Goal: Connect with others: Establish contact or relationships with other users

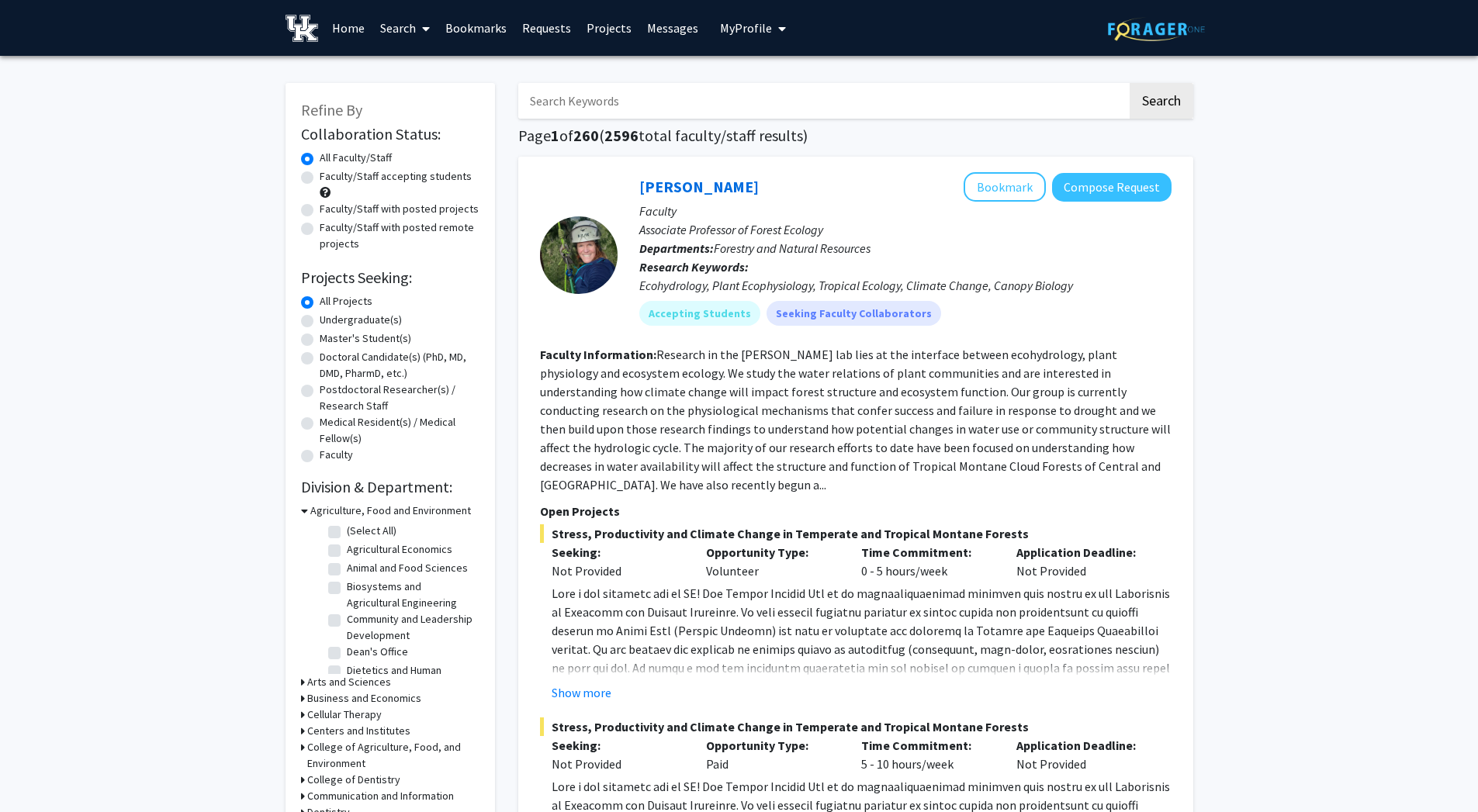
click at [723, 13] on button "My Profile" at bounding box center [753, 28] width 75 height 56
click at [756, 82] on div "[PERSON_NAME] View Profile" at bounding box center [798, 81] width 133 height 34
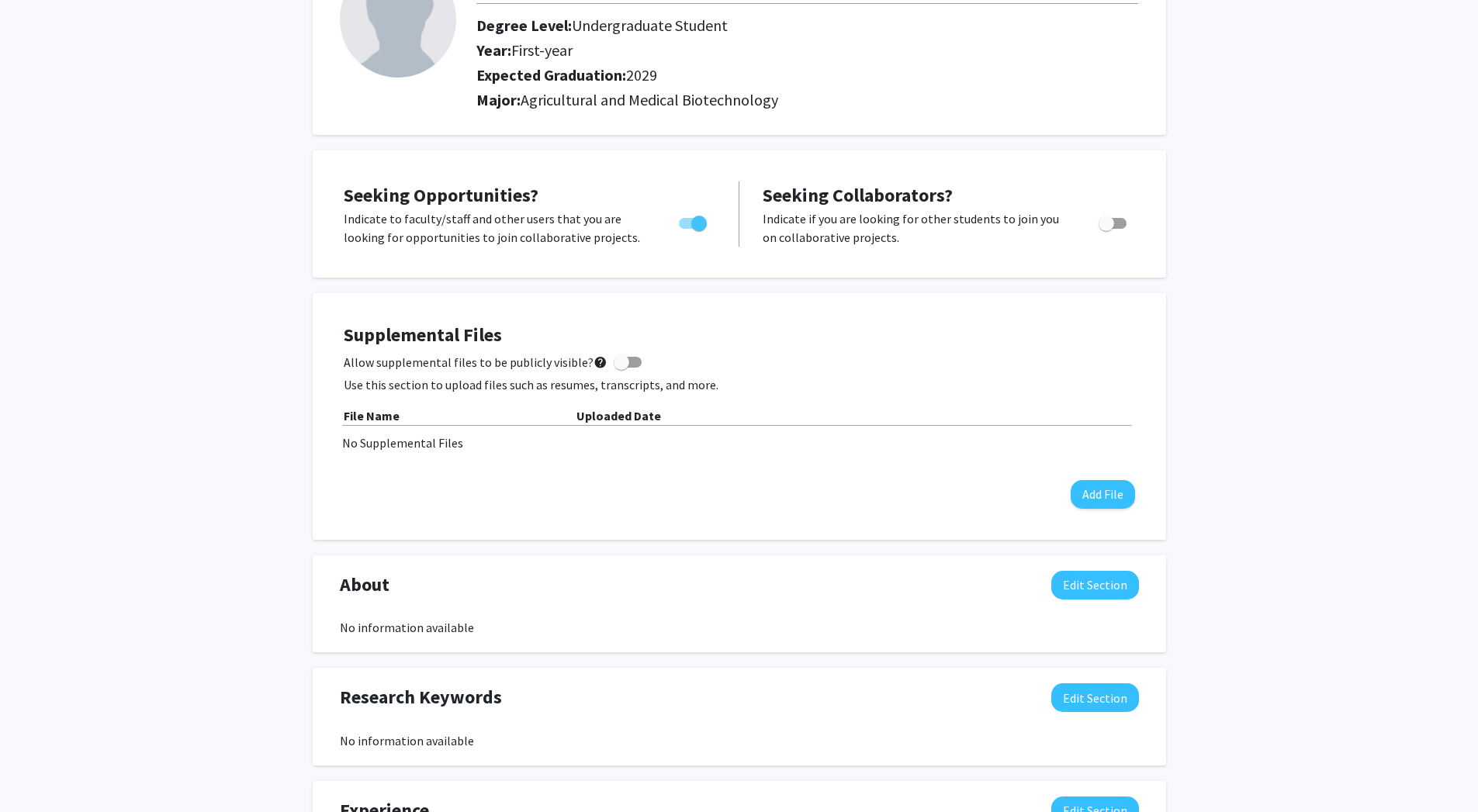
scroll to position [239, 0]
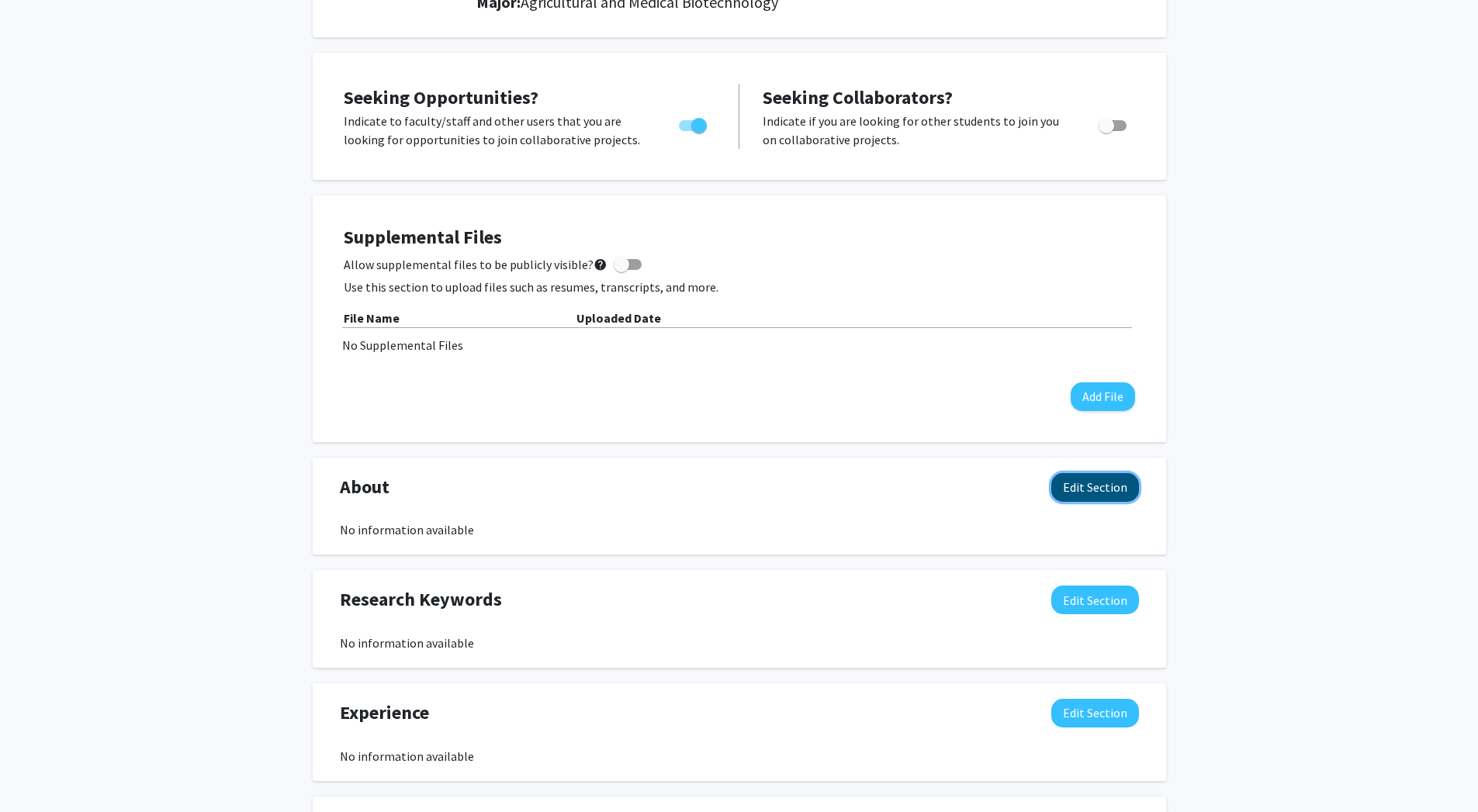
click at [1076, 481] on button "Edit Section" at bounding box center [1096, 488] width 88 height 29
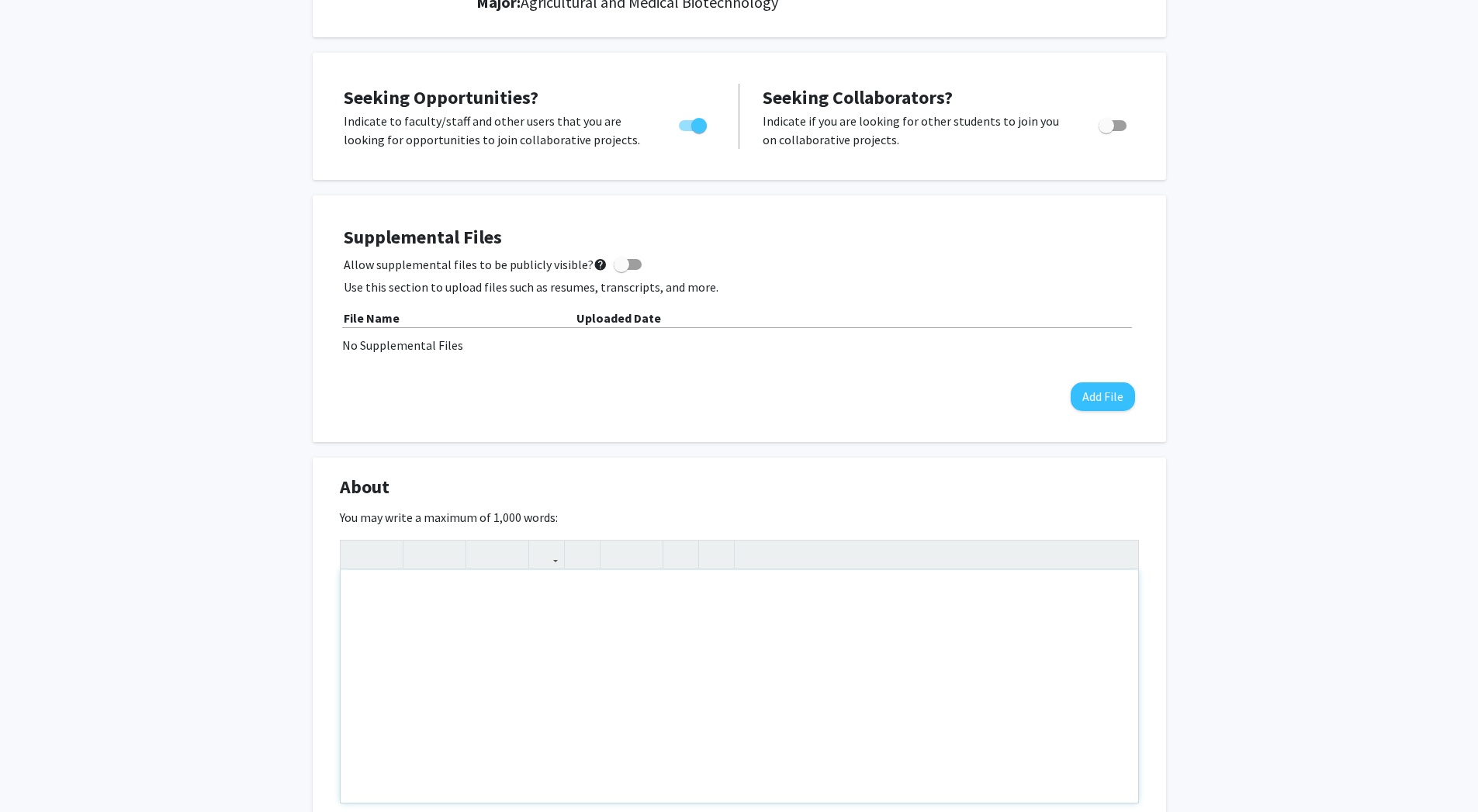
click at [854, 599] on div "Note to users with screen readers: Please deactivate our accessibility plugin f…" at bounding box center [739, 686] width 798 height 232
type textarea "I"
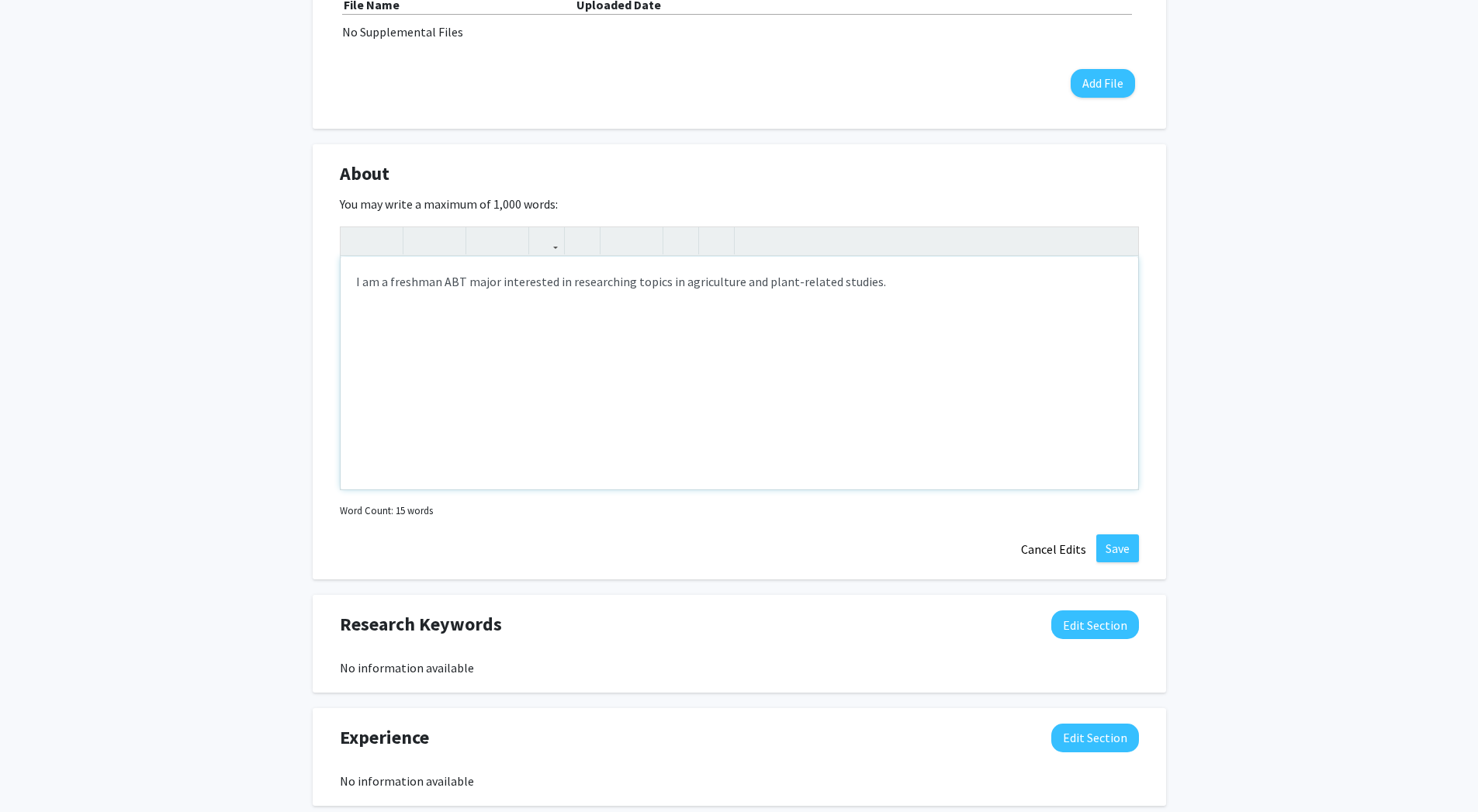
scroll to position [555, 0]
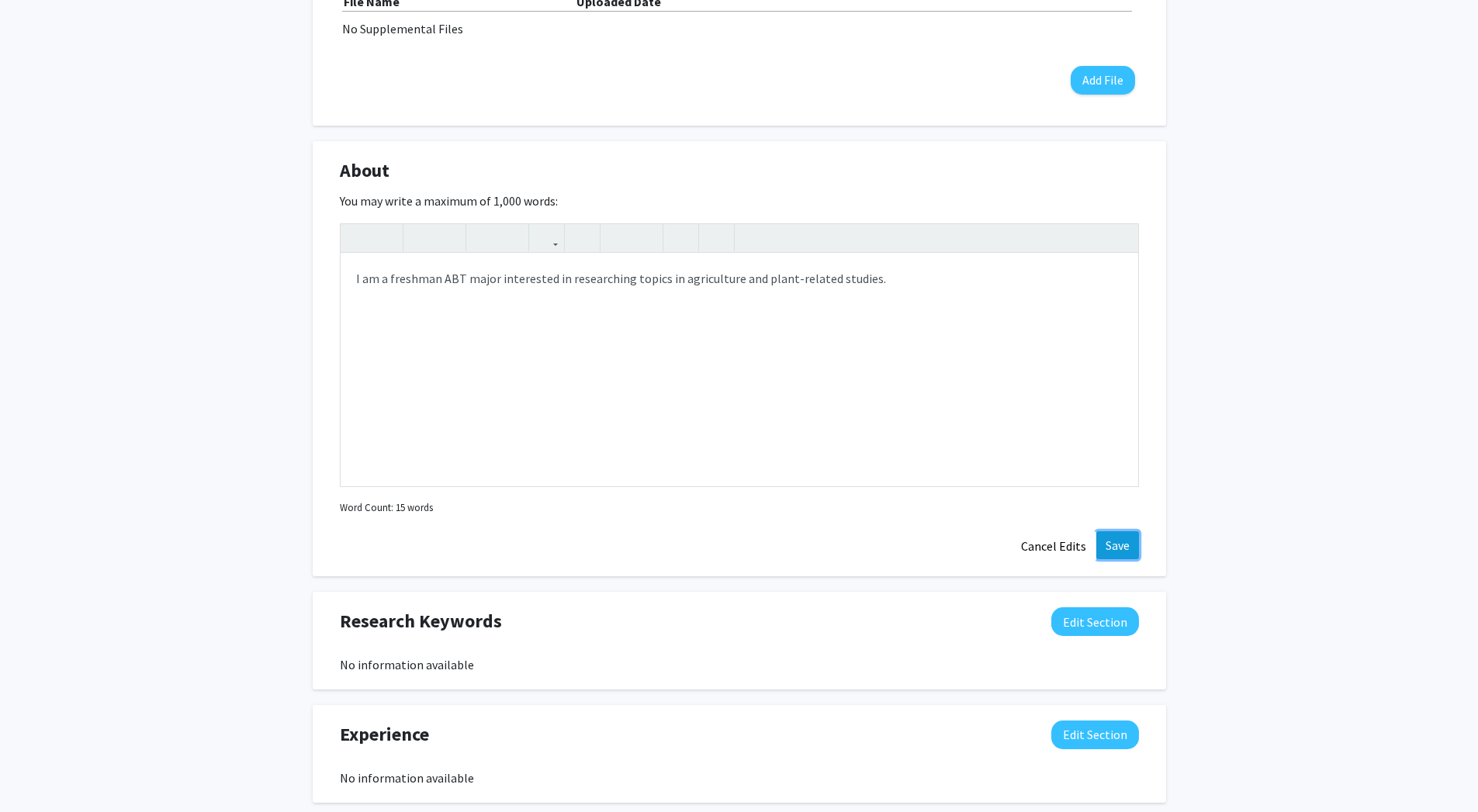
click at [1123, 543] on button "Save" at bounding box center [1118, 545] width 43 height 28
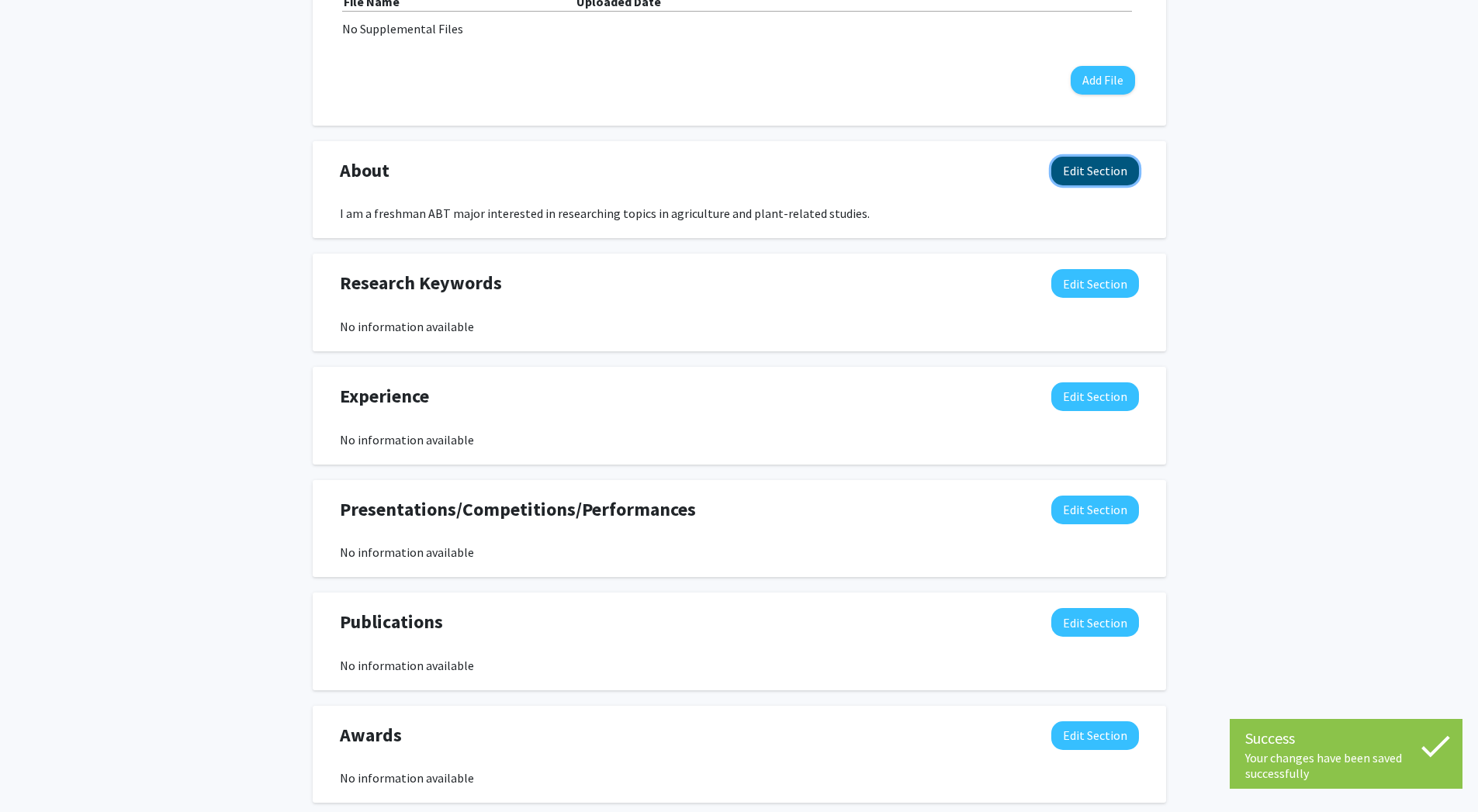
click at [1081, 173] on button "Edit Section" at bounding box center [1096, 171] width 88 height 29
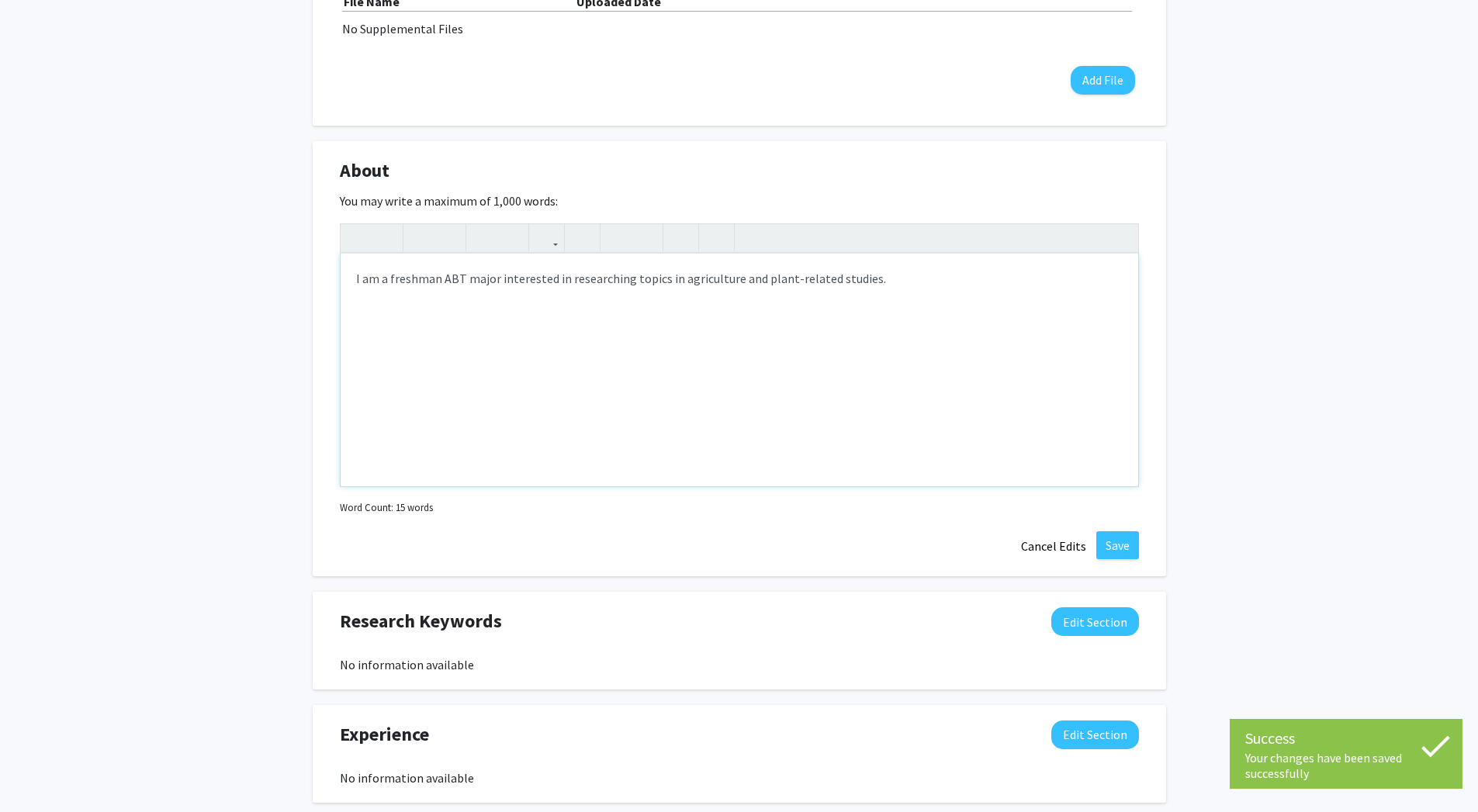
click at [462, 283] on div "I am a freshman ABT major interested in researching topics in agriculture and p…" at bounding box center [739, 370] width 798 height 232
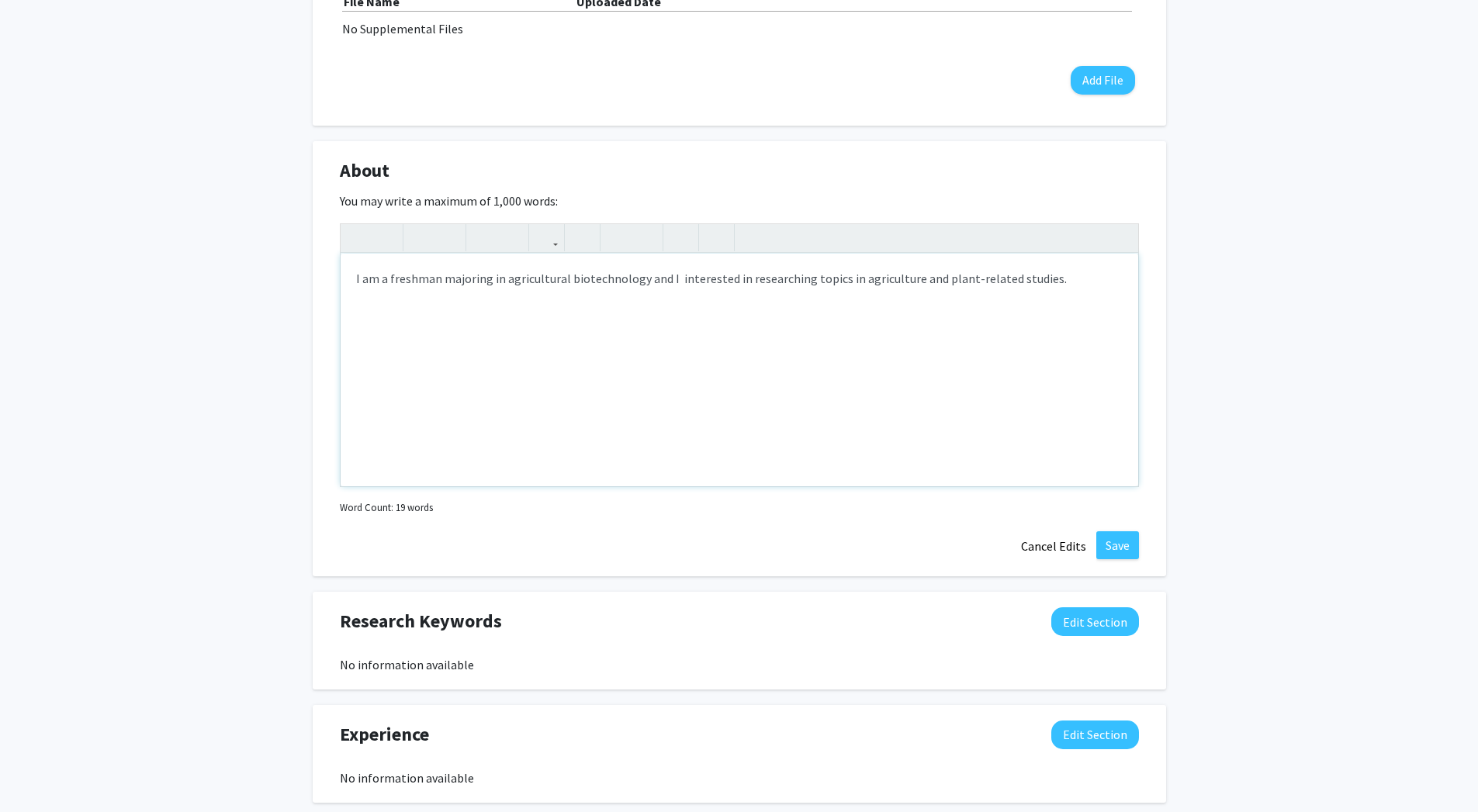
type textarea "I am a freshman majoring in agricultural biotechnology and I am interested in r…"
click at [1120, 552] on button "Save" at bounding box center [1118, 545] width 43 height 28
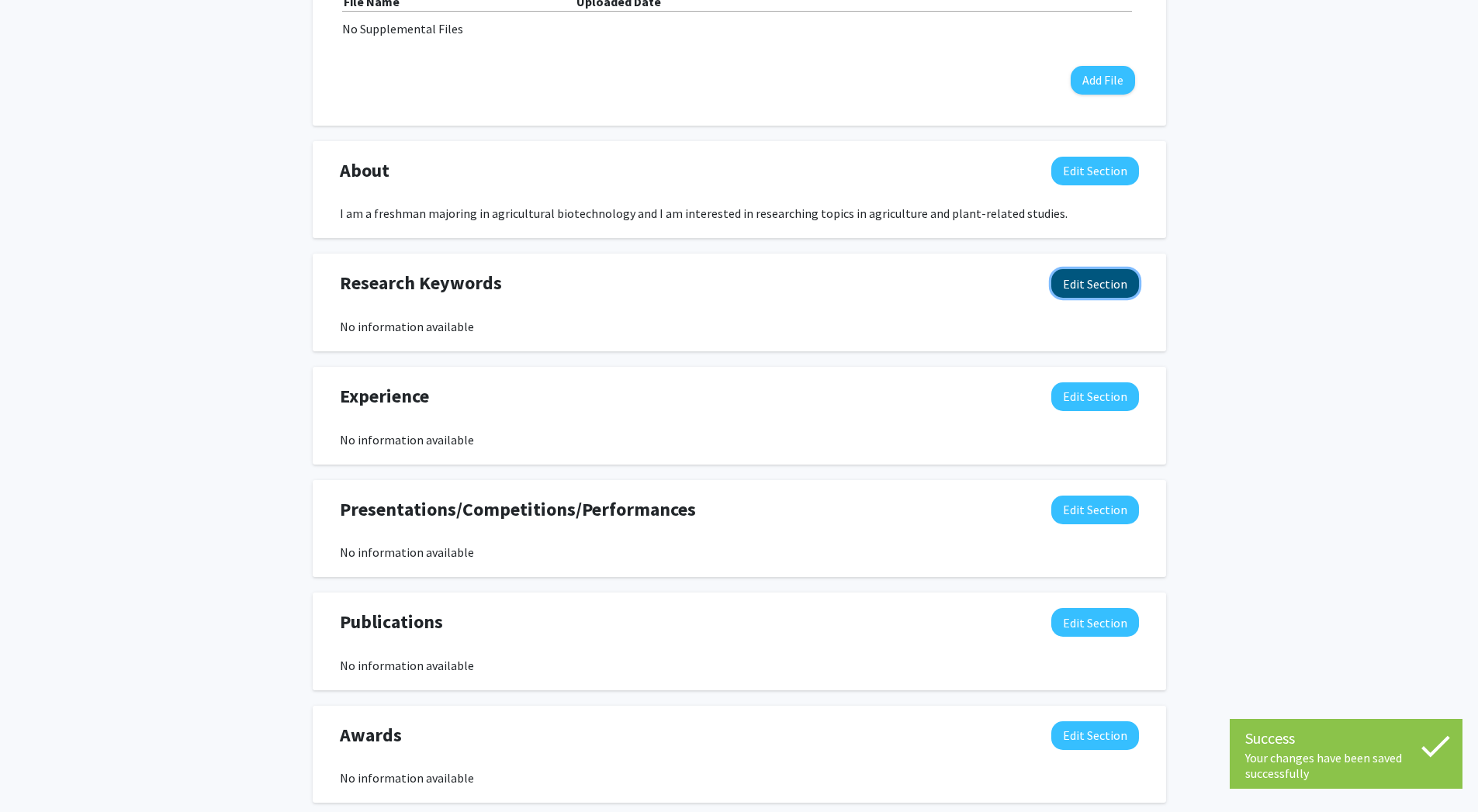
click at [1106, 286] on button "Edit Section" at bounding box center [1096, 284] width 88 height 29
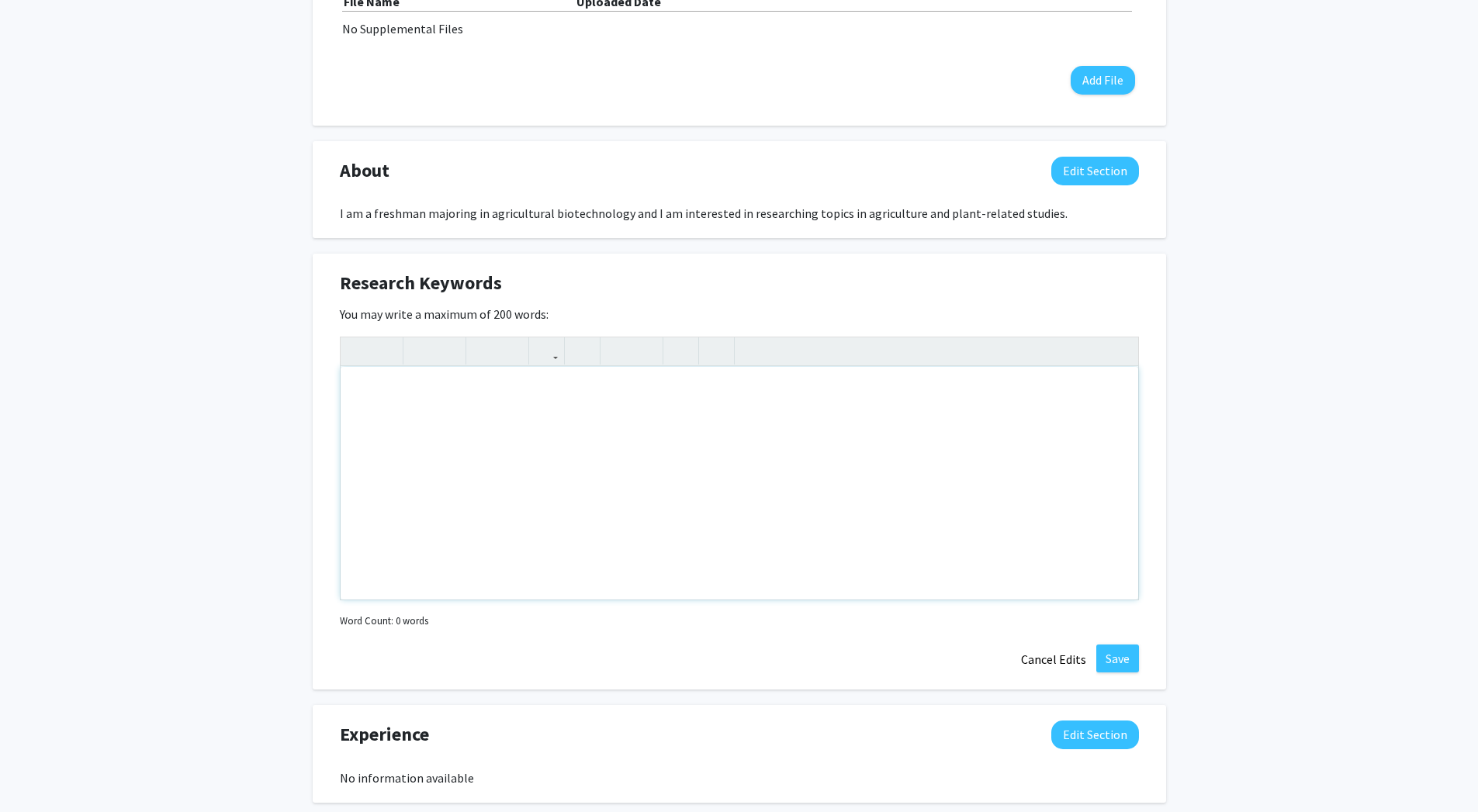
click at [477, 416] on div "Note to users with screen readers: Please deactivate our accessibility plugin f…" at bounding box center [739, 483] width 798 height 232
type textarea "Agricultural biotechnology. Agriculture. Plant pathology. Horticulture."
click at [1113, 651] on button "Save" at bounding box center [1118, 659] width 43 height 28
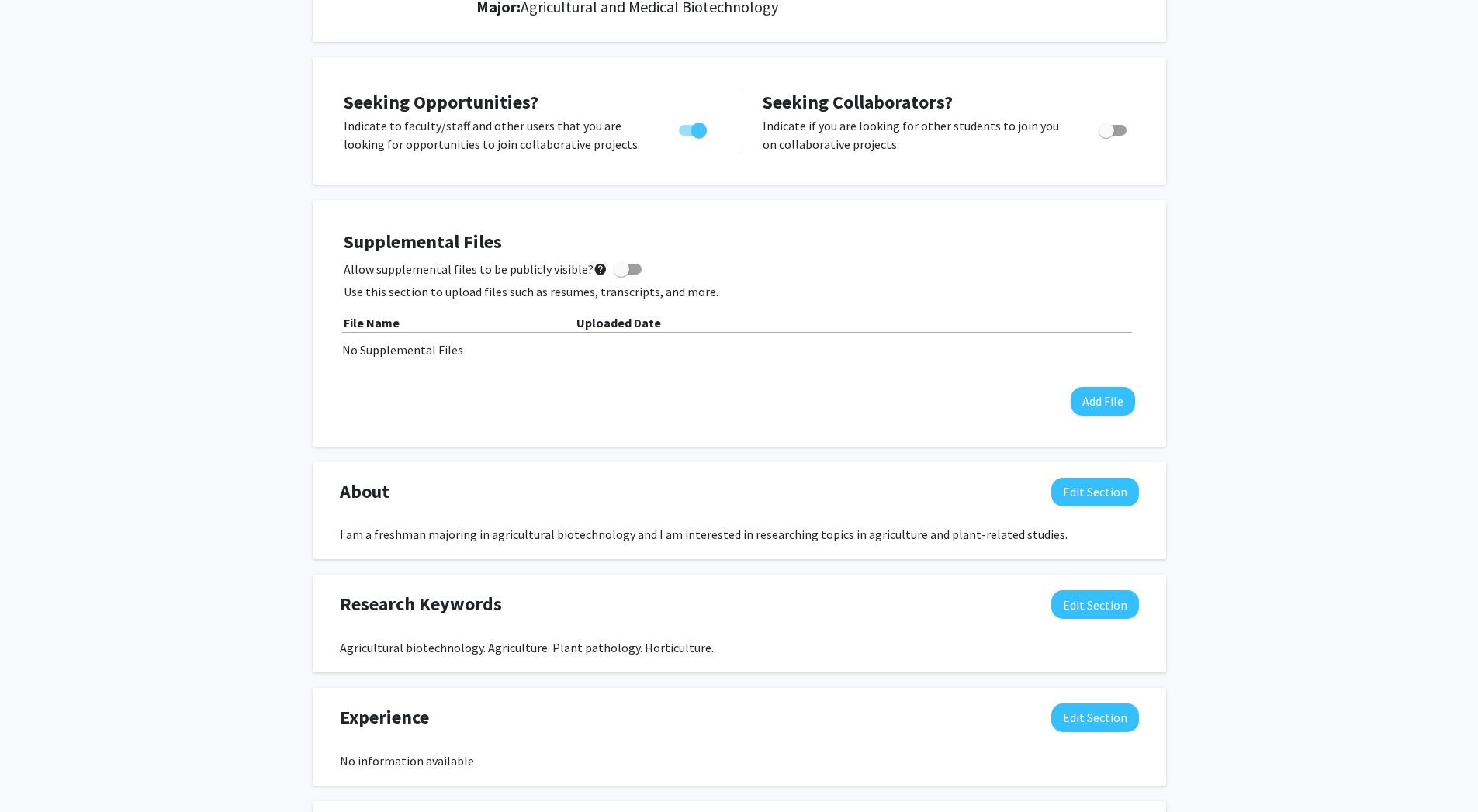
scroll to position [0, 0]
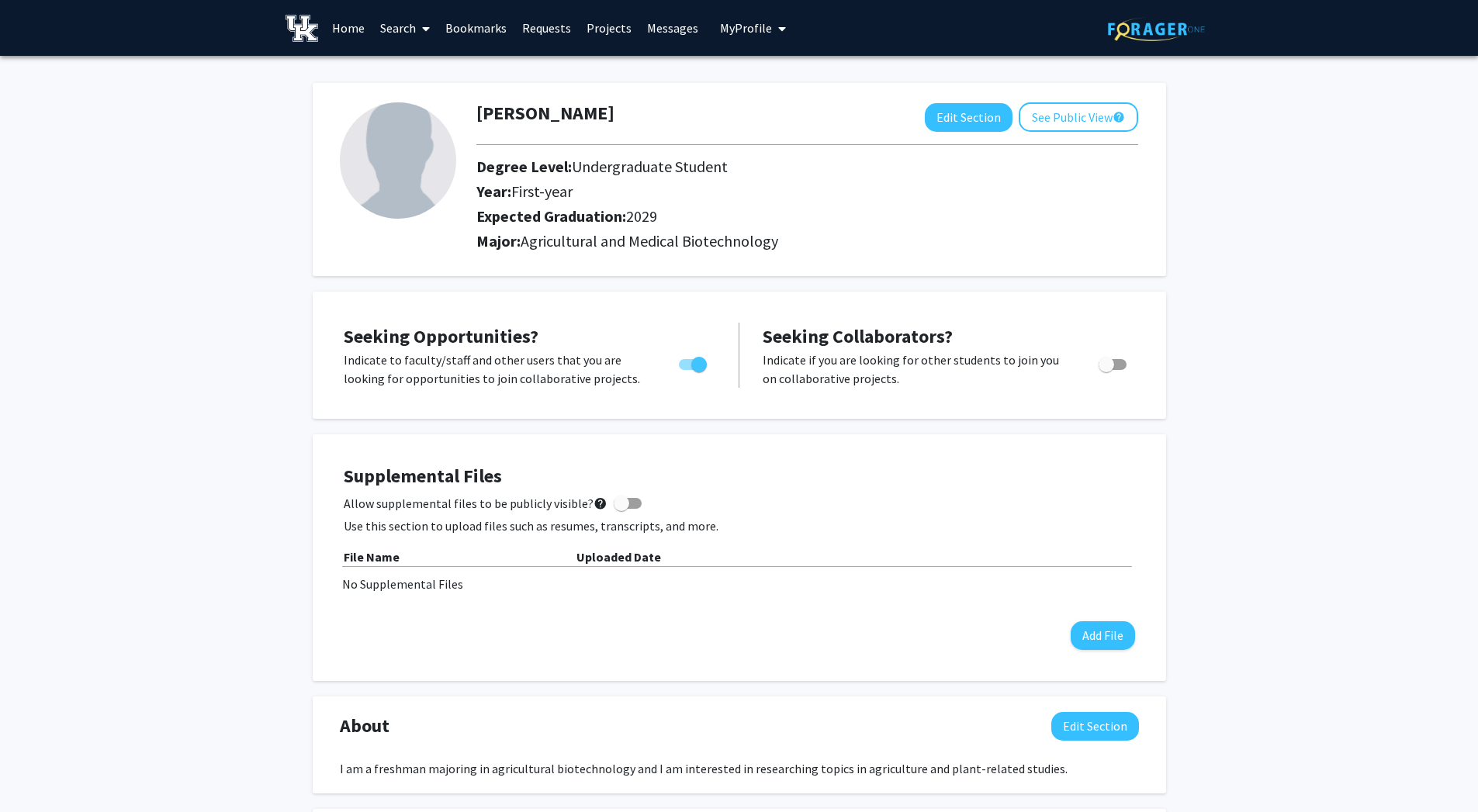
click at [407, 35] on link "Search" at bounding box center [405, 28] width 66 height 55
click at [427, 80] on span "Faculty/Staff" at bounding box center [429, 71] width 114 height 31
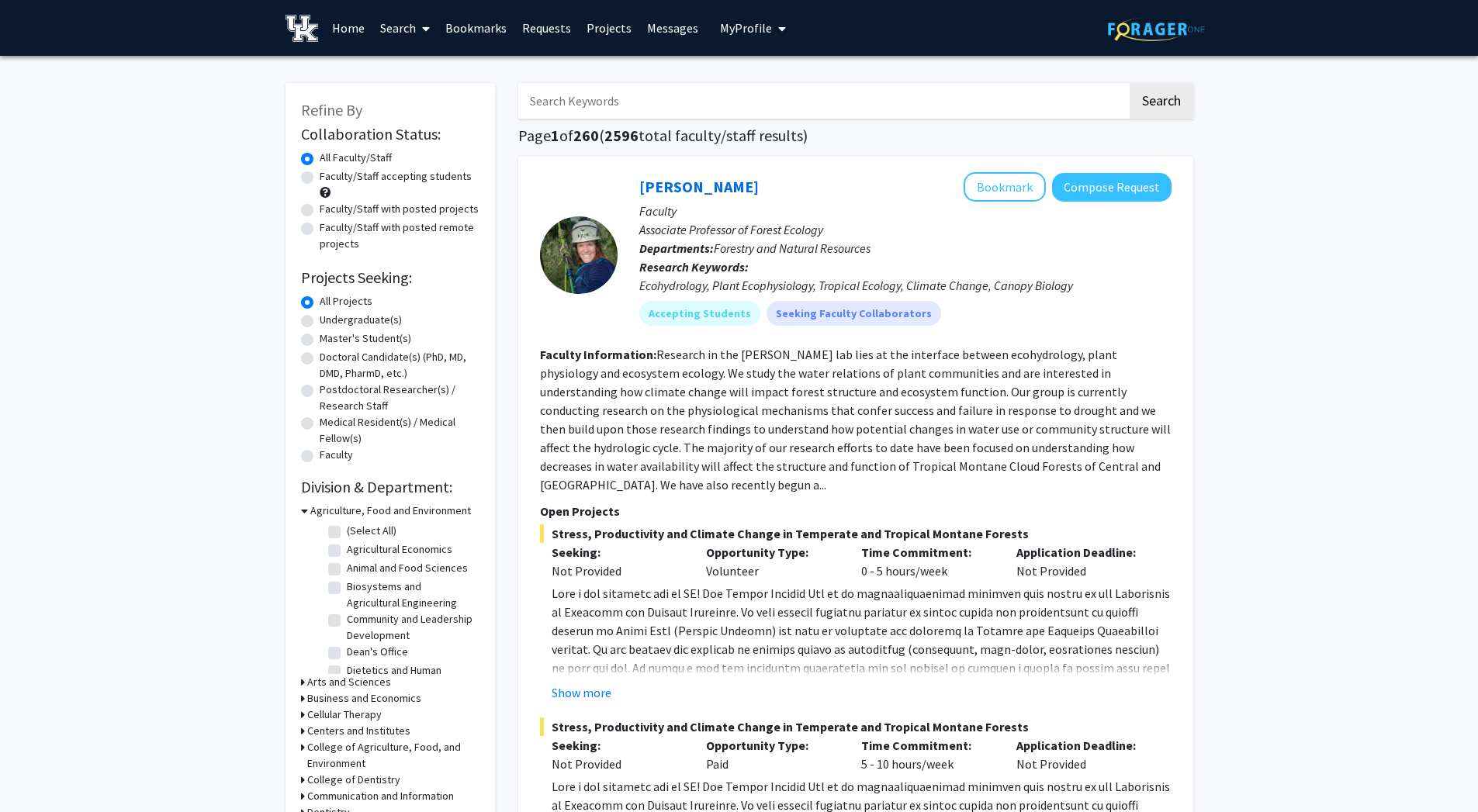
click at [573, 100] on input "Search Keywords" at bounding box center [823, 101] width 609 height 36
type input "[PERSON_NAME]"
click at [1174, 96] on button "Search" at bounding box center [1161, 101] width 64 height 36
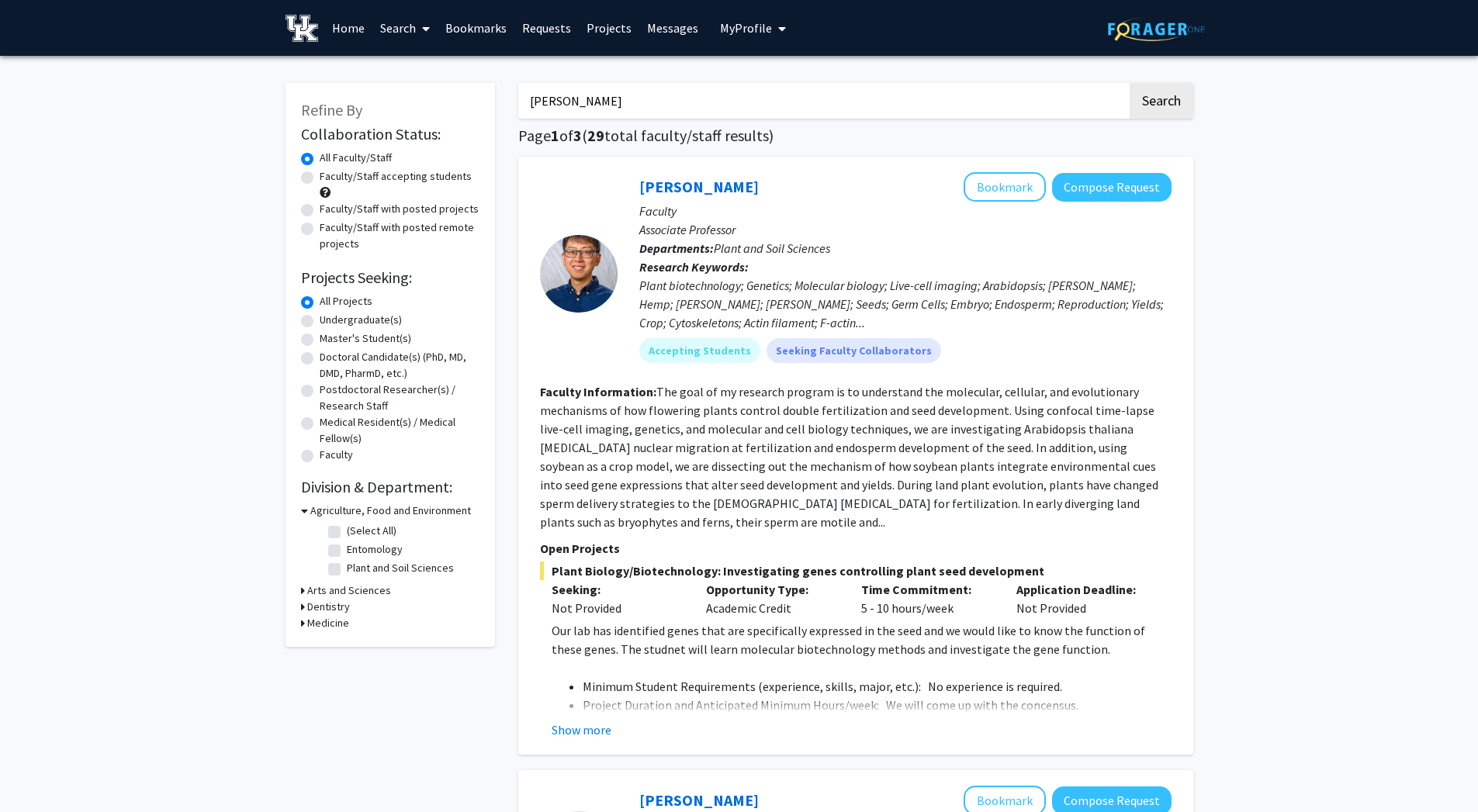
click at [867, 100] on input "[PERSON_NAME]" at bounding box center [823, 101] width 609 height 36
click at [1130, 83] on button "Search" at bounding box center [1161, 101] width 64 height 36
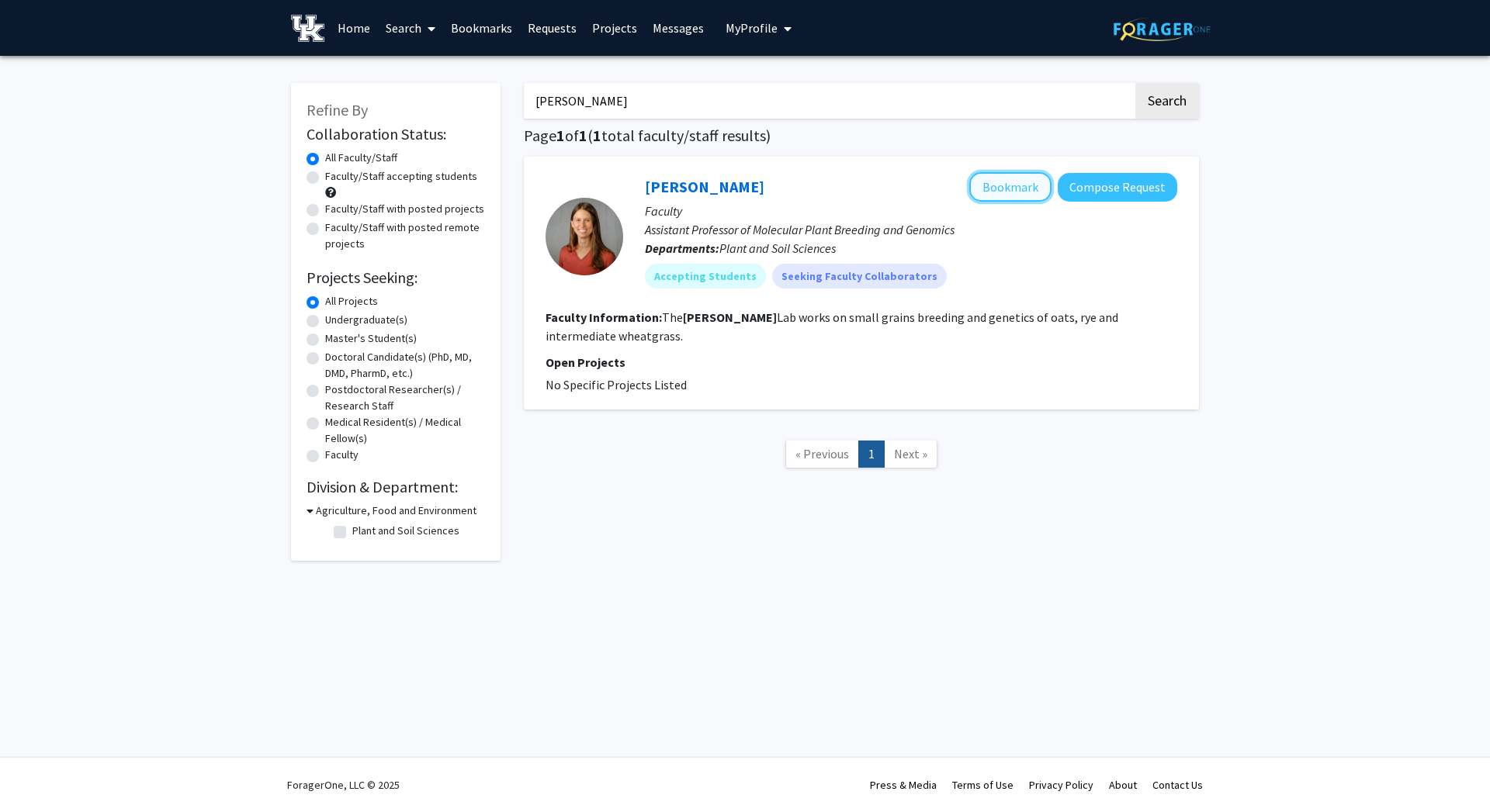
click at [1002, 201] on button "Bookmark" at bounding box center [1011, 187] width 83 height 30
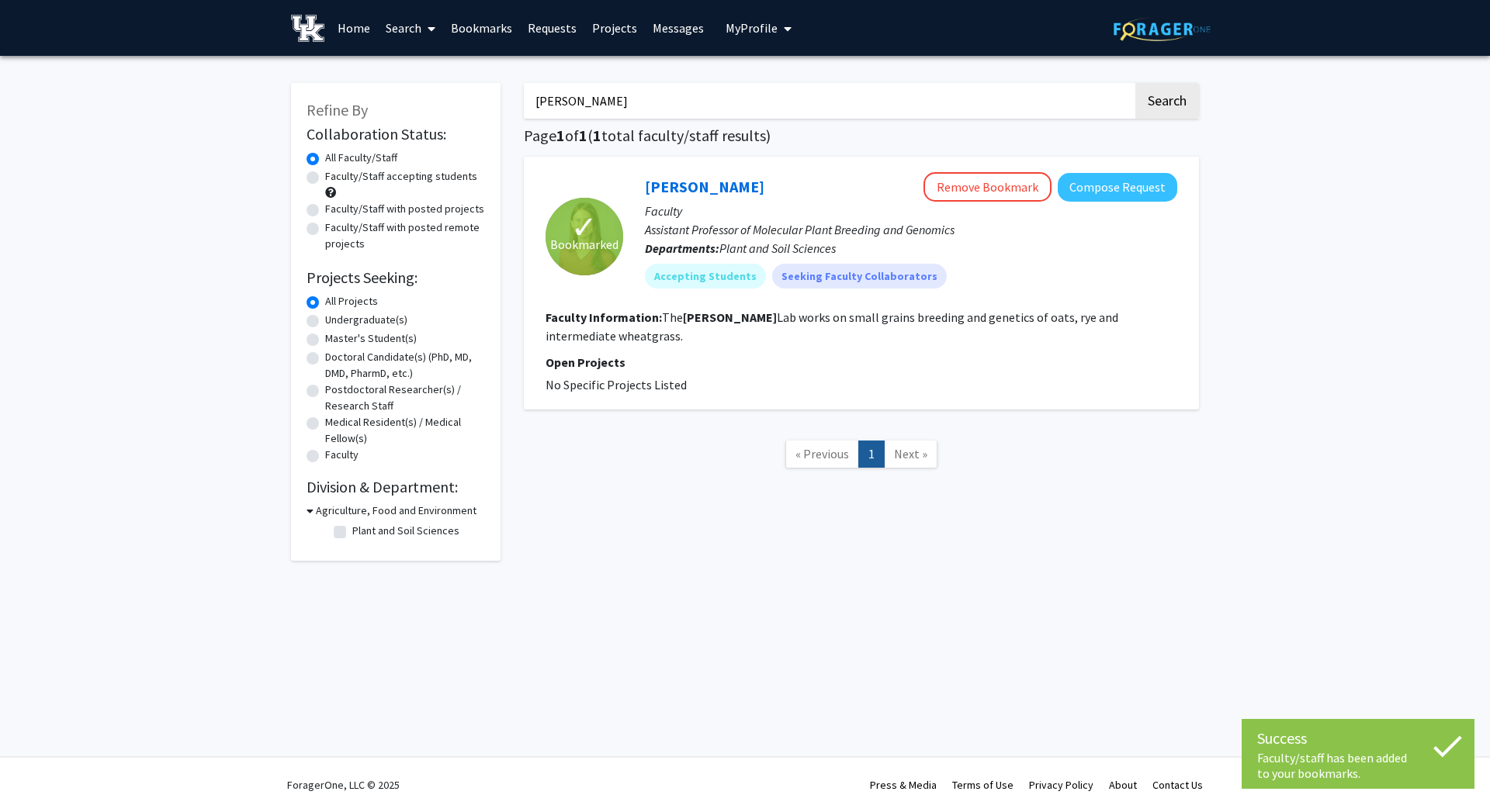
click at [914, 89] on input "[PERSON_NAME]" at bounding box center [828, 101] width 609 height 36
type input "[PERSON_NAME]"
click at [1167, 105] on button "Search" at bounding box center [1167, 101] width 64 height 36
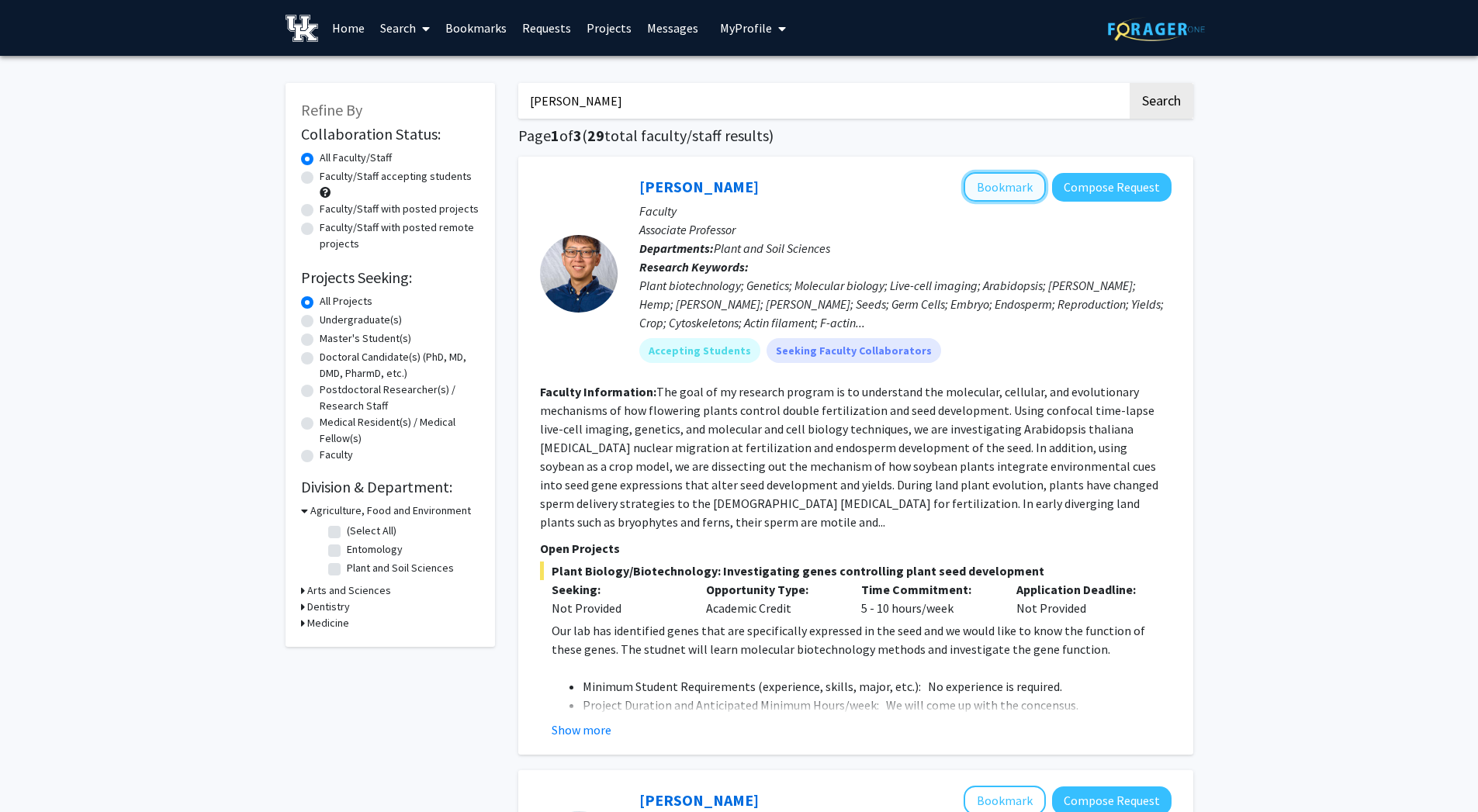
click at [980, 180] on button "Bookmark" at bounding box center [1005, 187] width 83 height 30
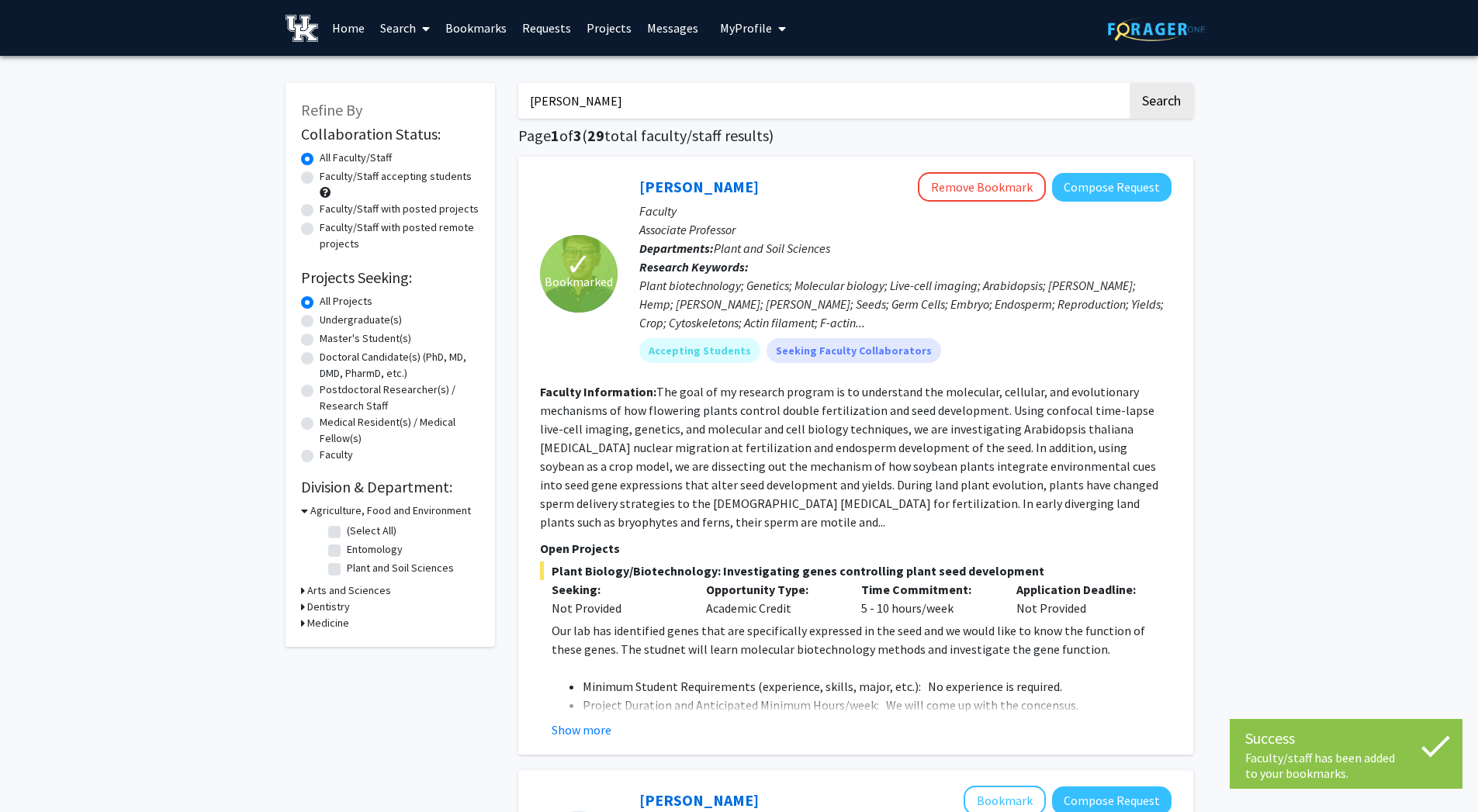
click at [319, 318] on label "Undergraduate(s)" at bounding box center [361, 320] width 83 height 16
click at [319, 318] on input "Undergraduate(s)" at bounding box center [324, 317] width 10 height 10
radio input "true"
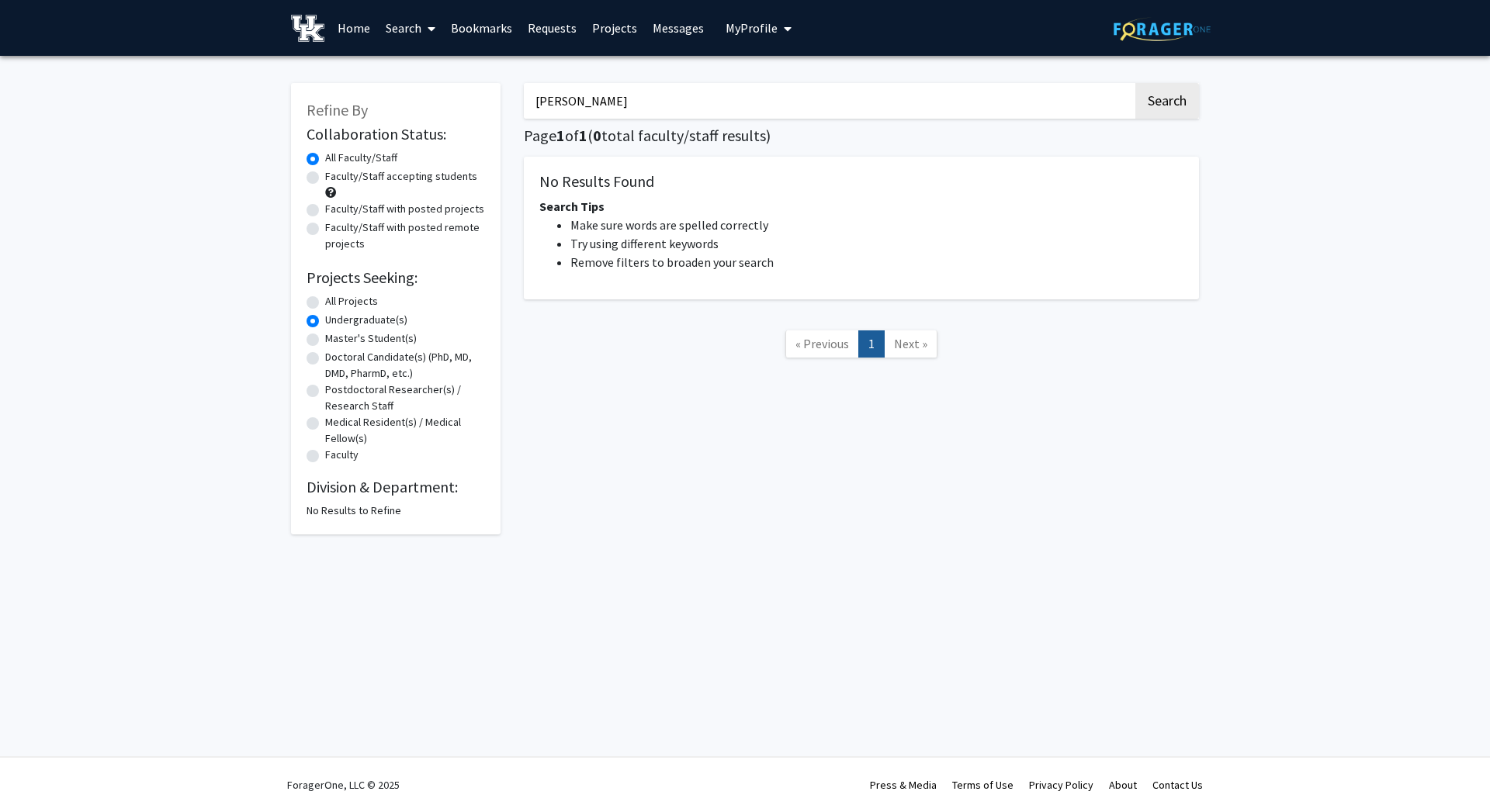
click at [903, 109] on input "[PERSON_NAME]" at bounding box center [828, 101] width 609 height 36
type input "t"
click at [1135, 83] on button "Search" at bounding box center [1167, 101] width 64 height 36
radio input "true"
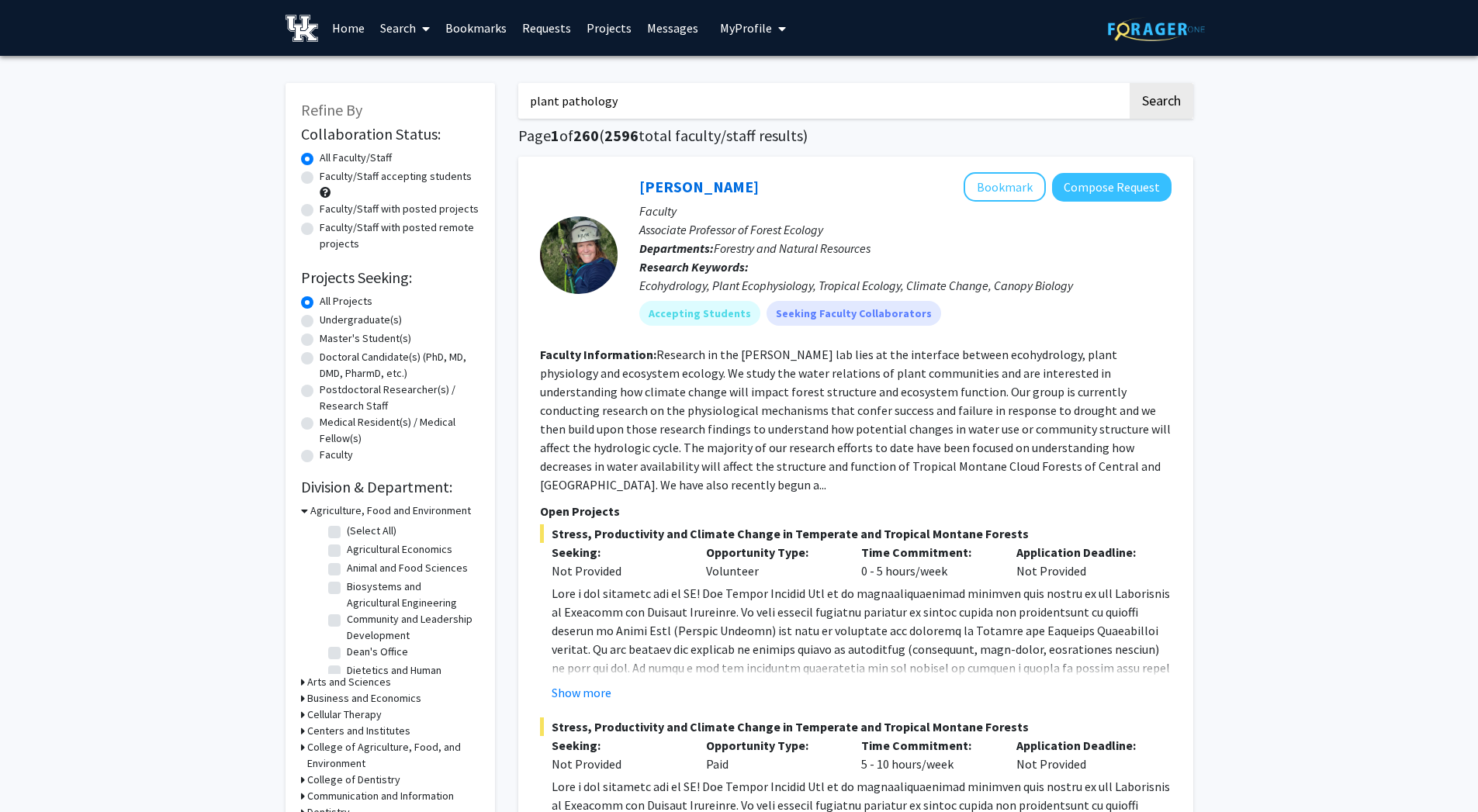
type input "plant pathology"
click at [1130, 83] on button "Search" at bounding box center [1161, 101] width 64 height 36
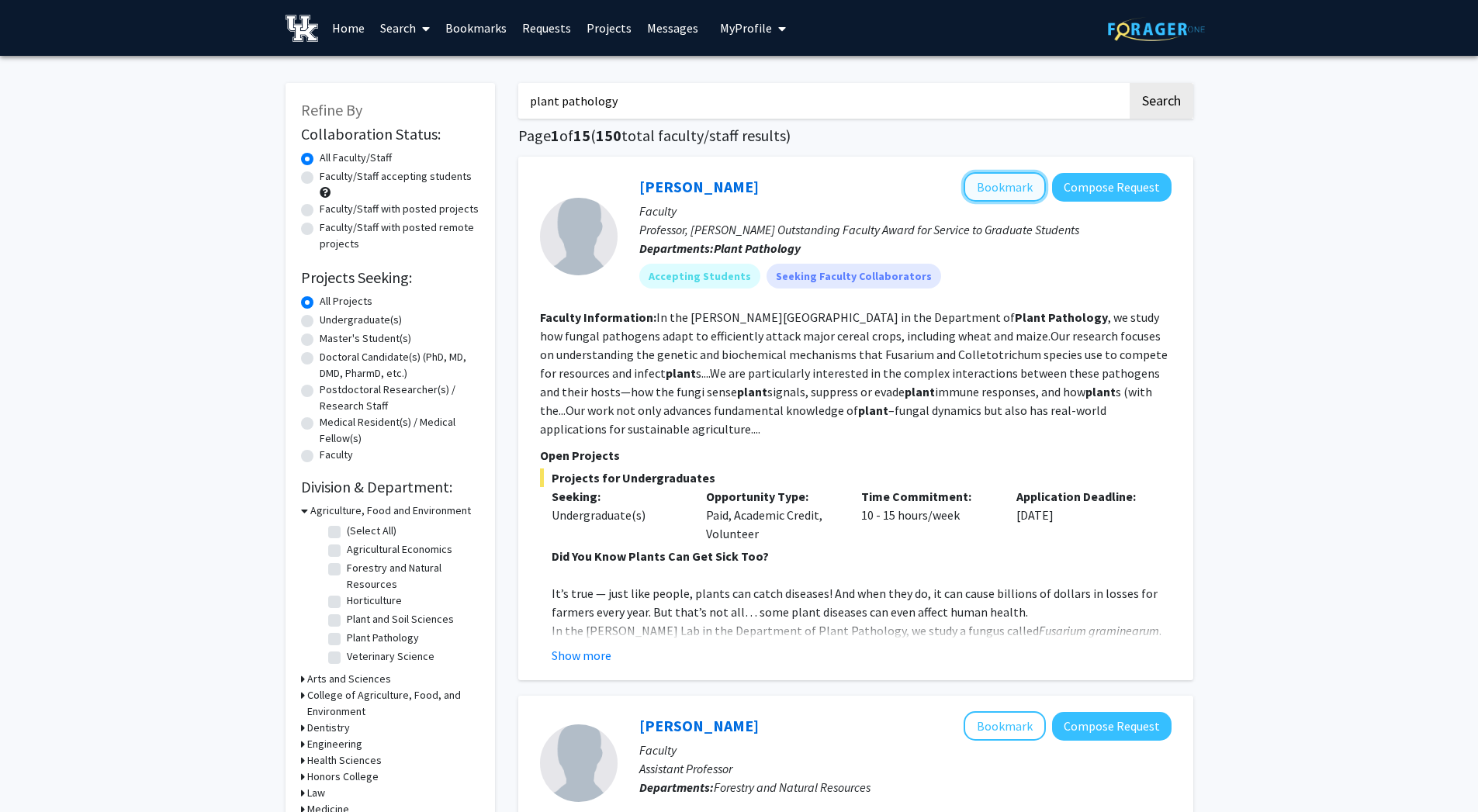
click at [998, 190] on button "Bookmark" at bounding box center [1005, 187] width 83 height 30
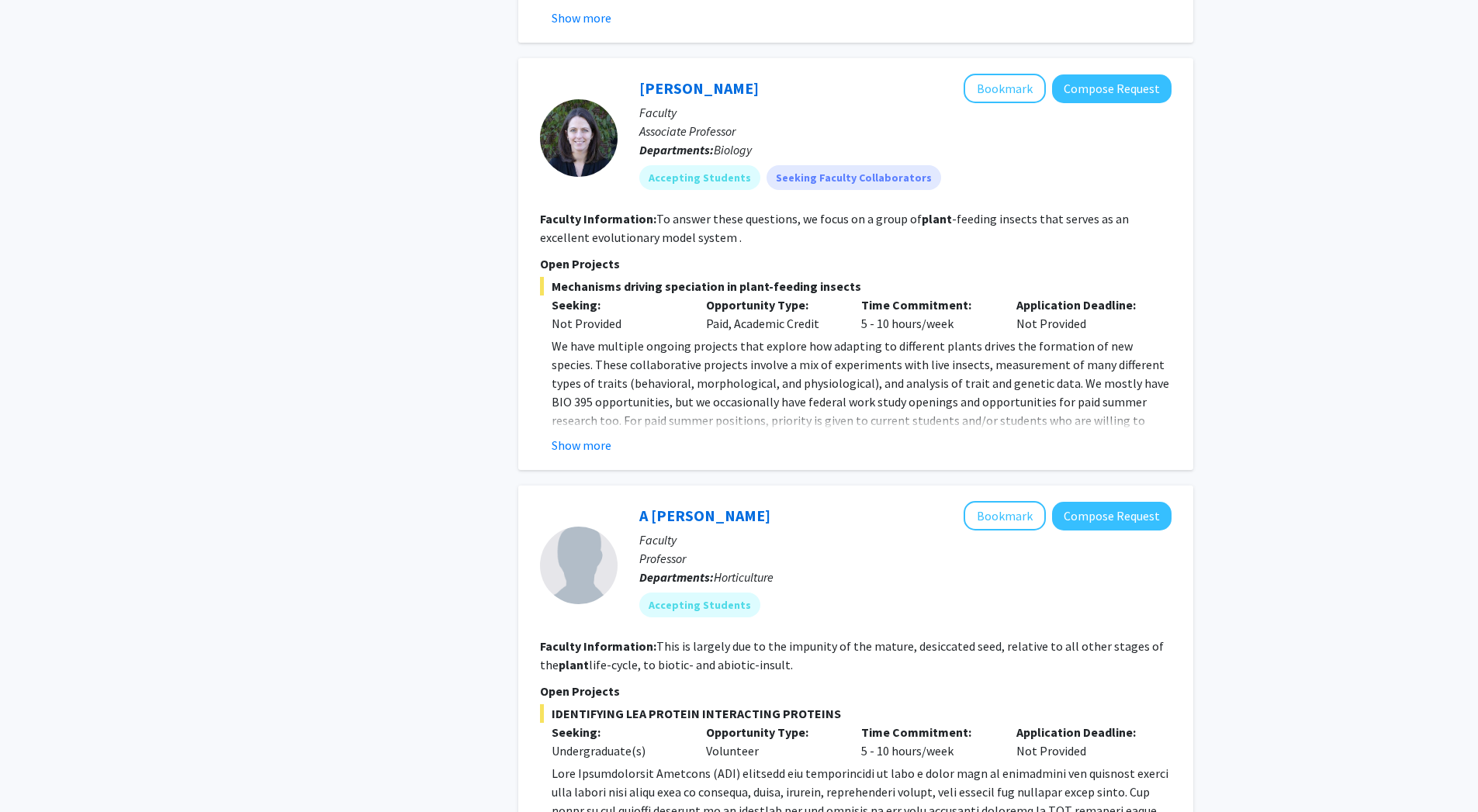
scroll to position [4652, 0]
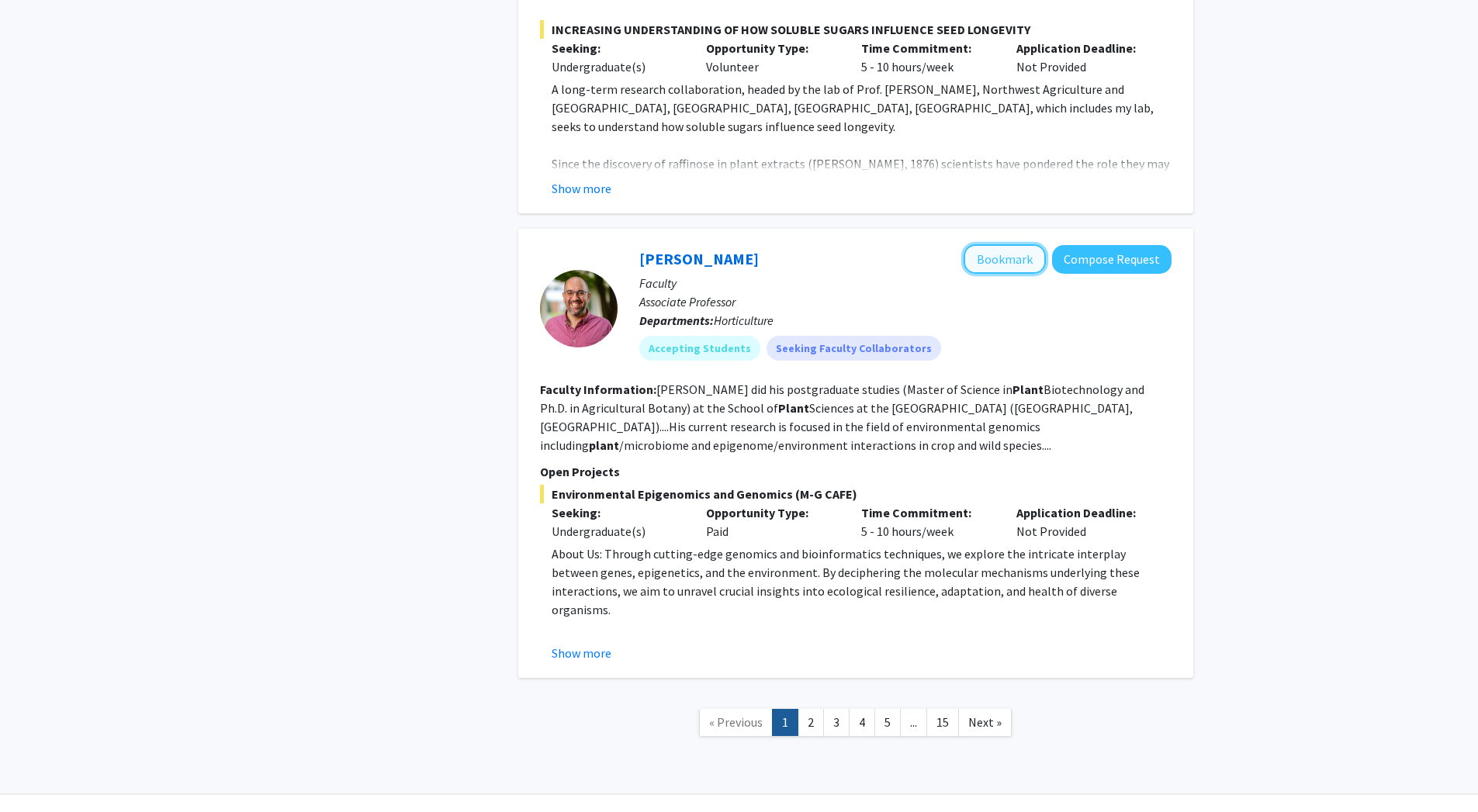
click at [998, 244] on button "Bookmark" at bounding box center [1005, 258] width 83 height 30
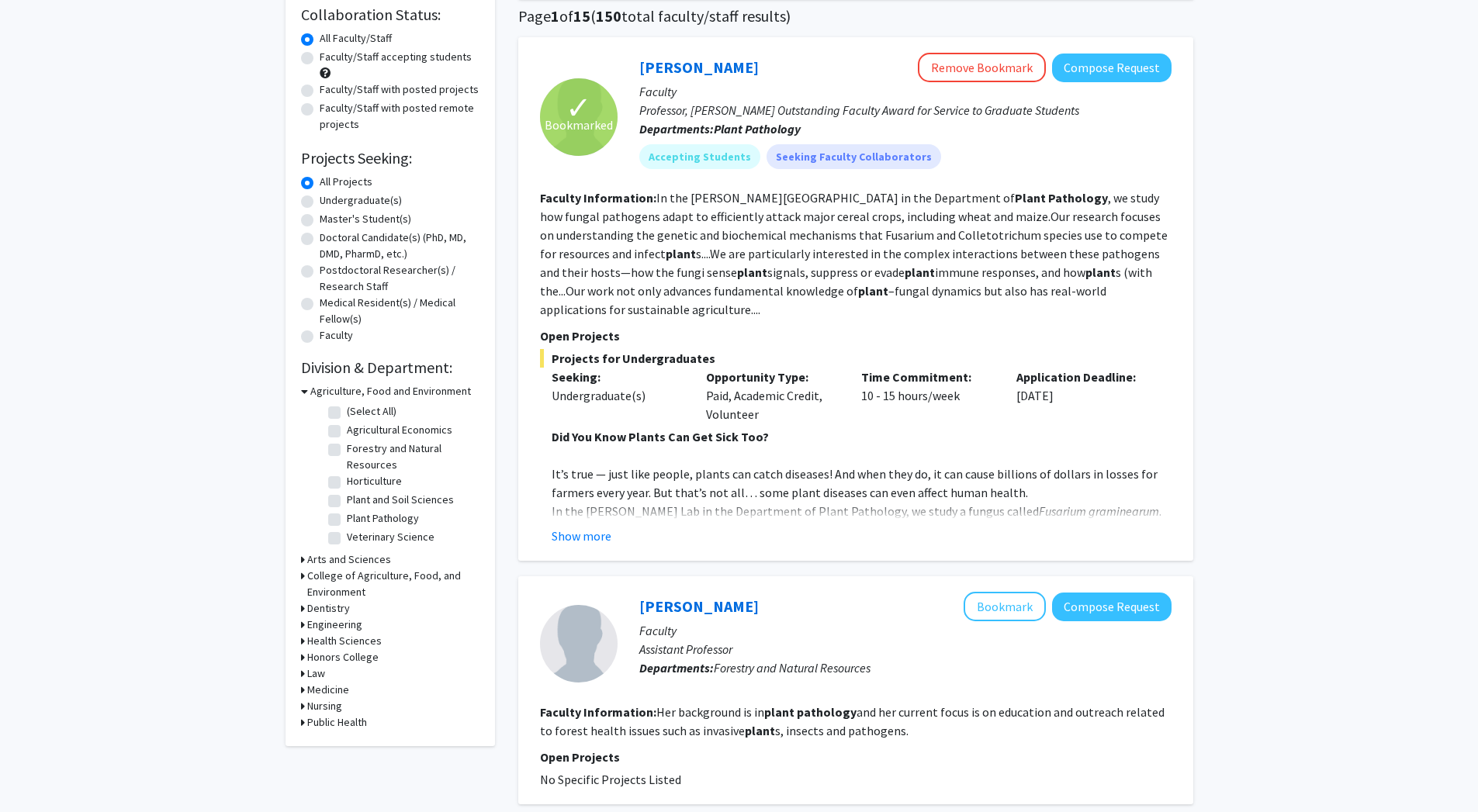
scroll to position [0, 0]
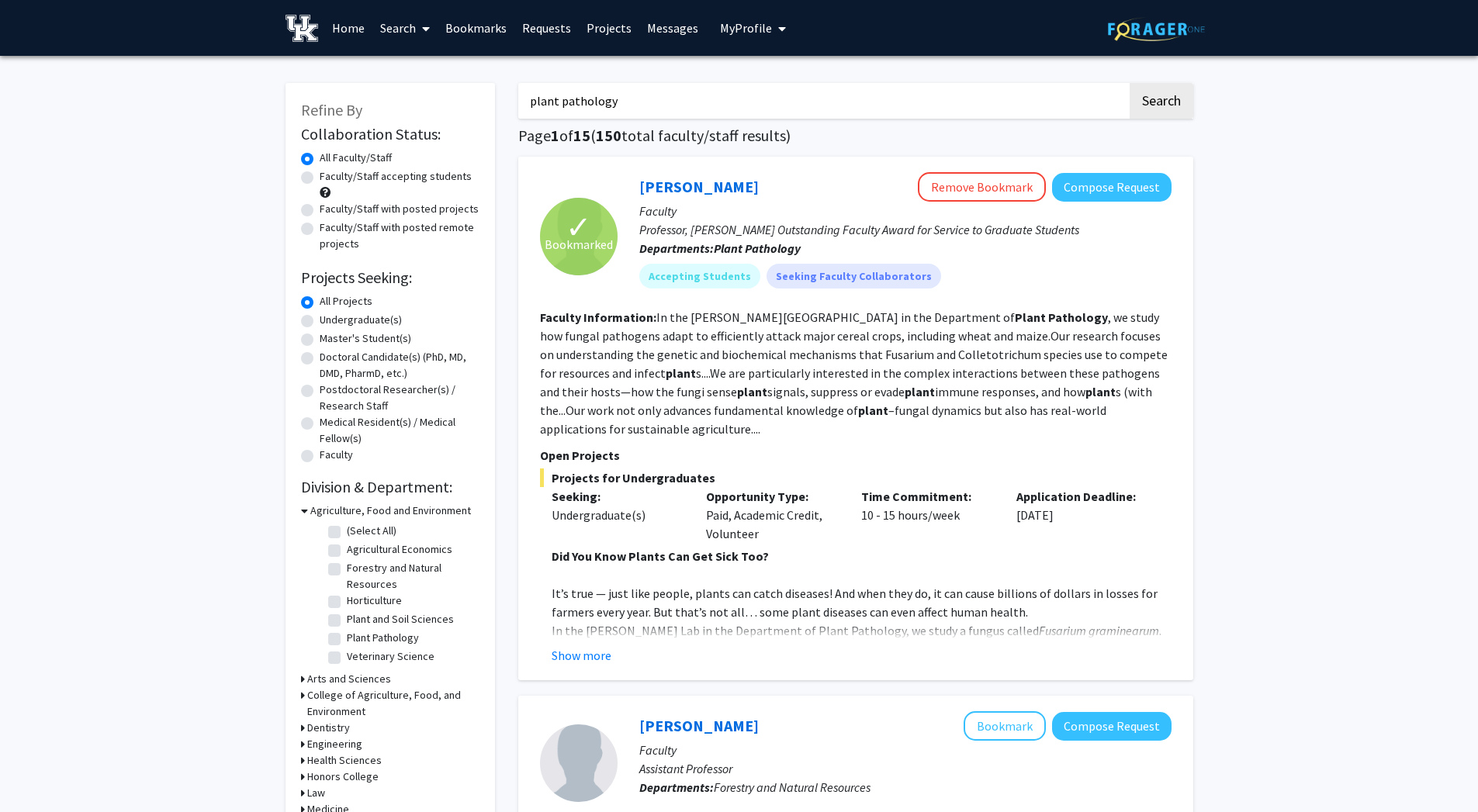
click at [482, 31] on link "Bookmarks" at bounding box center [477, 28] width 77 height 55
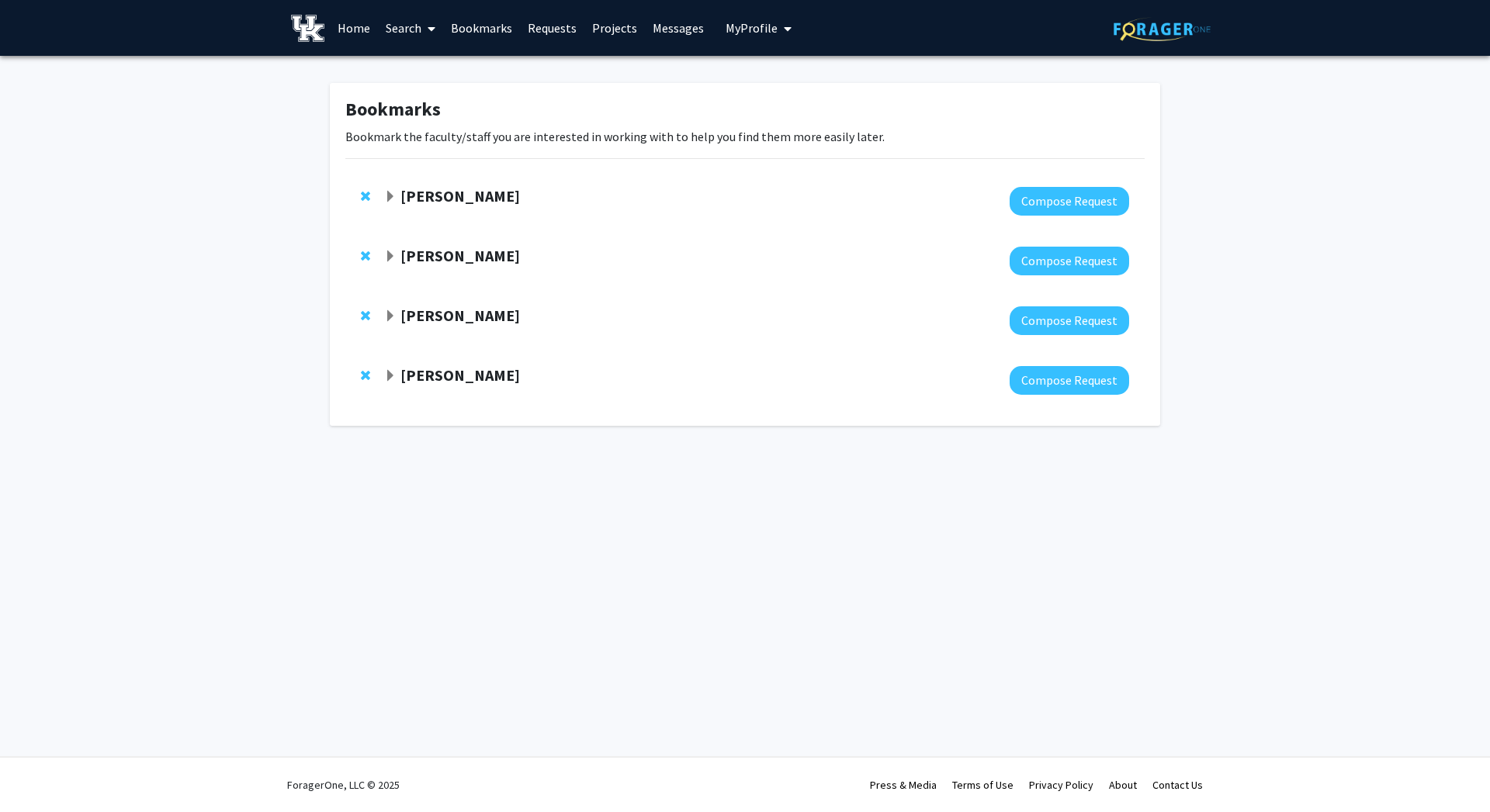
click at [502, 255] on strong "[PERSON_NAME]" at bounding box center [460, 256] width 119 height 20
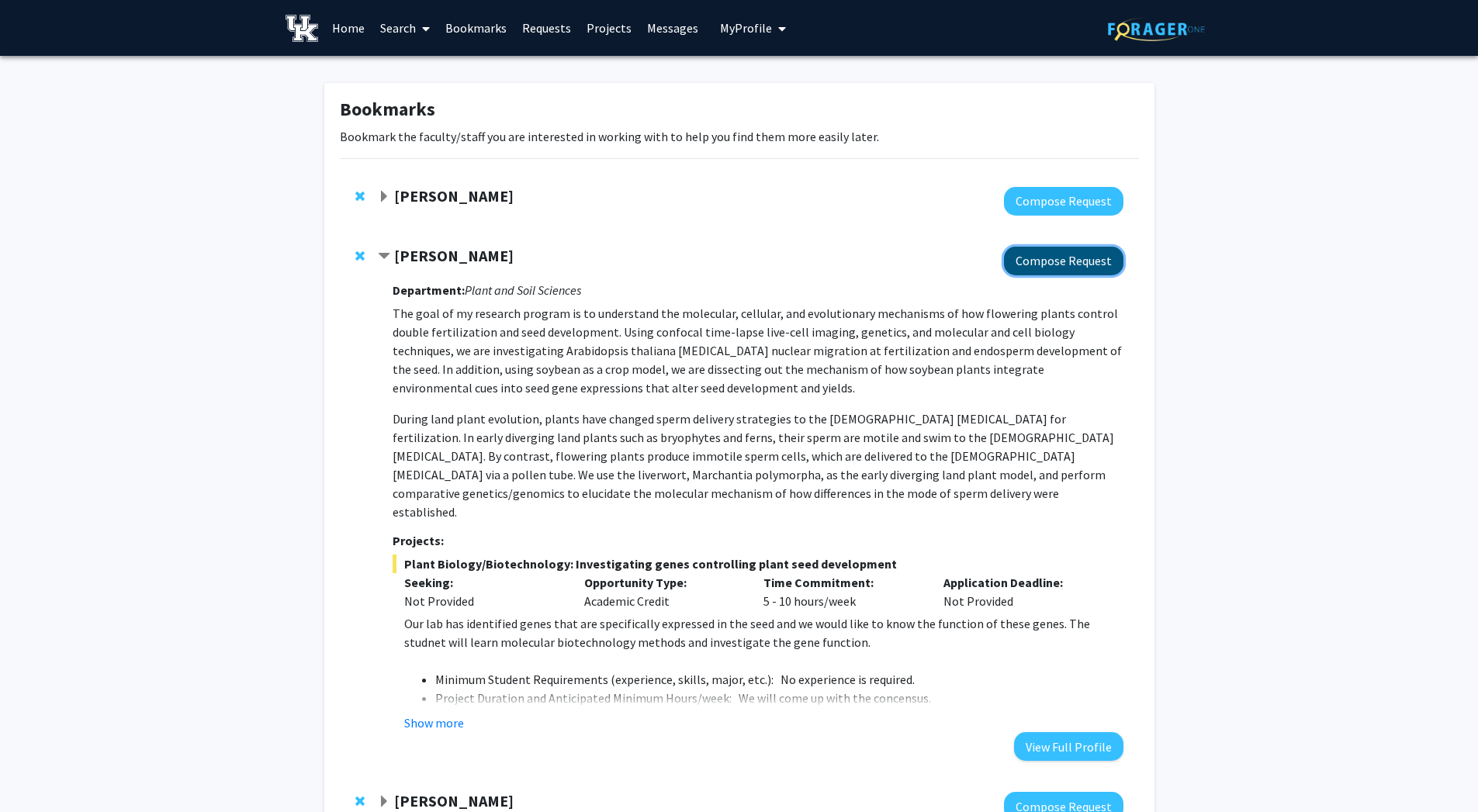
click at [1045, 273] on button "Compose Request" at bounding box center [1063, 261] width 119 height 29
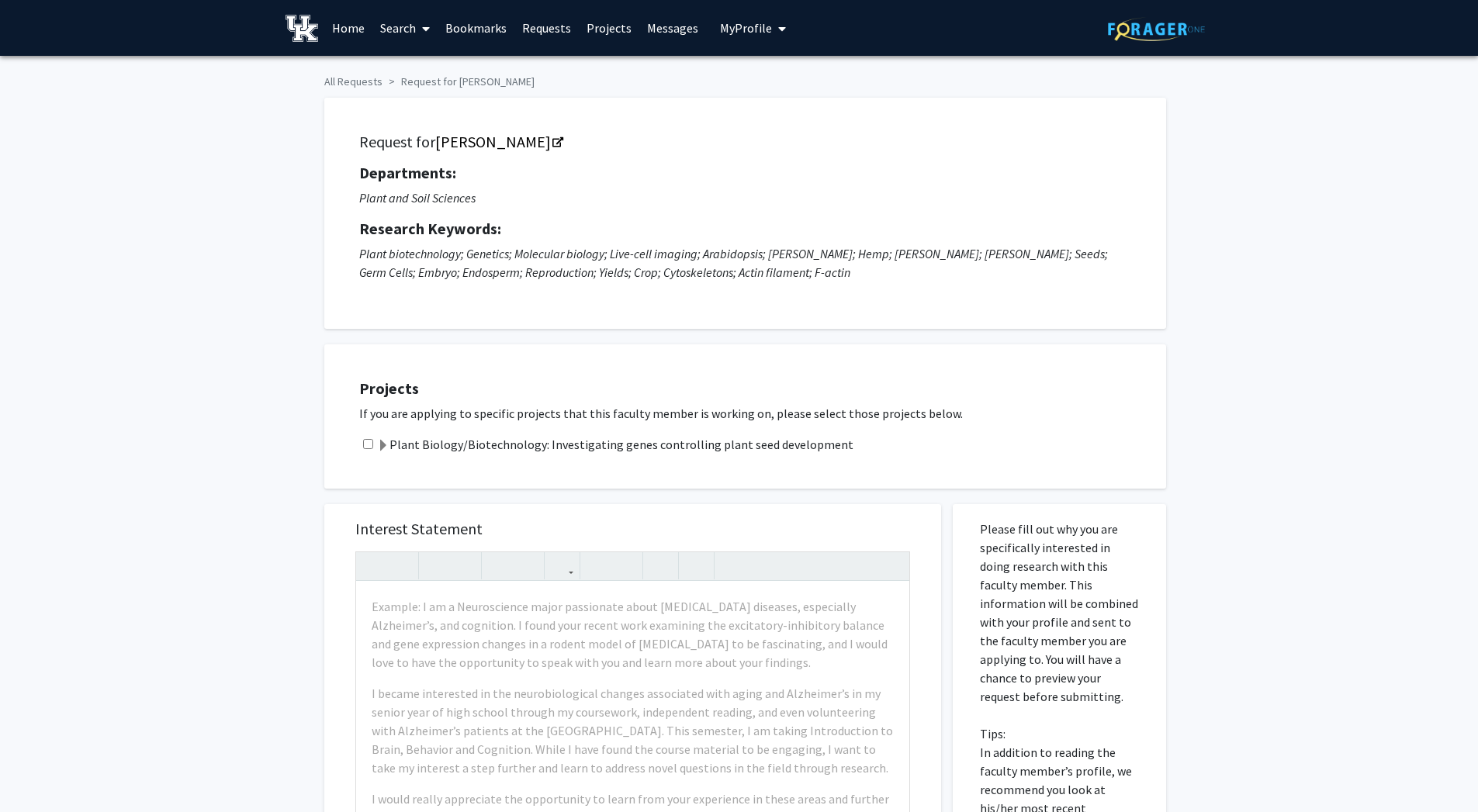
scroll to position [2, 0]
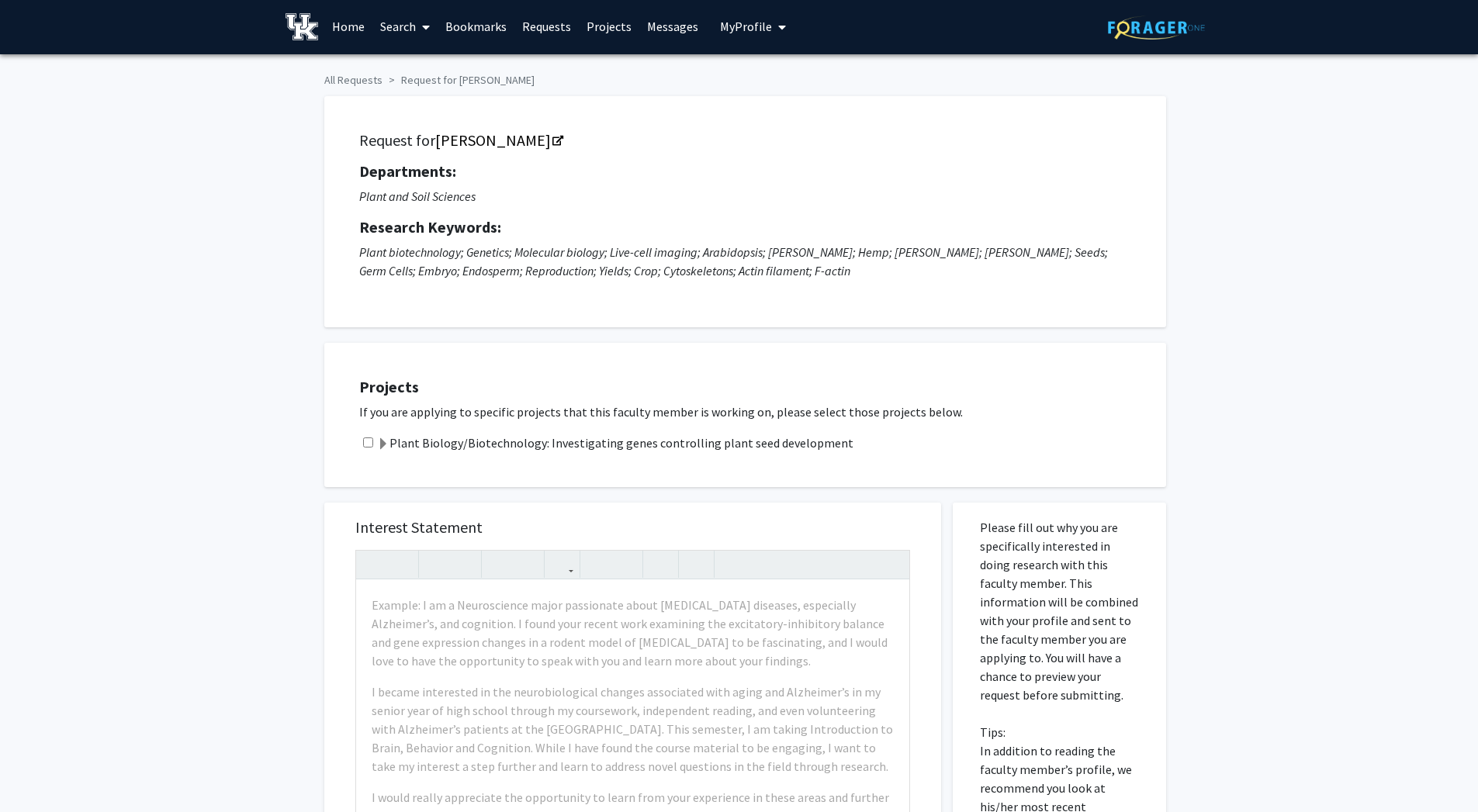
click at [408, 26] on link "Search" at bounding box center [405, 26] width 66 height 55
click at [413, 66] on span "Faculty/Staff" at bounding box center [429, 70] width 114 height 31
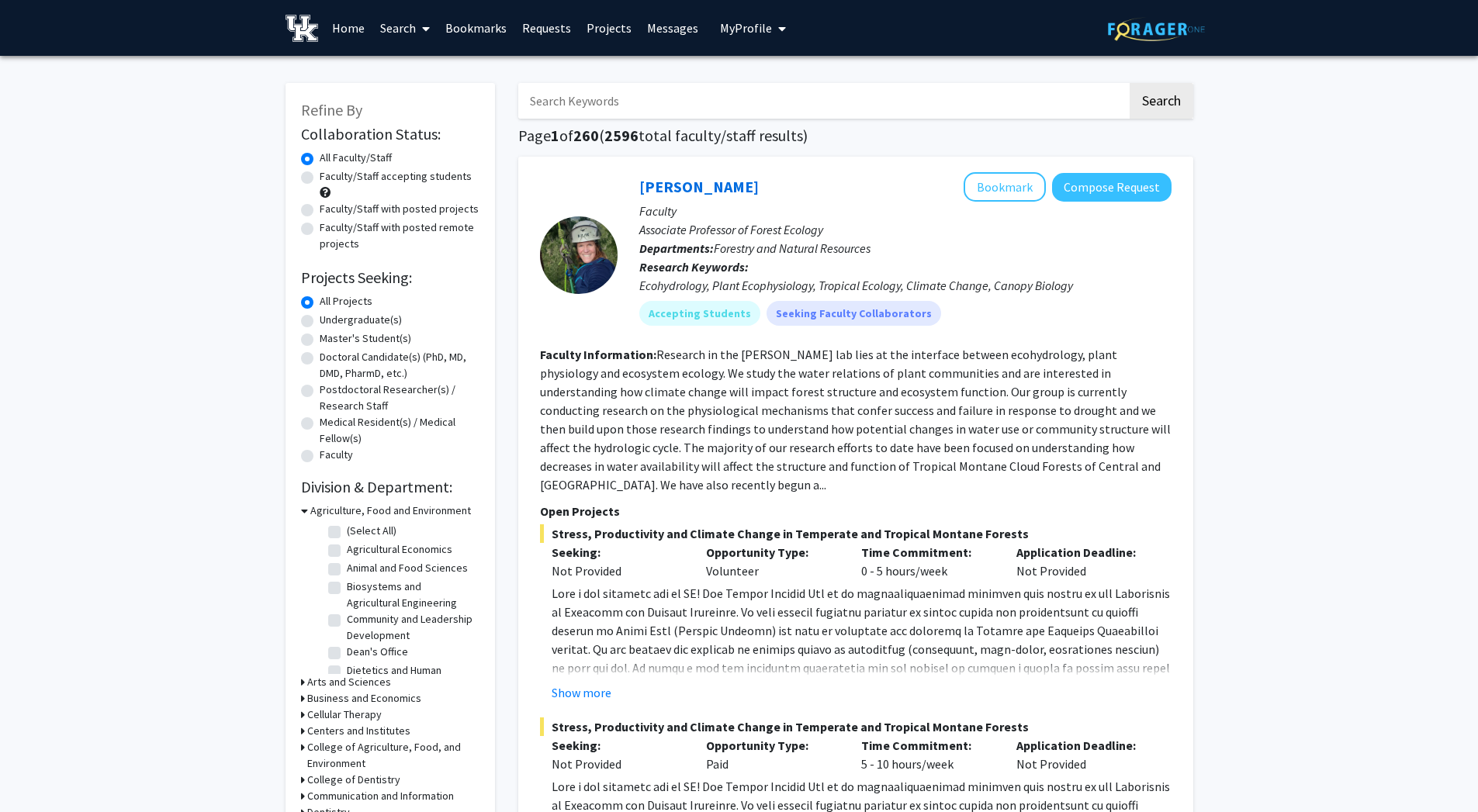
click at [548, 101] on input "Search Keywords" at bounding box center [823, 101] width 609 height 36
type input "root research"
click at [1130, 83] on button "Search" at bounding box center [1161, 101] width 64 height 36
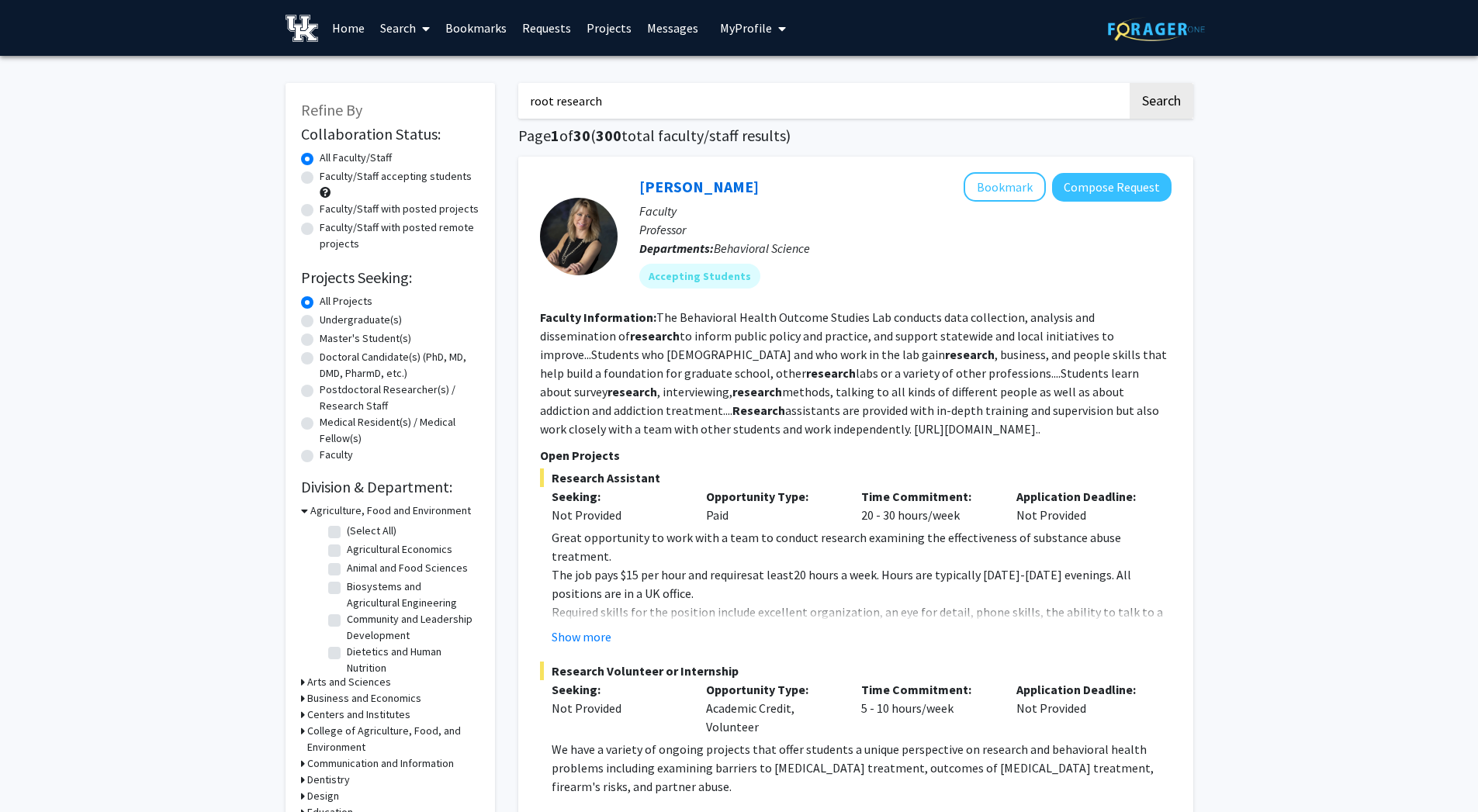
click at [485, 25] on link "Bookmarks" at bounding box center [477, 28] width 77 height 55
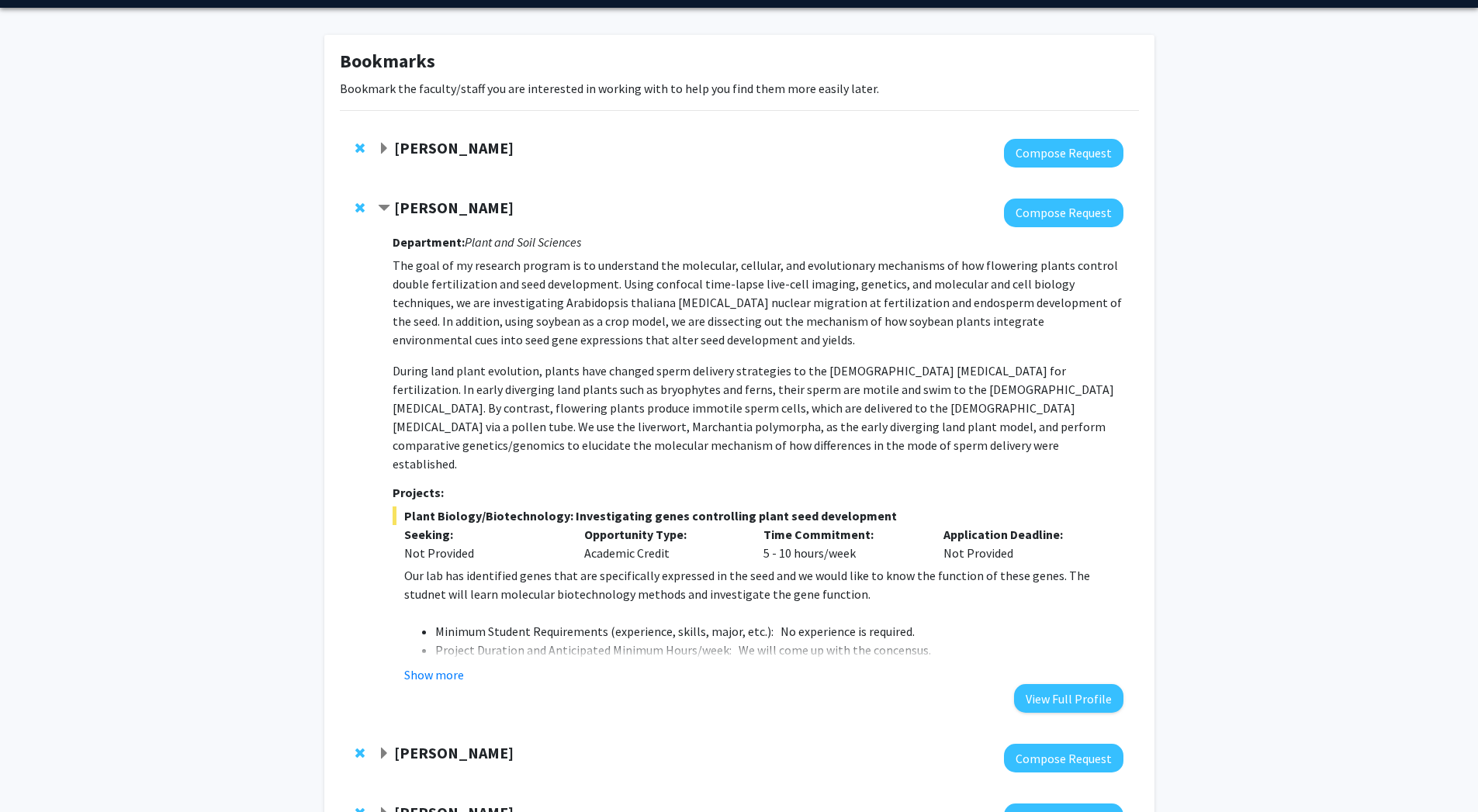
scroll to position [45, 0]
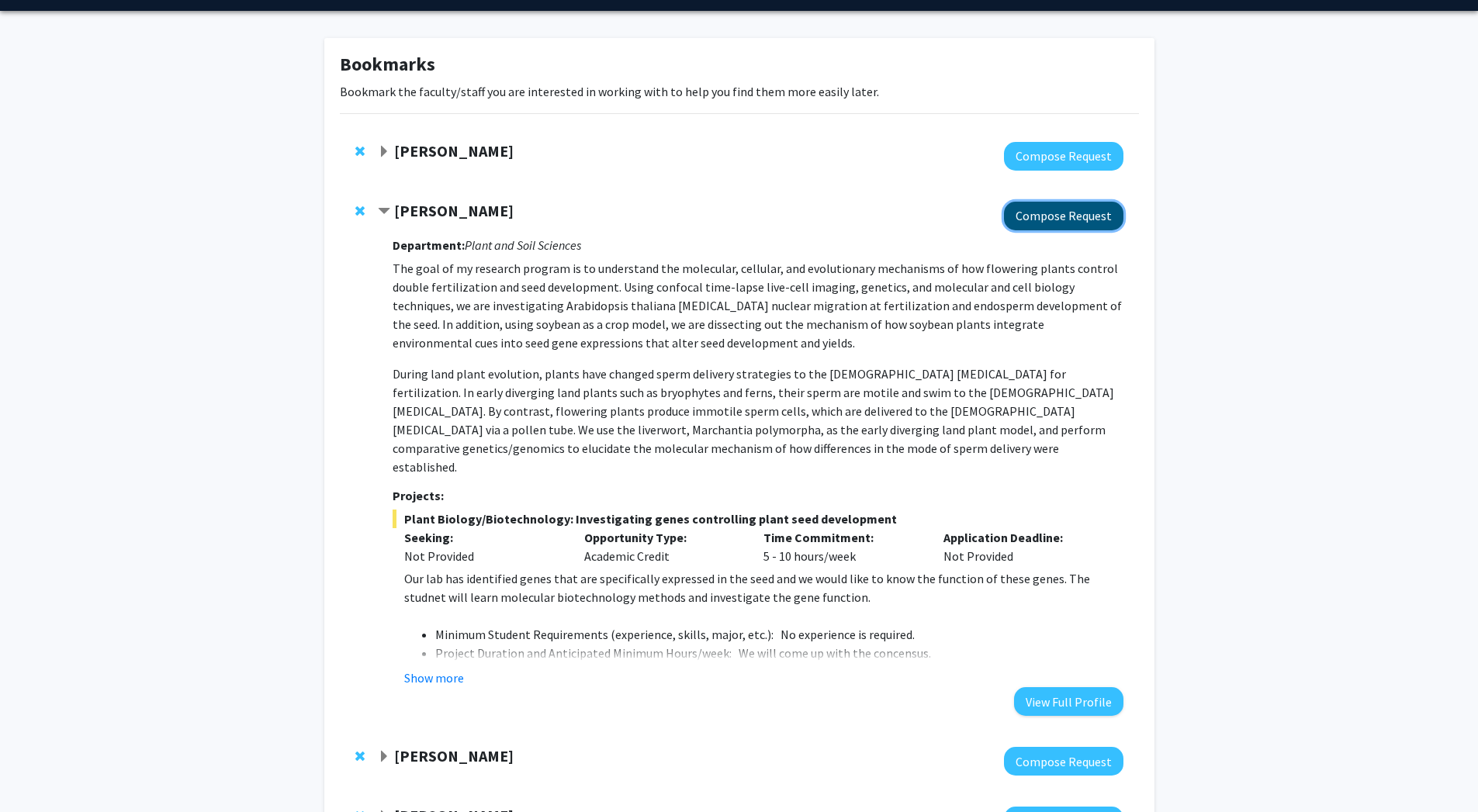
click at [1046, 219] on button "Compose Request" at bounding box center [1063, 216] width 119 height 29
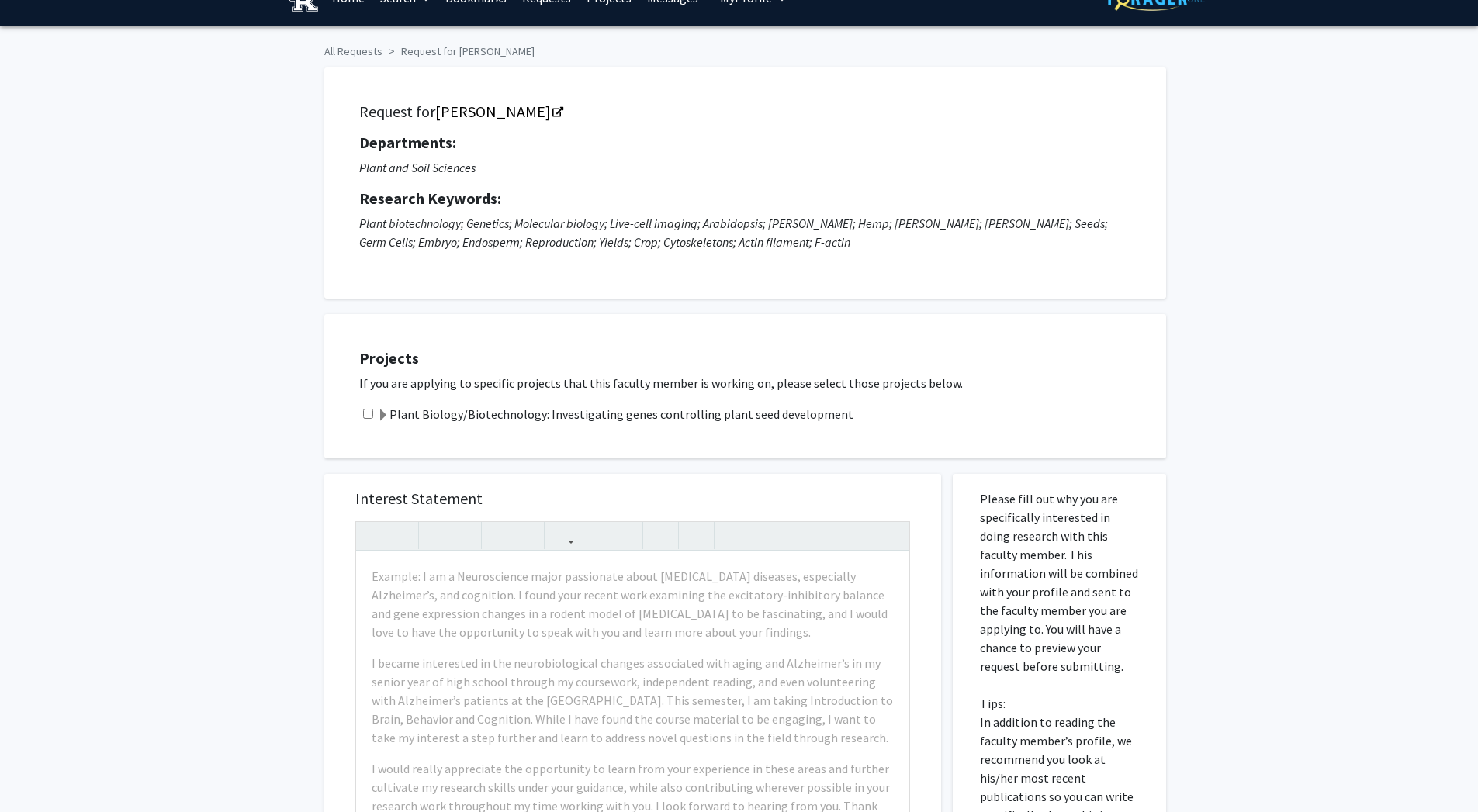
scroll to position [31, 0]
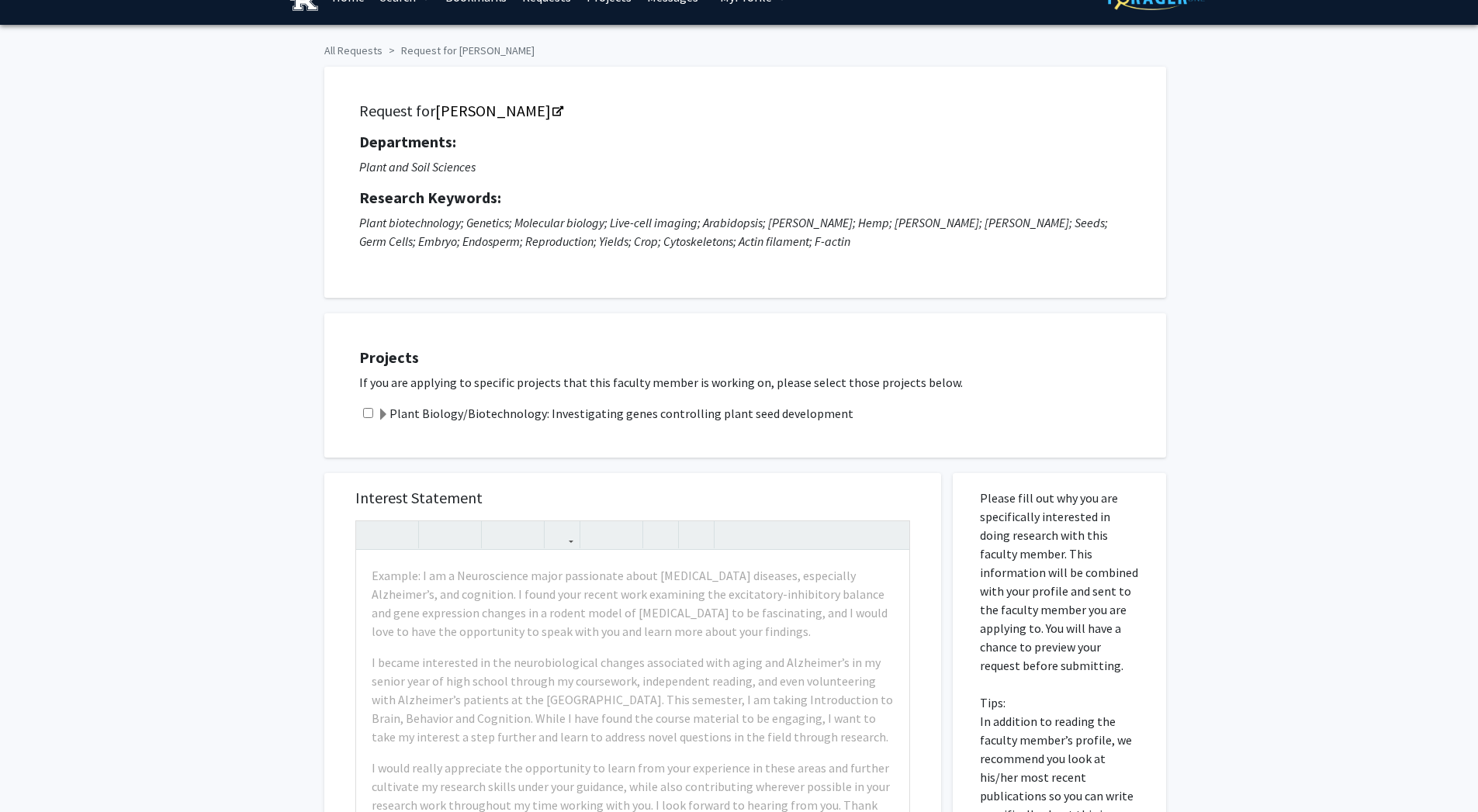
click at [751, 412] on label "Plant Biology/Biotechnology: Investigating genes controlling plant seed develop…" at bounding box center [615, 414] width 477 height 19
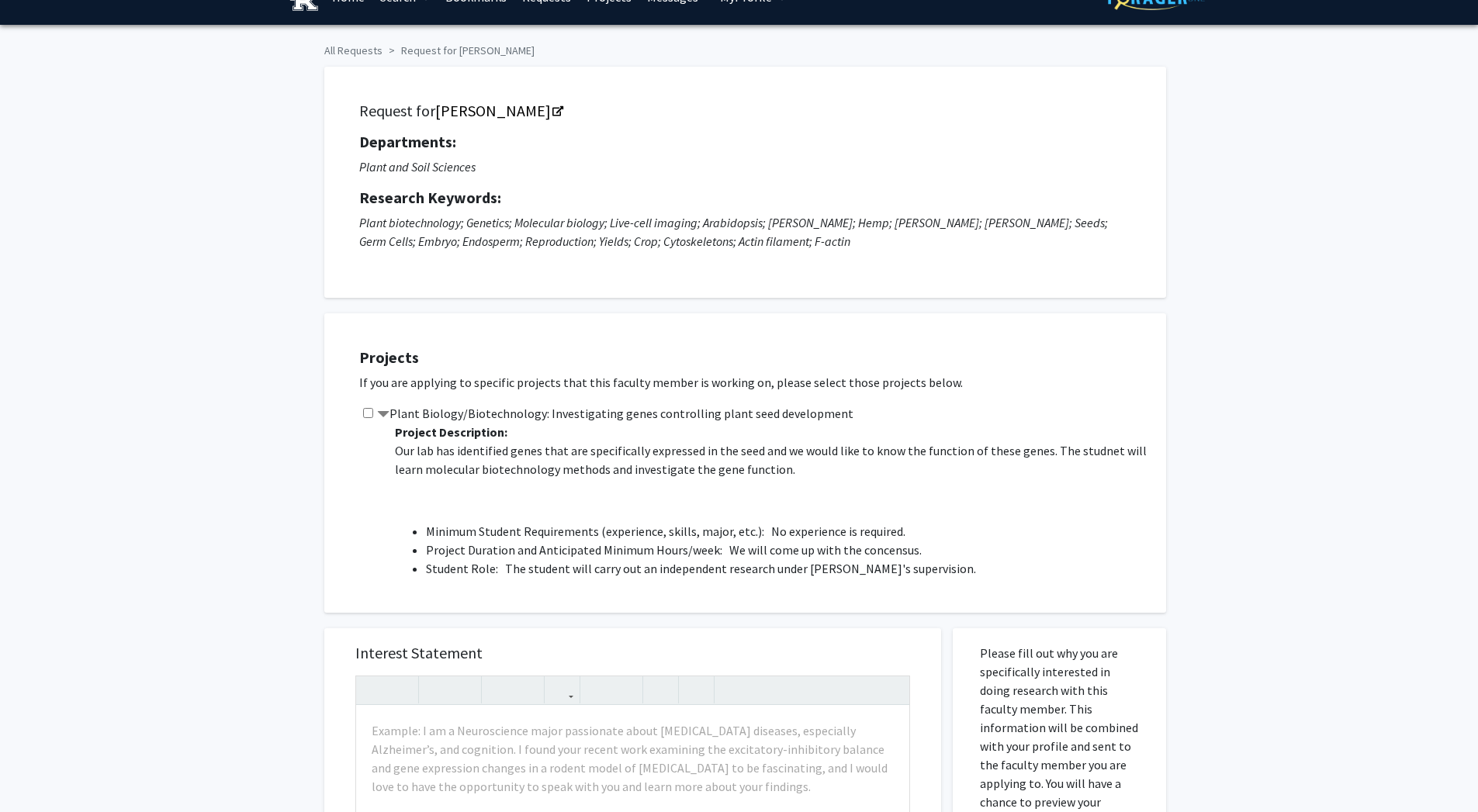
scroll to position [0, 0]
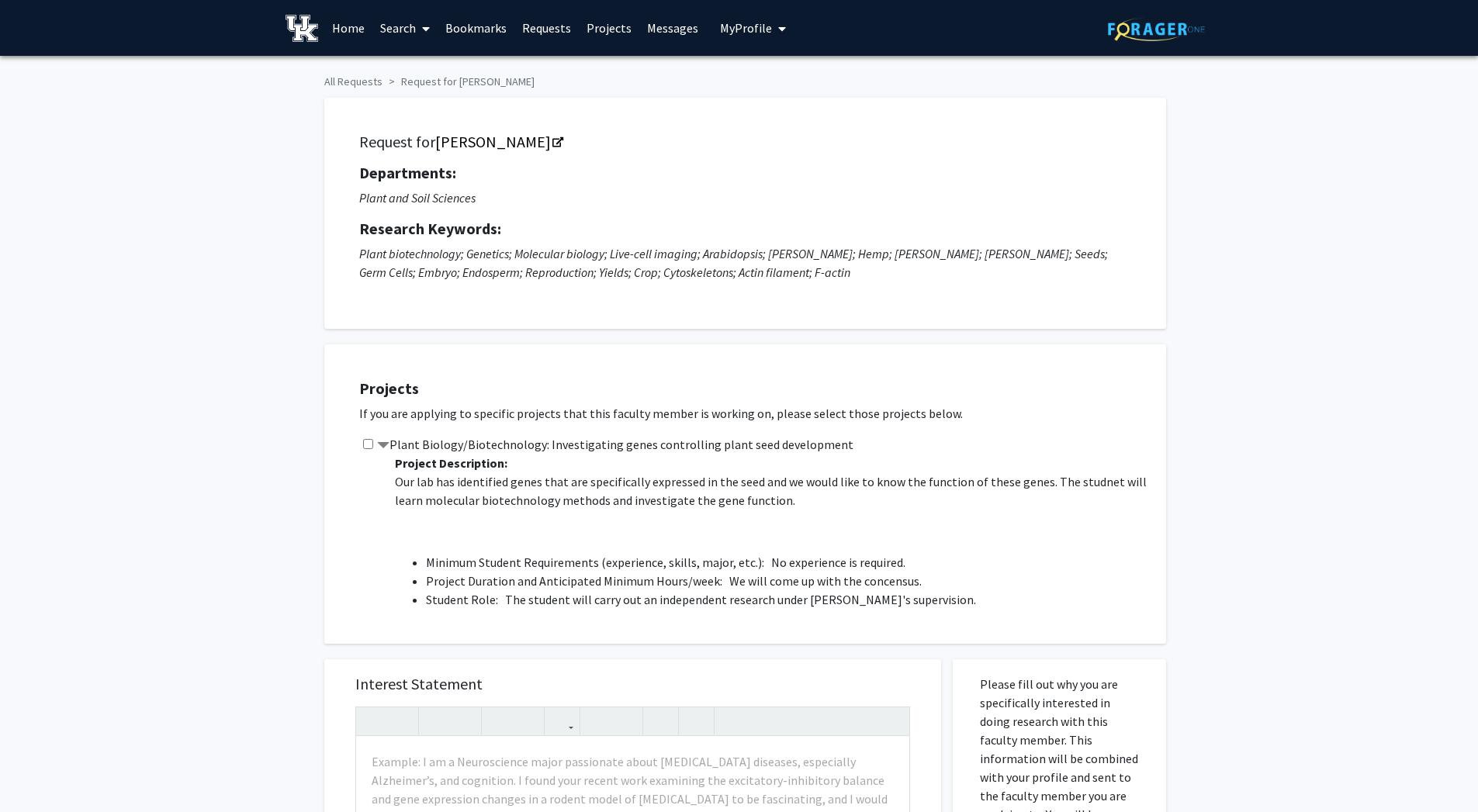
click at [477, 25] on link "Bookmarks" at bounding box center [477, 28] width 77 height 55
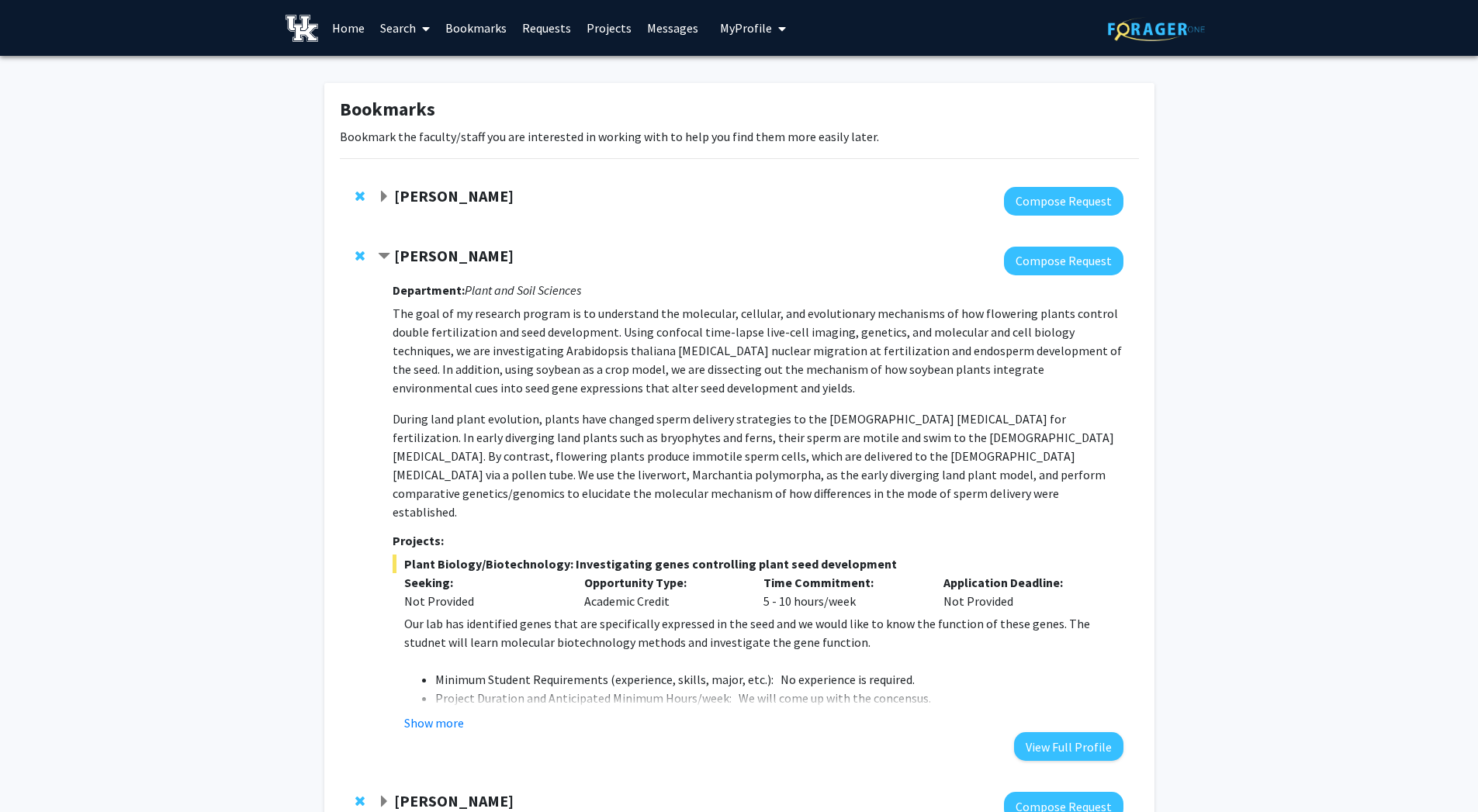
click at [477, 246] on strong "[PERSON_NAME]" at bounding box center [453, 256] width 119 height 20
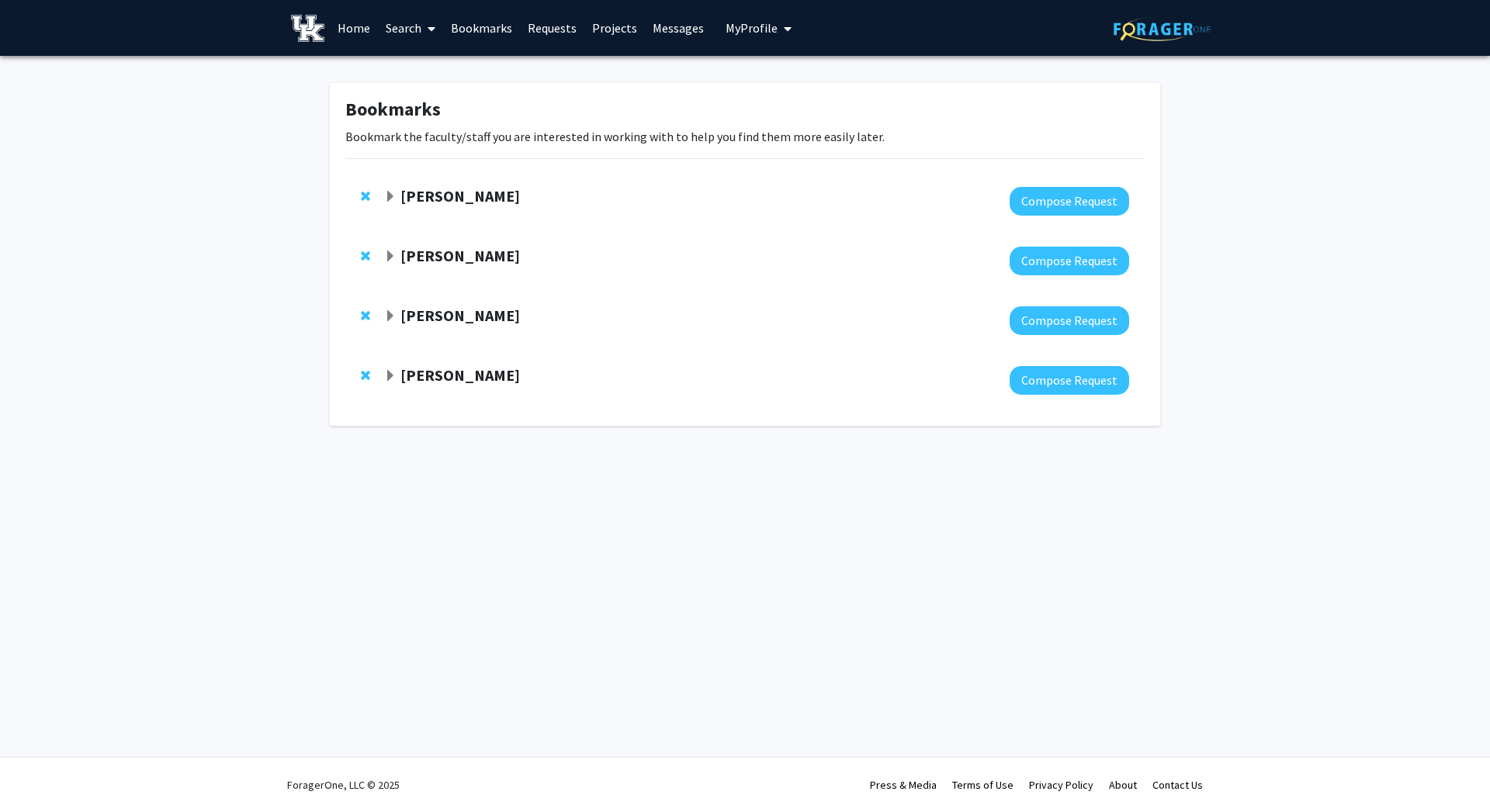
click at [469, 258] on strong "[PERSON_NAME]" at bounding box center [460, 256] width 119 height 20
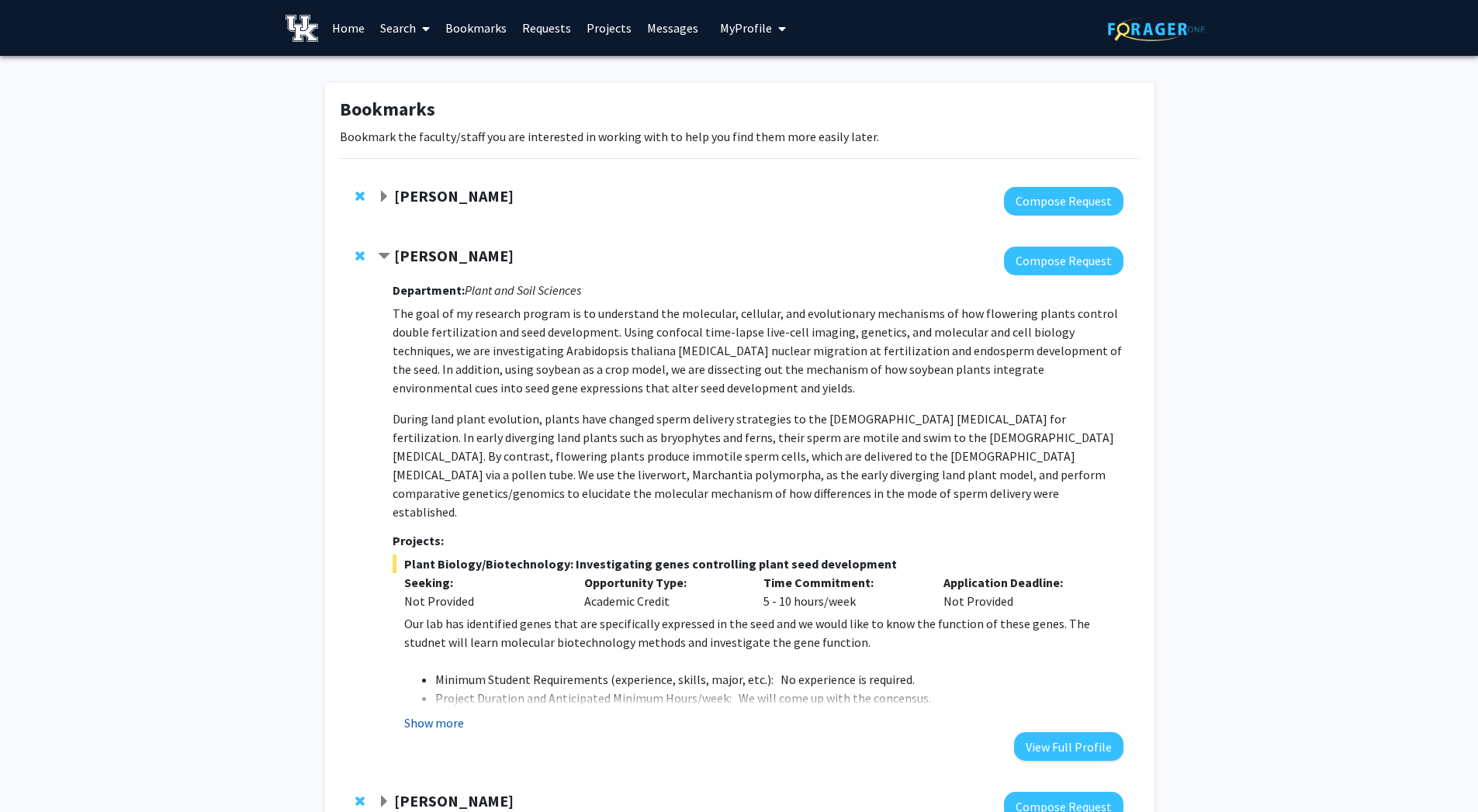
click at [427, 714] on button "Show more" at bounding box center [434, 723] width 60 height 19
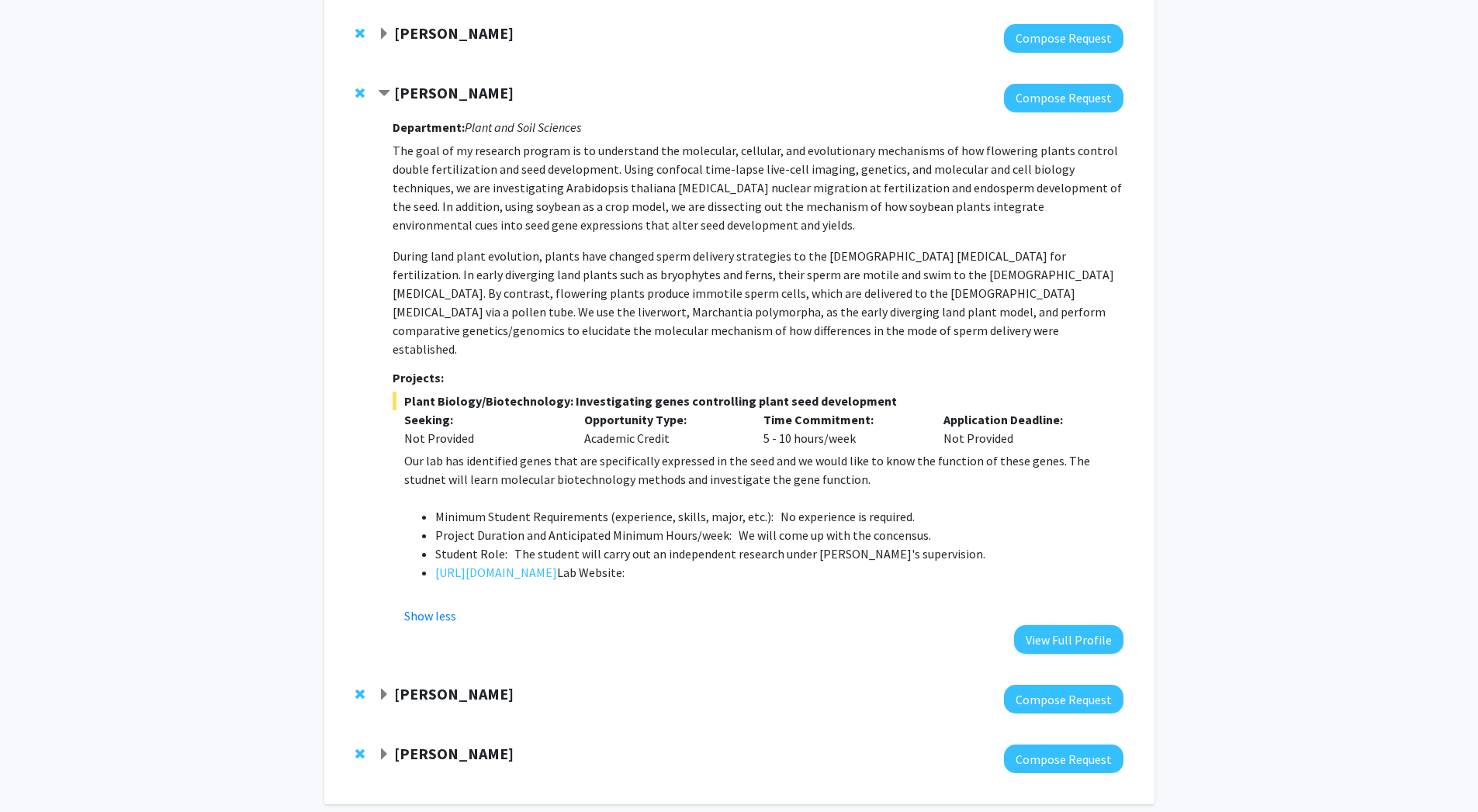
scroll to position [164, 0]
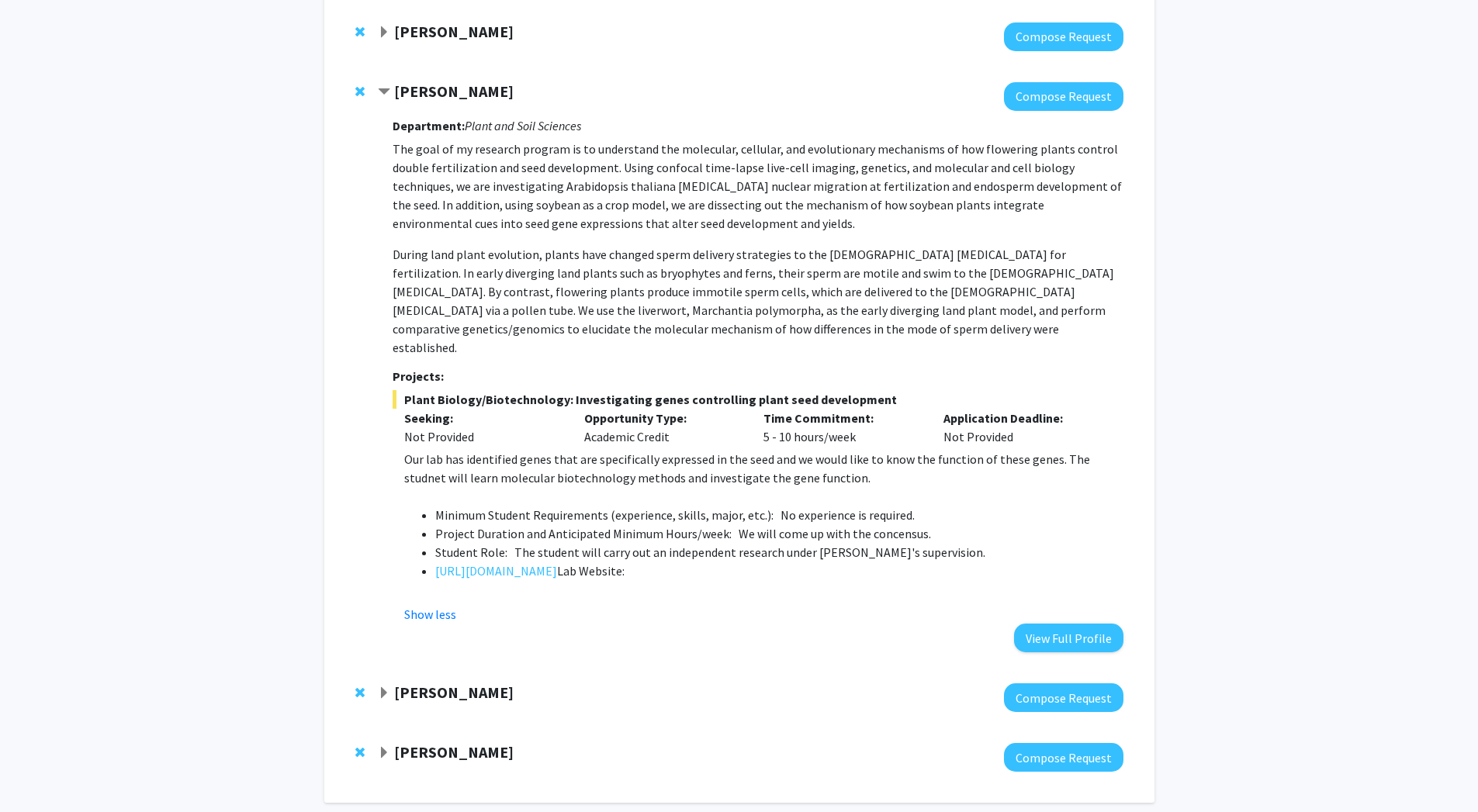
click at [480, 683] on strong "[PERSON_NAME]" at bounding box center [453, 693] width 119 height 20
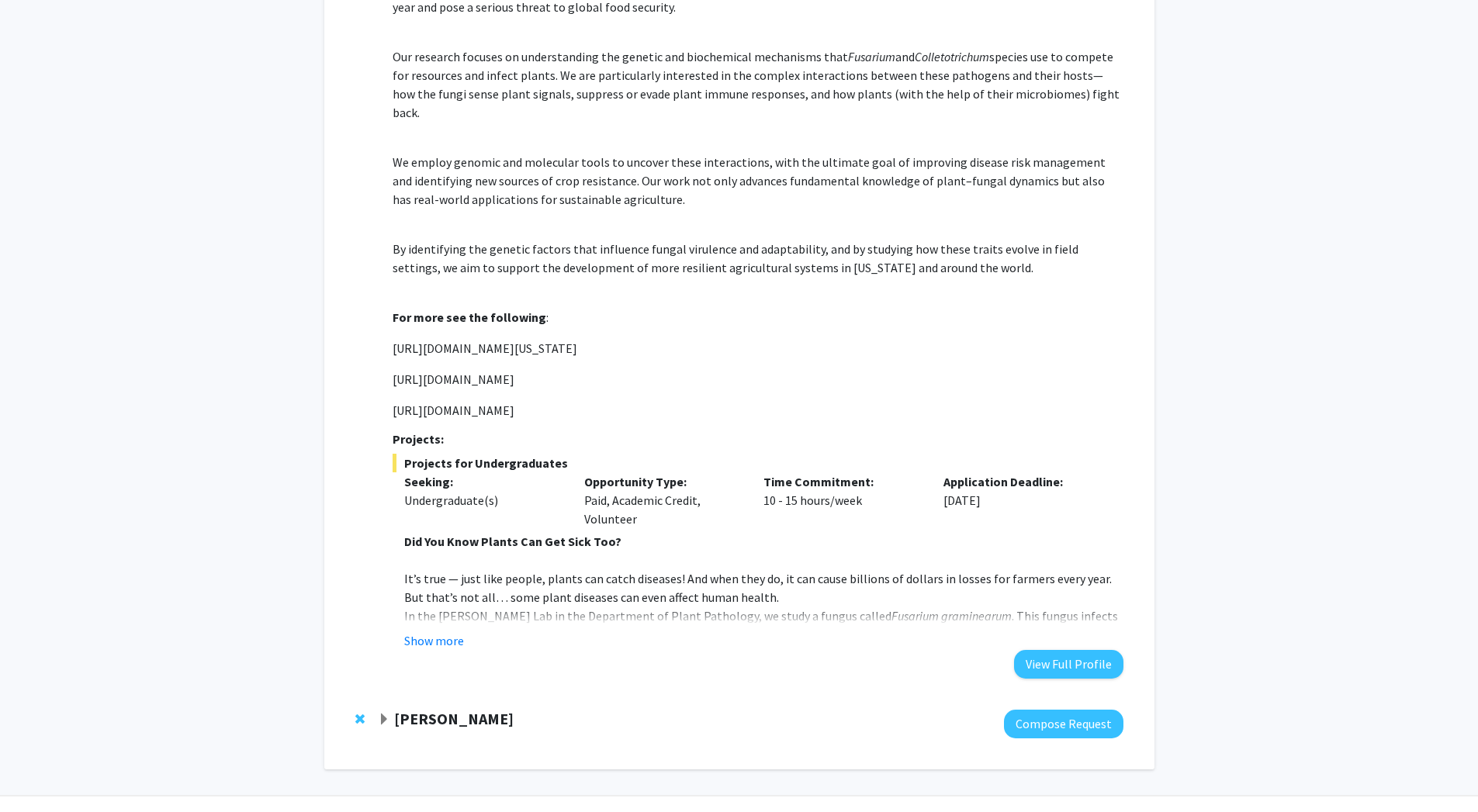
scroll to position [947, 0]
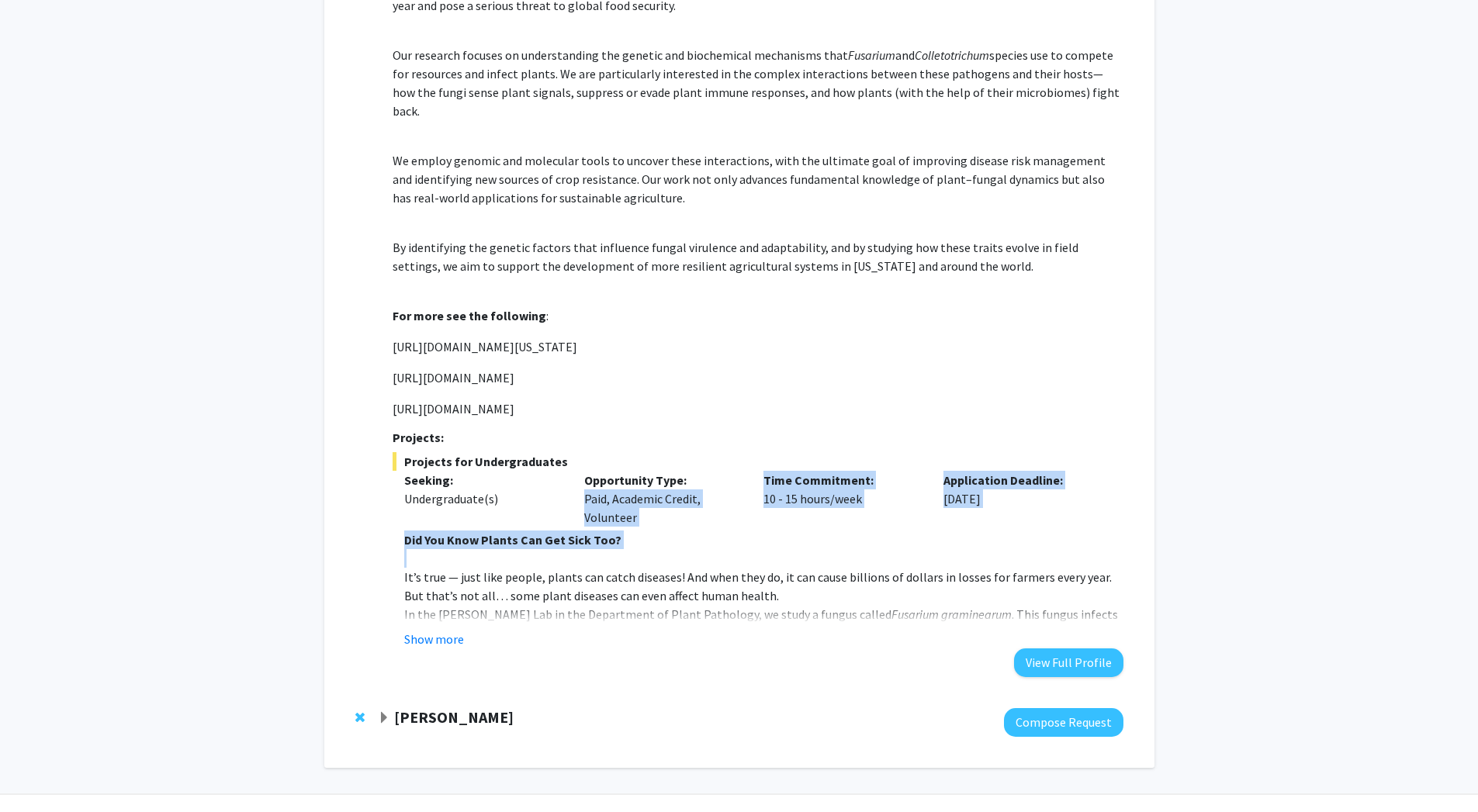
drag, startPoint x: 633, startPoint y: 513, endPoint x: 715, endPoint y: 451, distance: 102.8
click at [715, 452] on div "Projects for Undergraduates Seeking: Undergraduate(s) Opportunity Type: Paid, A…" at bounding box center [758, 550] width 730 height 196
click at [798, 471] on div "Time Commitment: 10 - 15 hours/week" at bounding box center [842, 499] width 180 height 56
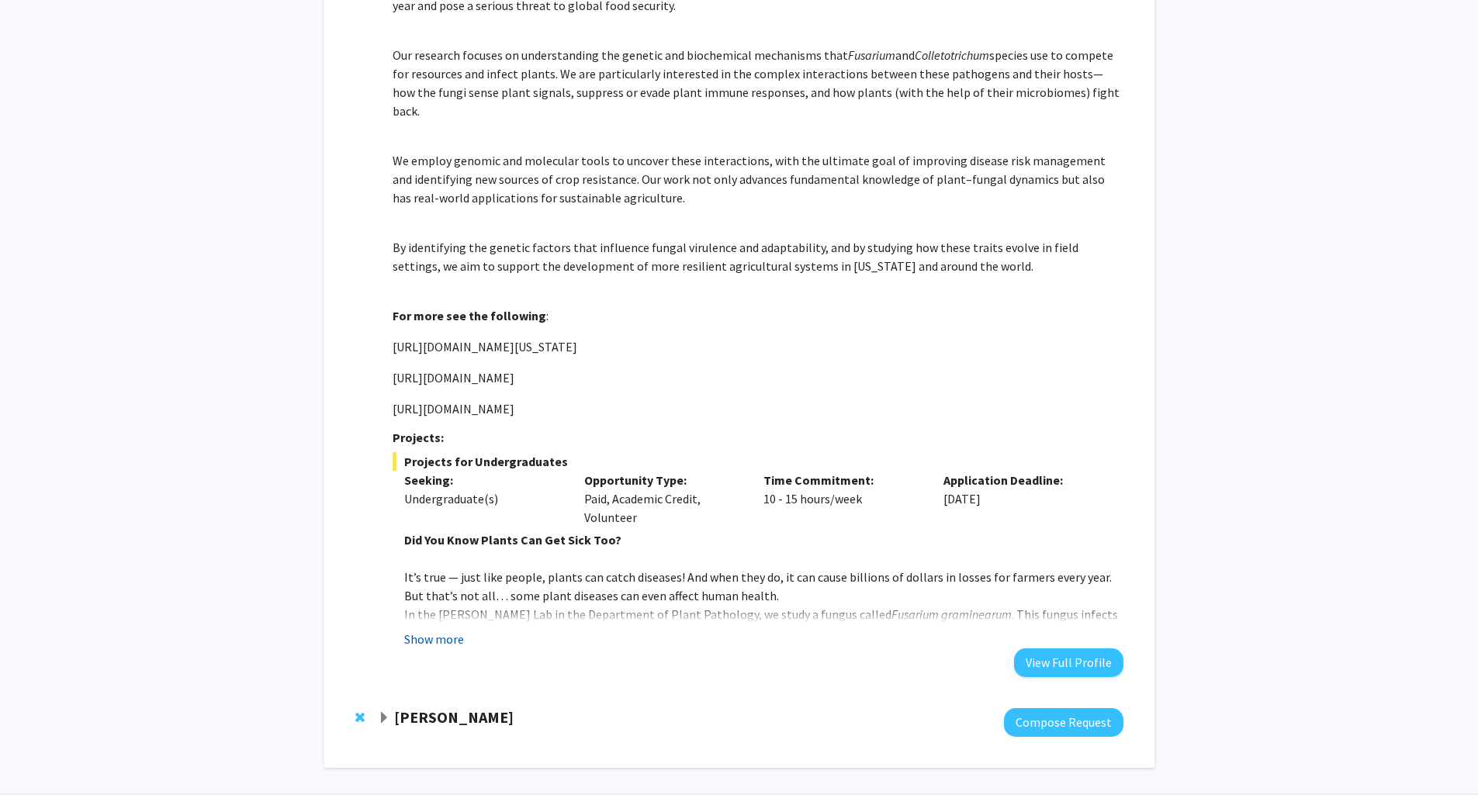
click at [444, 630] on button "Show more" at bounding box center [434, 639] width 60 height 19
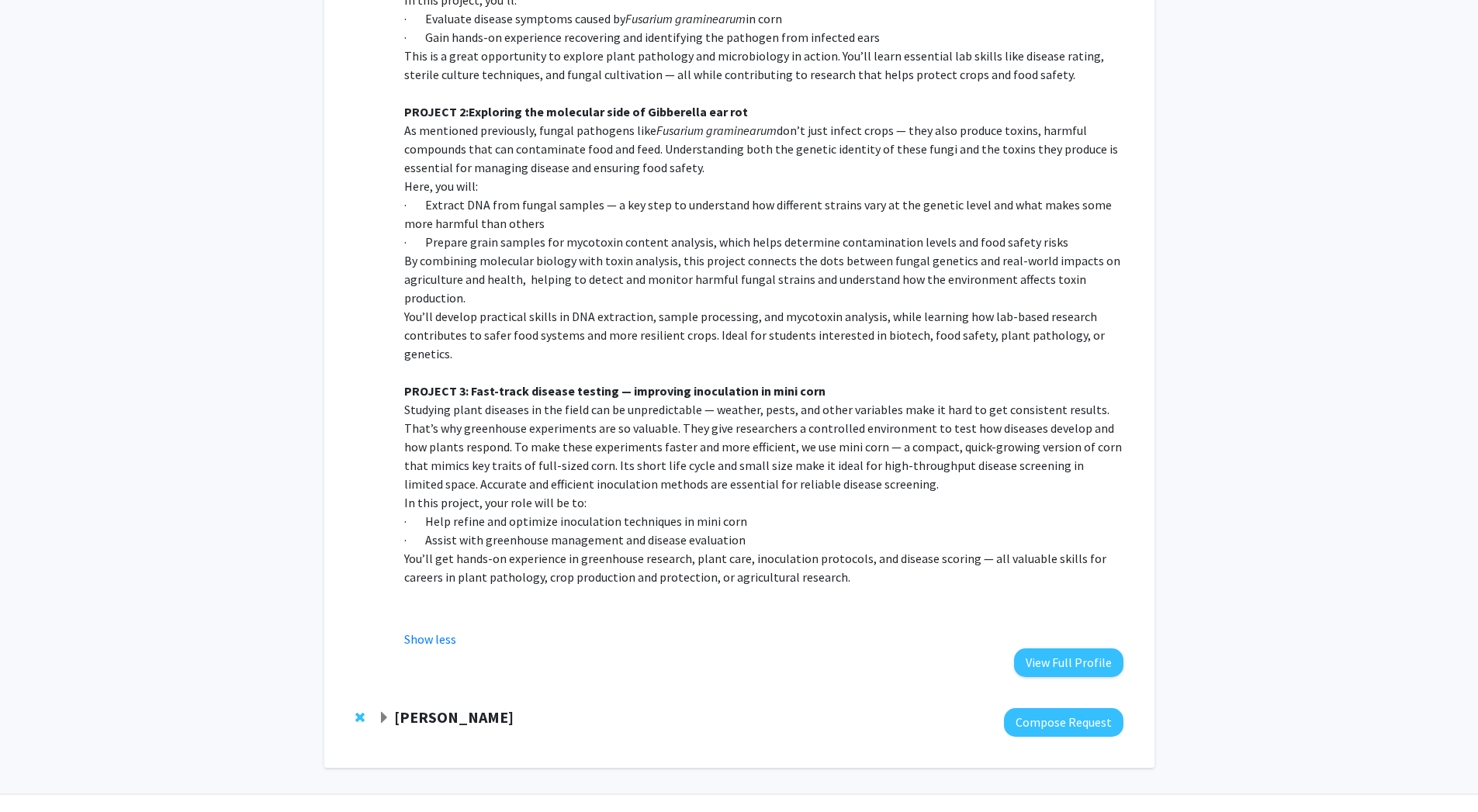
scroll to position [2063, 0]
click at [503, 709] on strong "[PERSON_NAME]" at bounding box center [453, 719] width 119 height 20
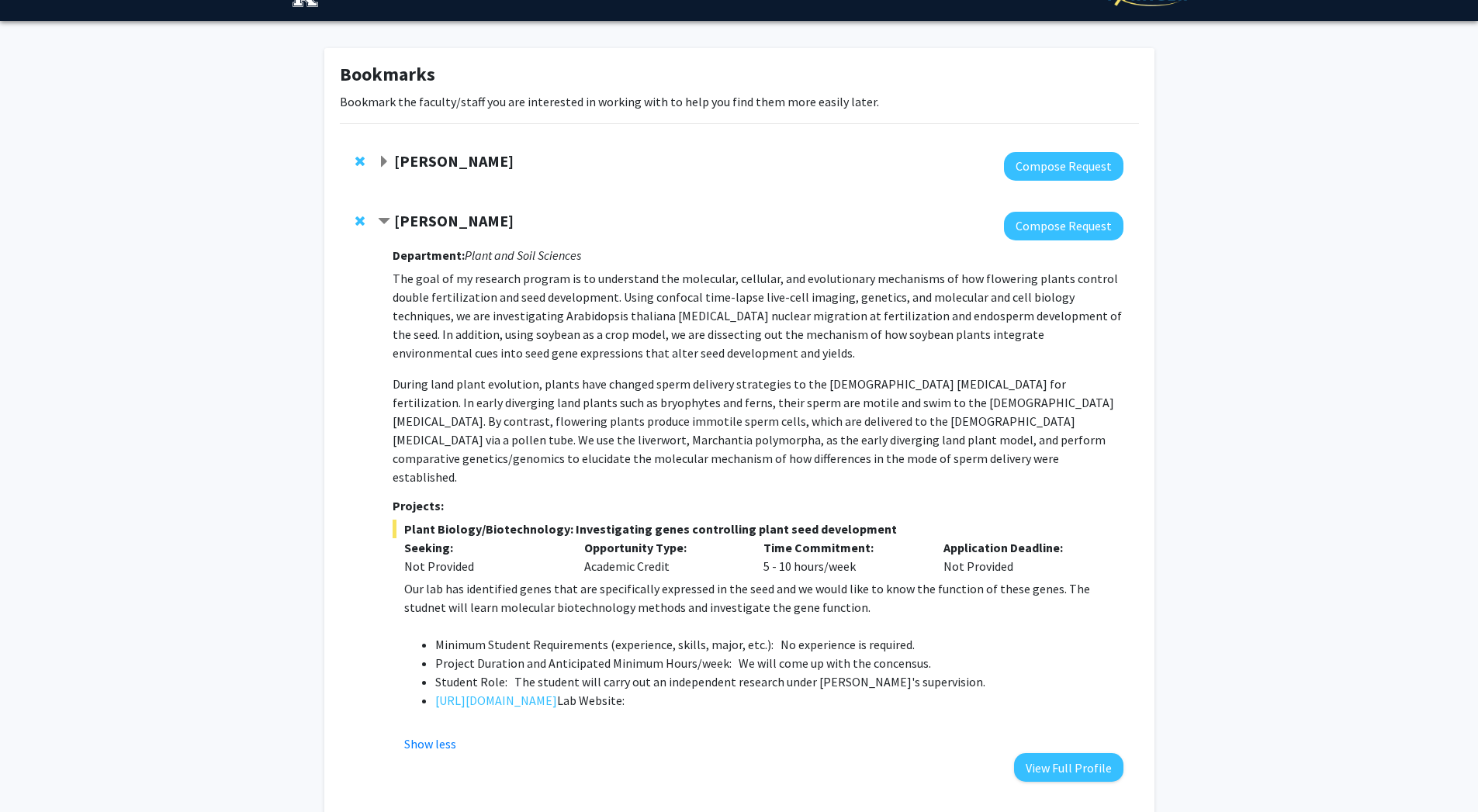
scroll to position [53, 0]
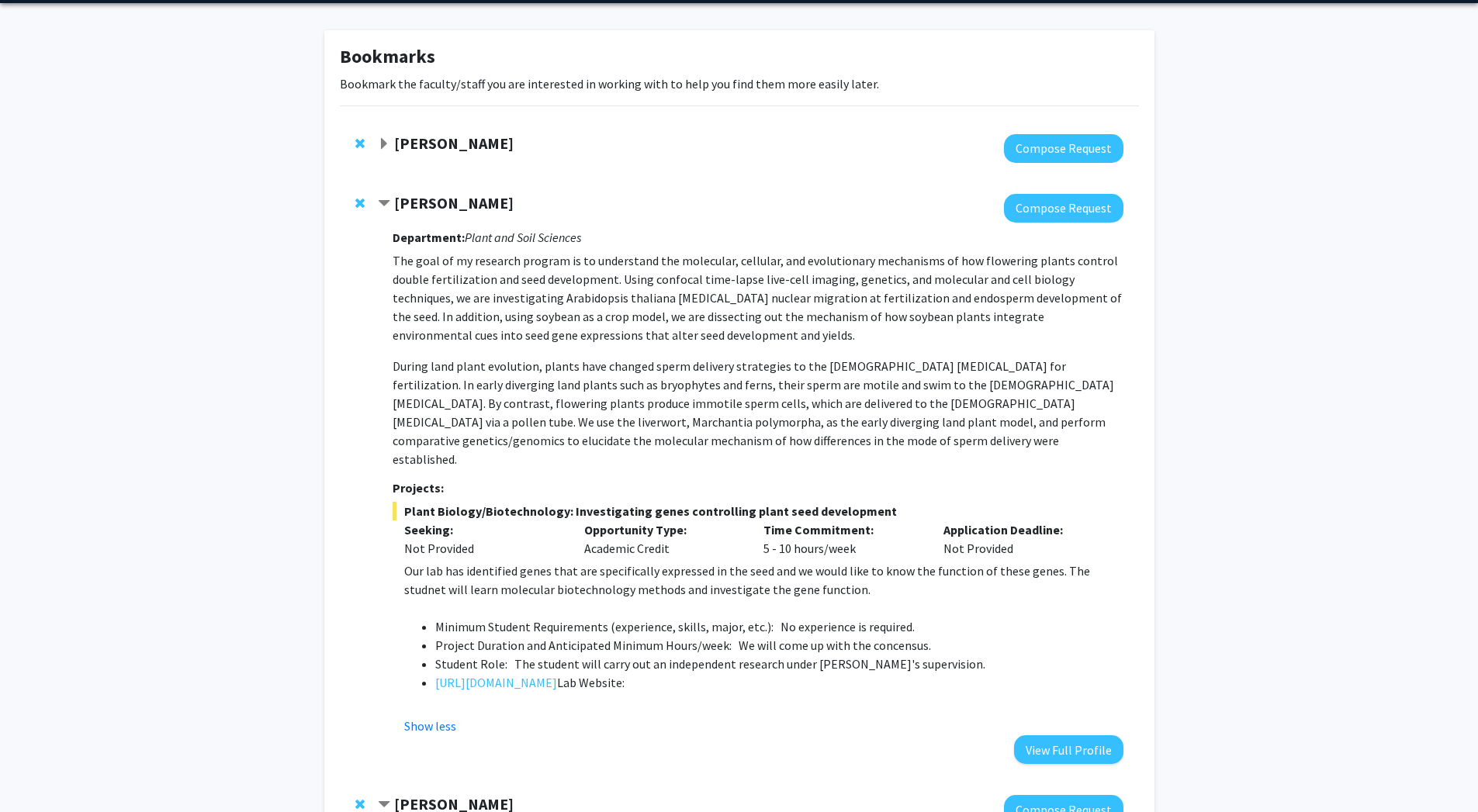
click at [513, 209] on strong "[PERSON_NAME]" at bounding box center [453, 203] width 119 height 20
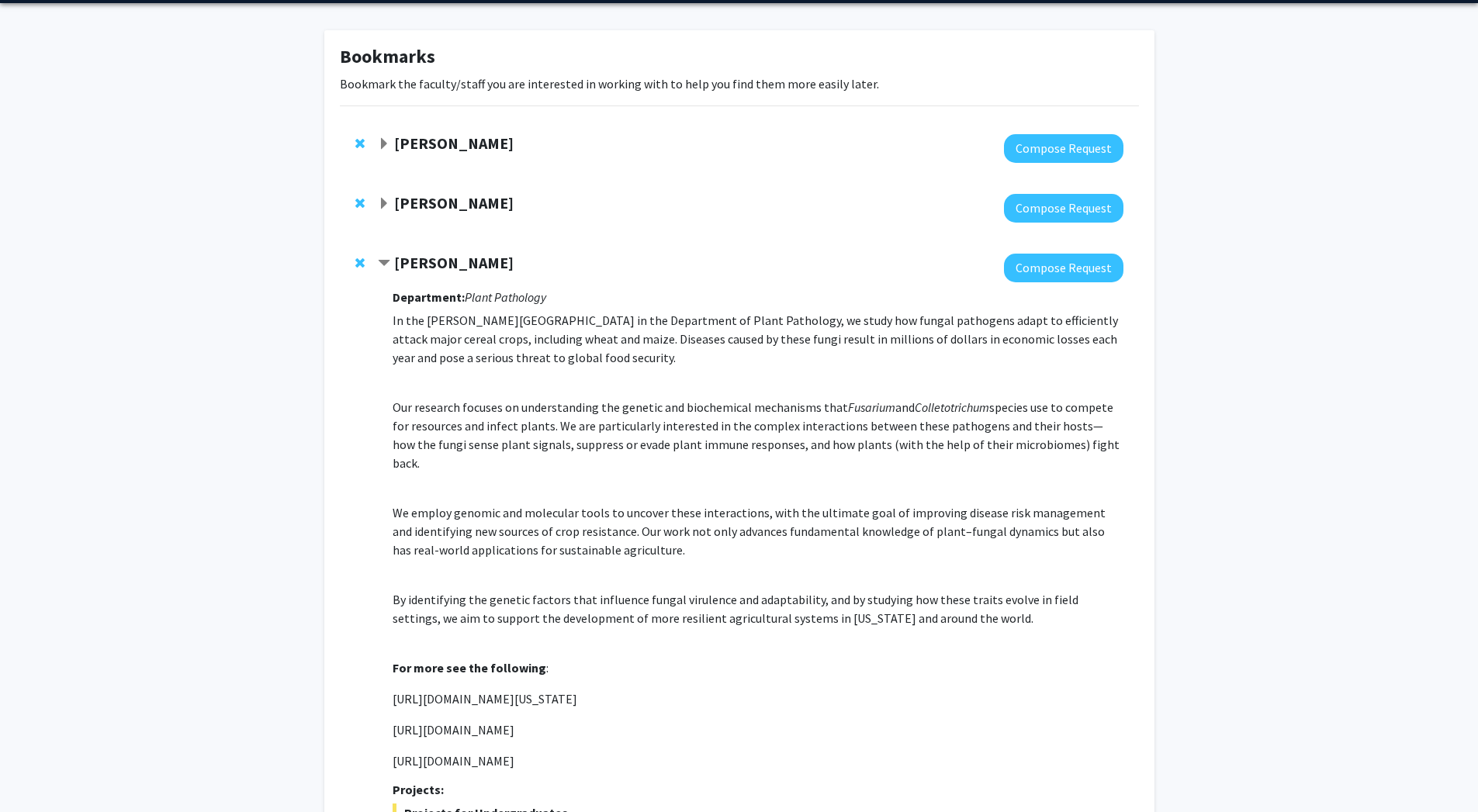
click at [509, 256] on div "[PERSON_NAME]" at bounding box center [546, 264] width 336 height 20
click at [505, 263] on strong "[PERSON_NAME]" at bounding box center [453, 263] width 119 height 20
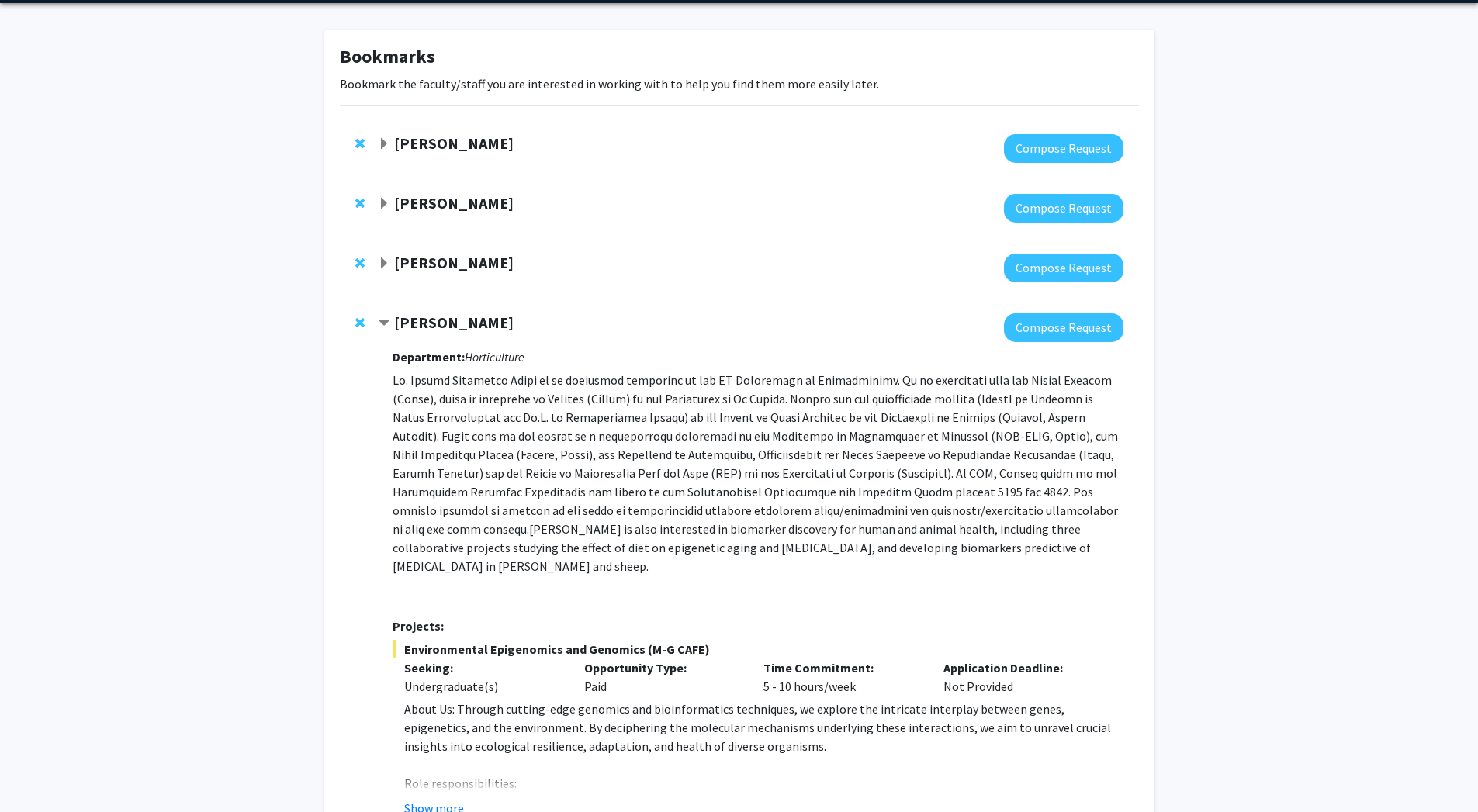
click at [479, 319] on strong "[PERSON_NAME]" at bounding box center [453, 323] width 119 height 20
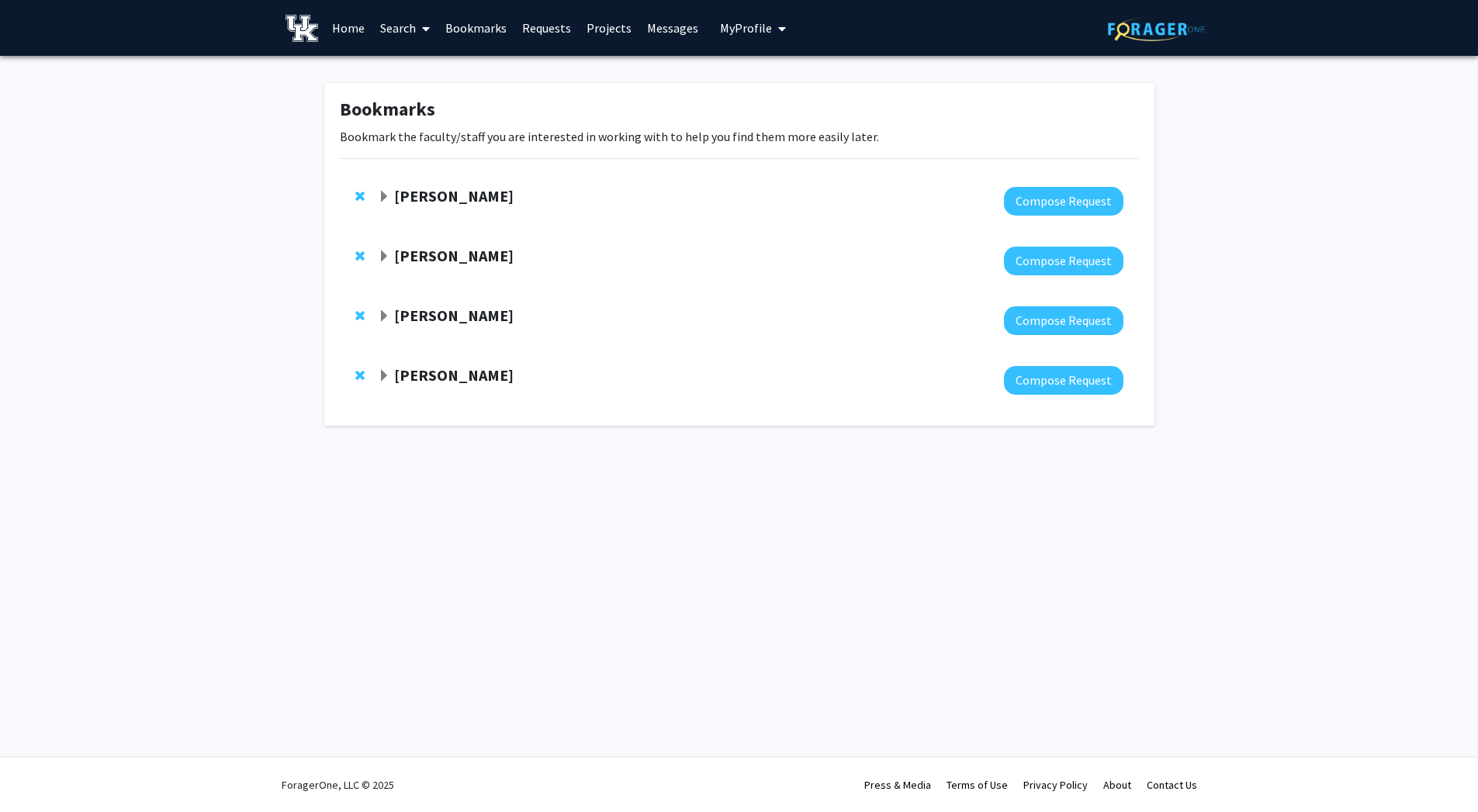
scroll to position [0, 0]
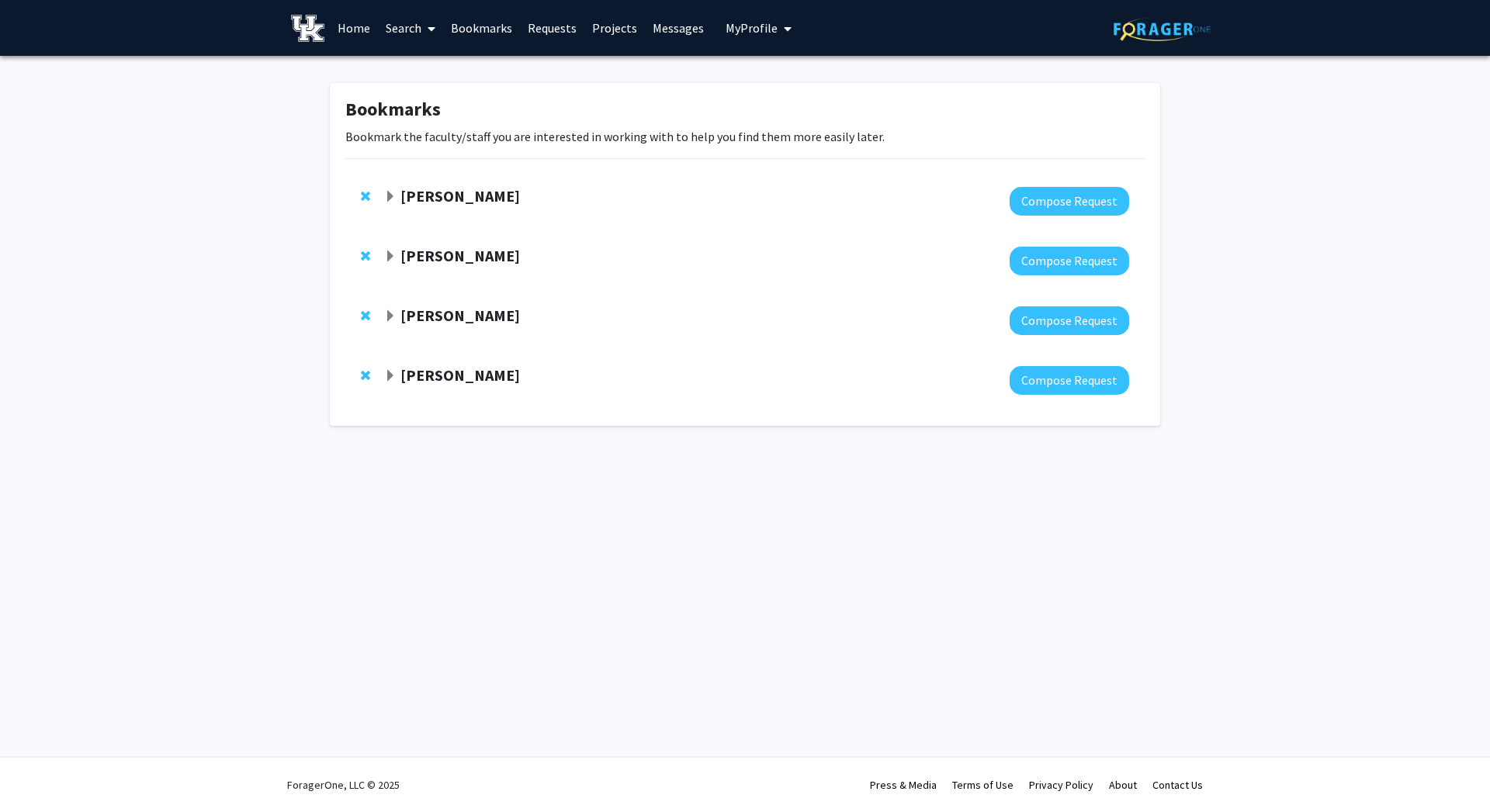
click at [473, 247] on strong "[PERSON_NAME]" at bounding box center [460, 256] width 119 height 20
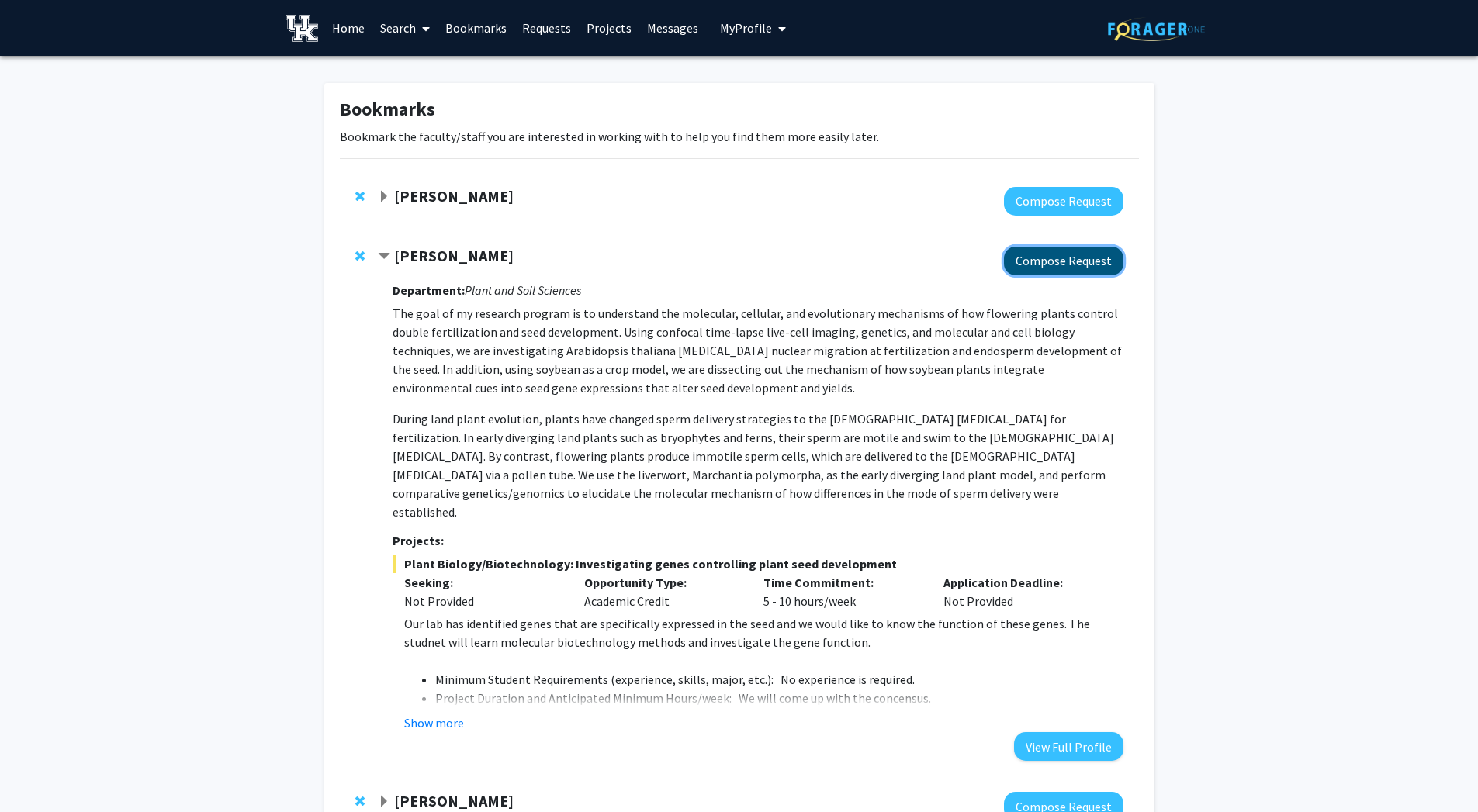
click at [1053, 251] on button "Compose Request" at bounding box center [1063, 261] width 119 height 29
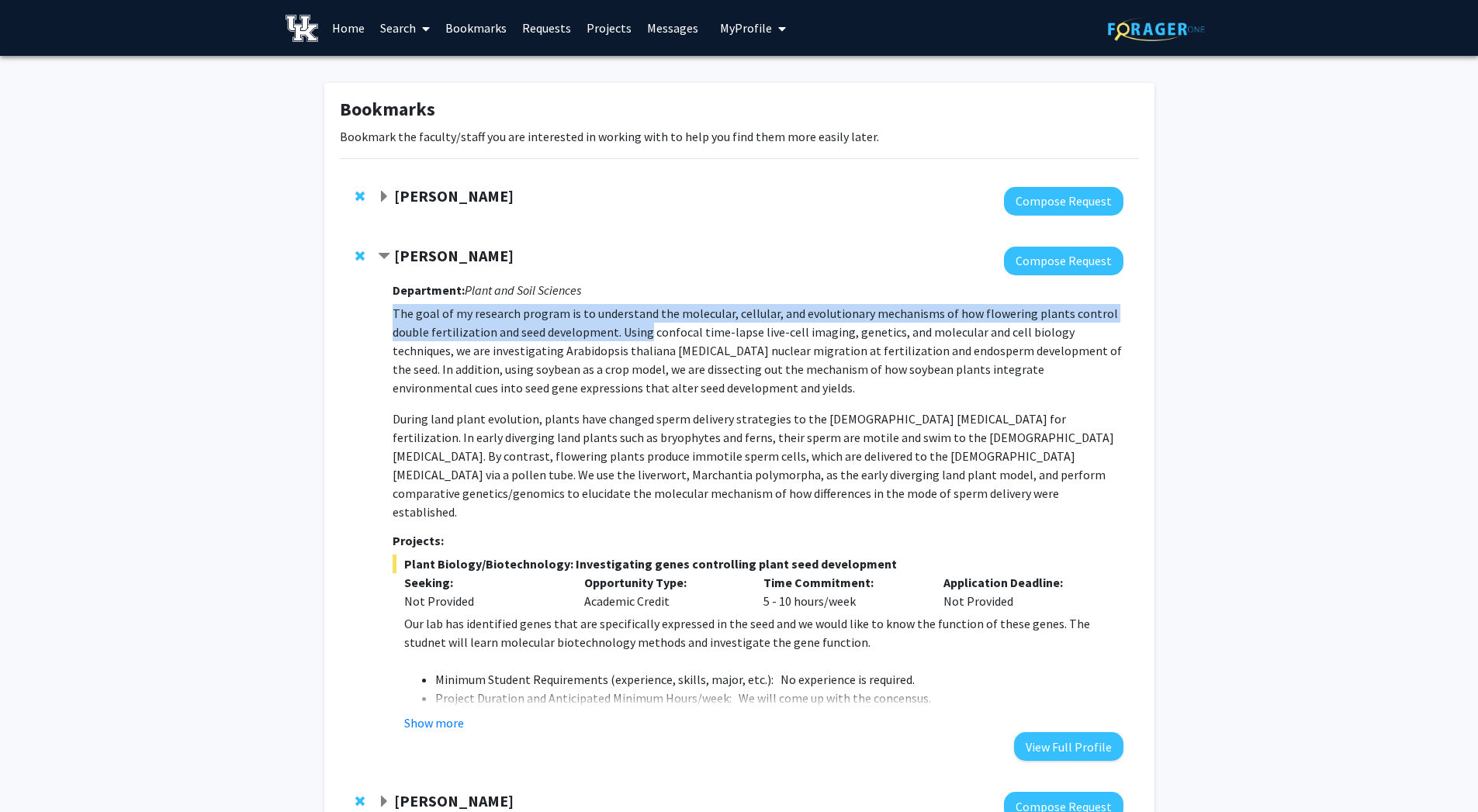
drag, startPoint x: 396, startPoint y: 318, endPoint x: 645, endPoint y: 326, distance: 249.1
click at [645, 326] on p "The goal of my research program is to understand the molecular, cellular, and e…" at bounding box center [758, 351] width 730 height 93
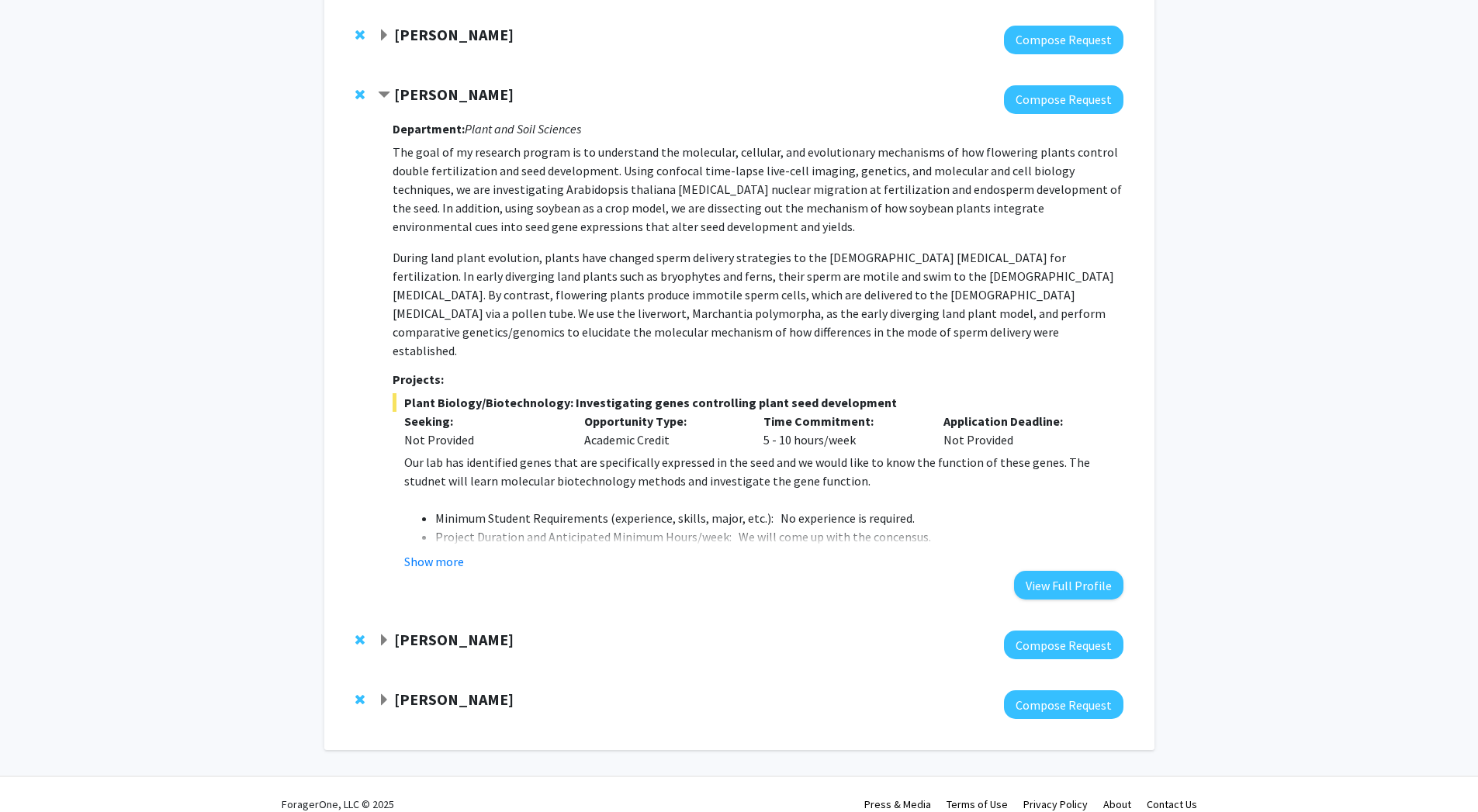
scroll to position [162, 0]
click at [462, 552] on button "Show more" at bounding box center [434, 561] width 60 height 19
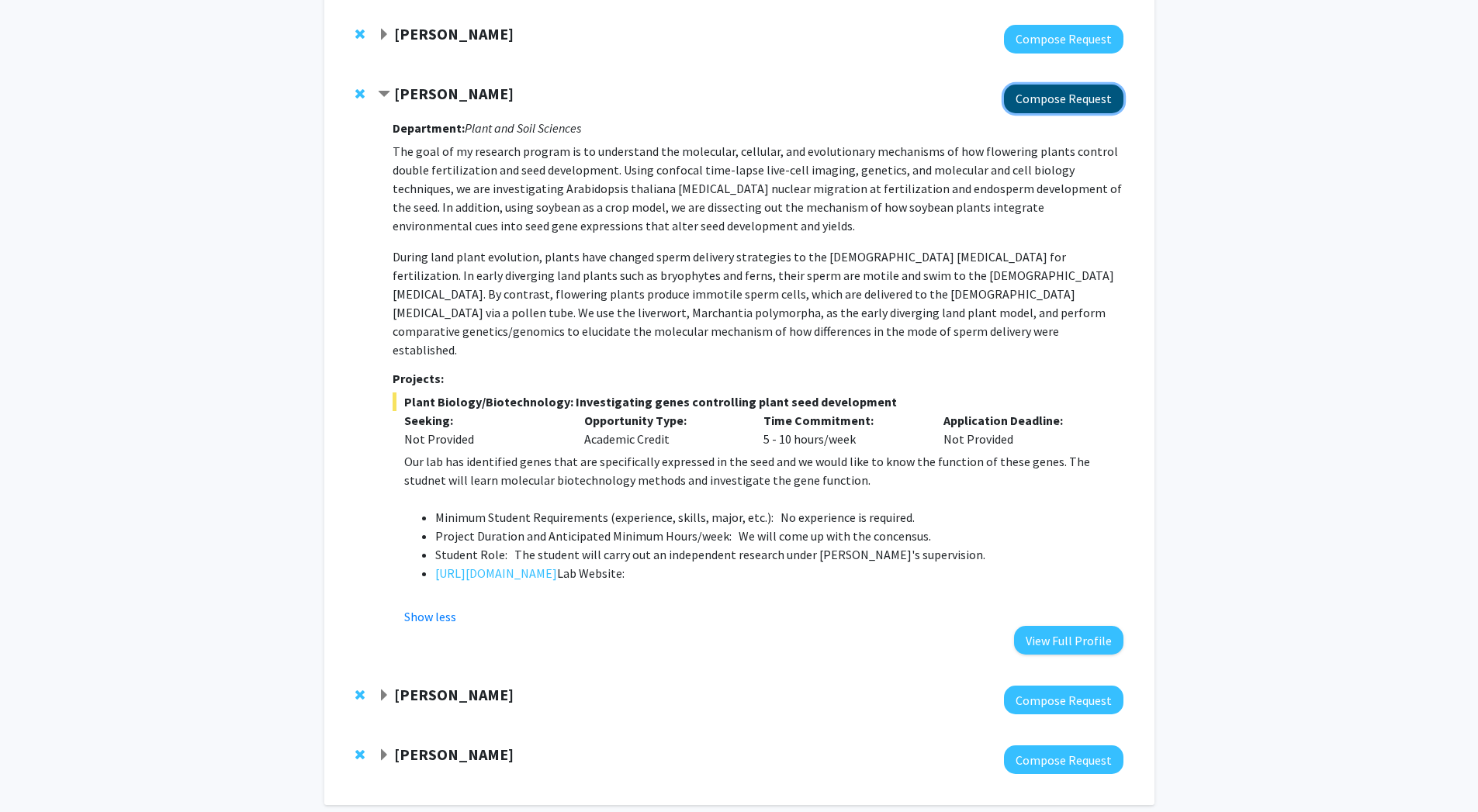
click at [1065, 100] on button "Compose Request" at bounding box center [1063, 99] width 119 height 29
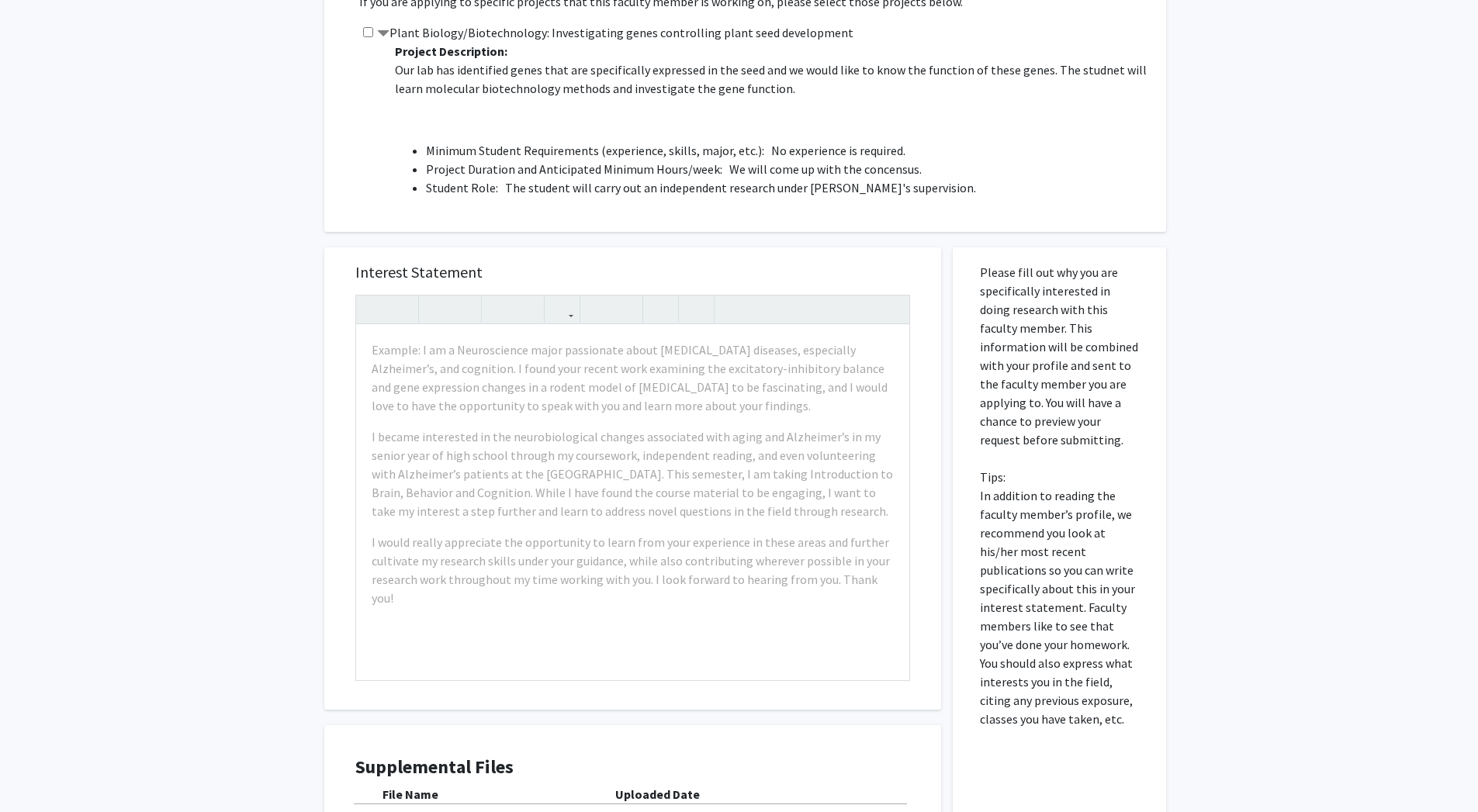
scroll to position [432, 0]
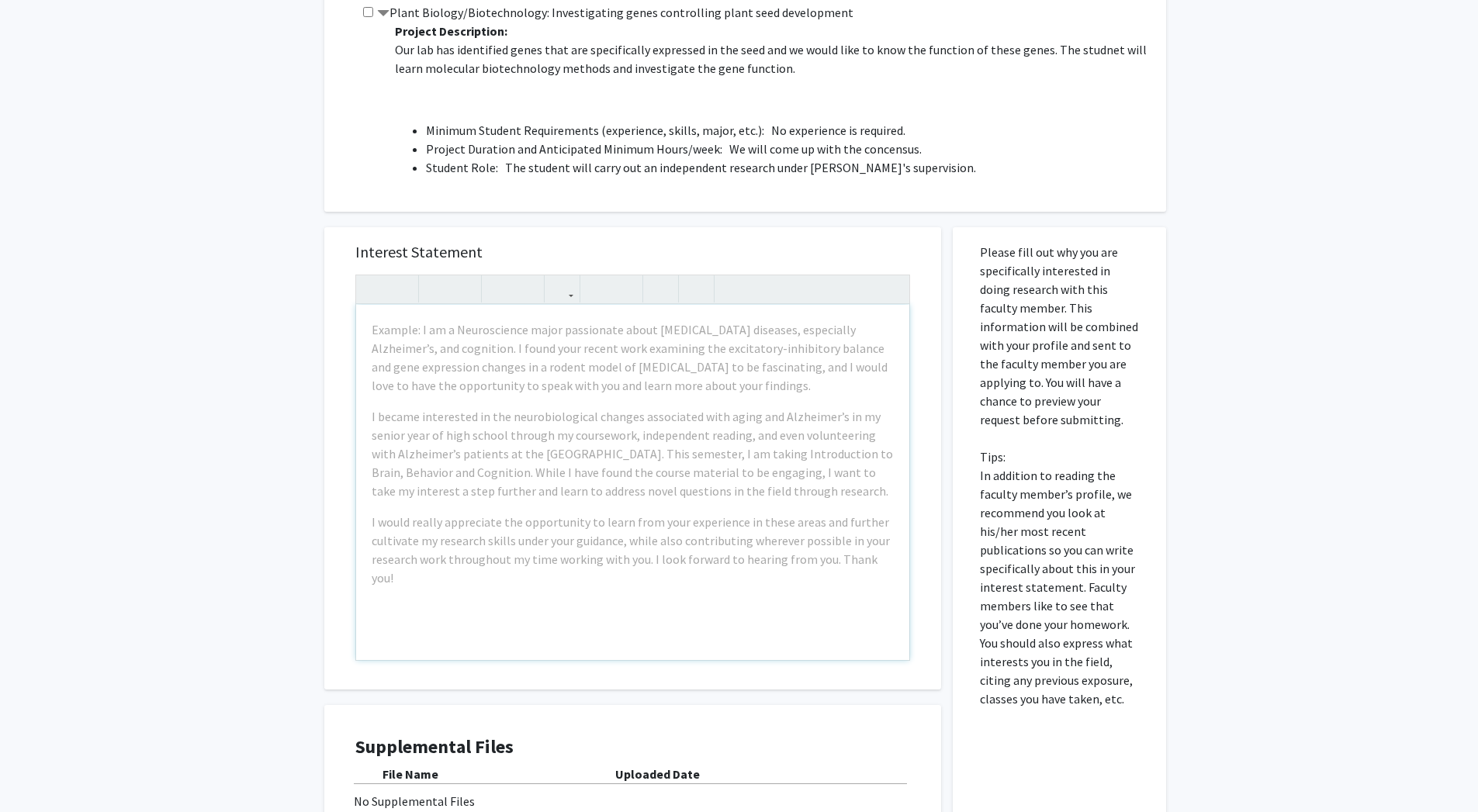
click at [778, 406] on div "Example: I am a Neuroscience major passionate about [MEDICAL_DATA] diseases, es…" at bounding box center [633, 483] width 554 height 355
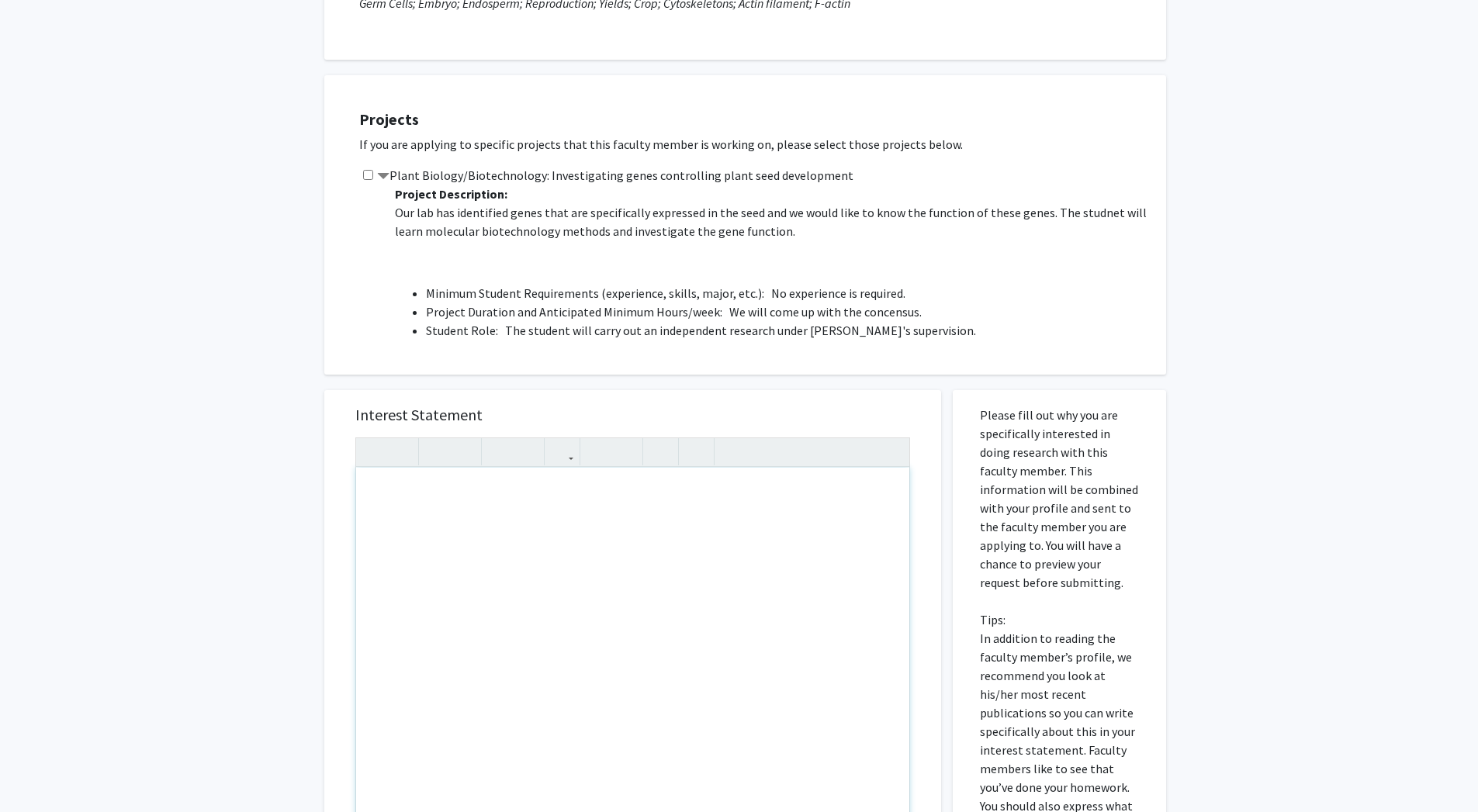
scroll to position [0, 0]
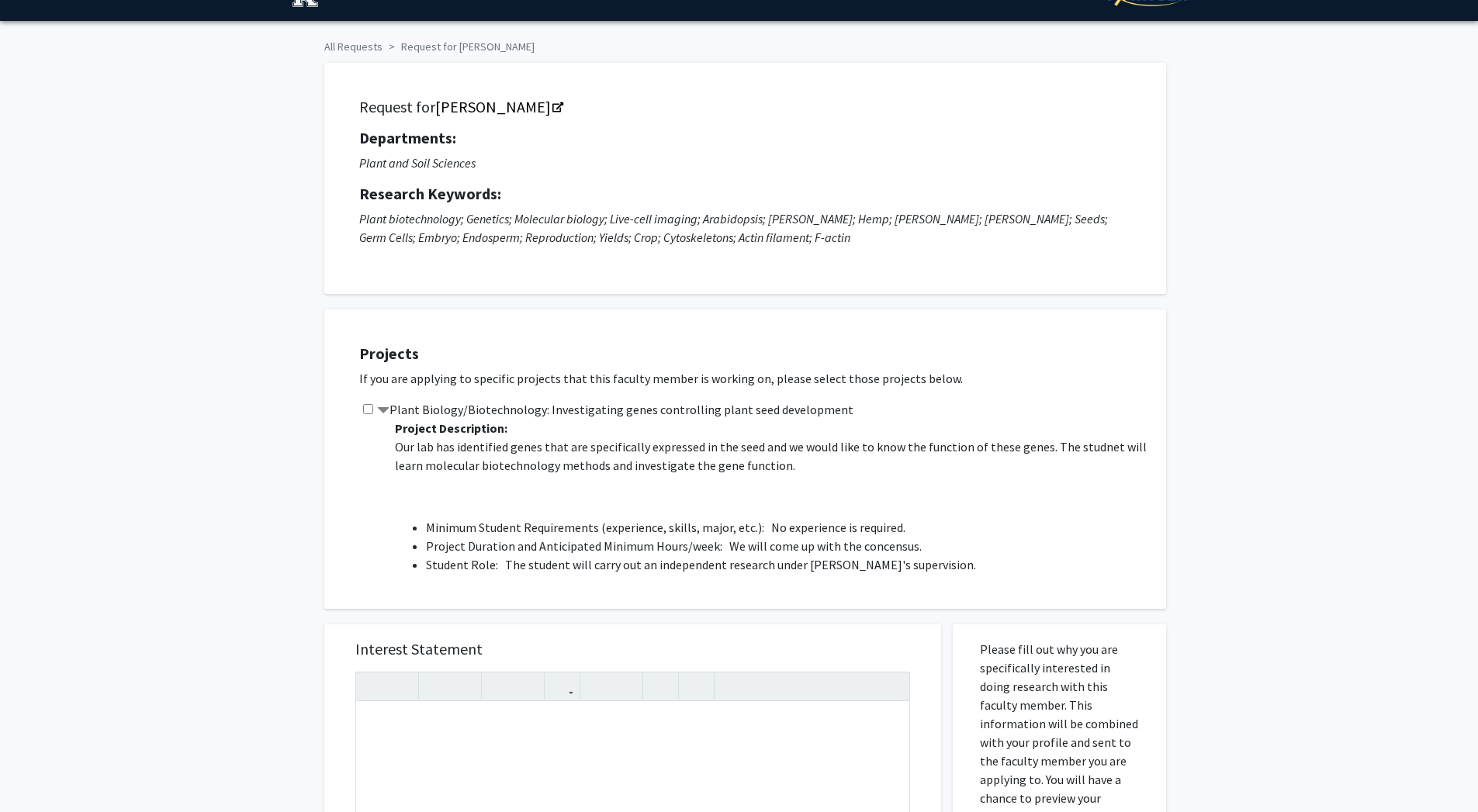
click at [760, 418] on label "Plant Biology/Biotechnology: Investigating genes controlling plant seed develop…" at bounding box center [615, 409] width 477 height 19
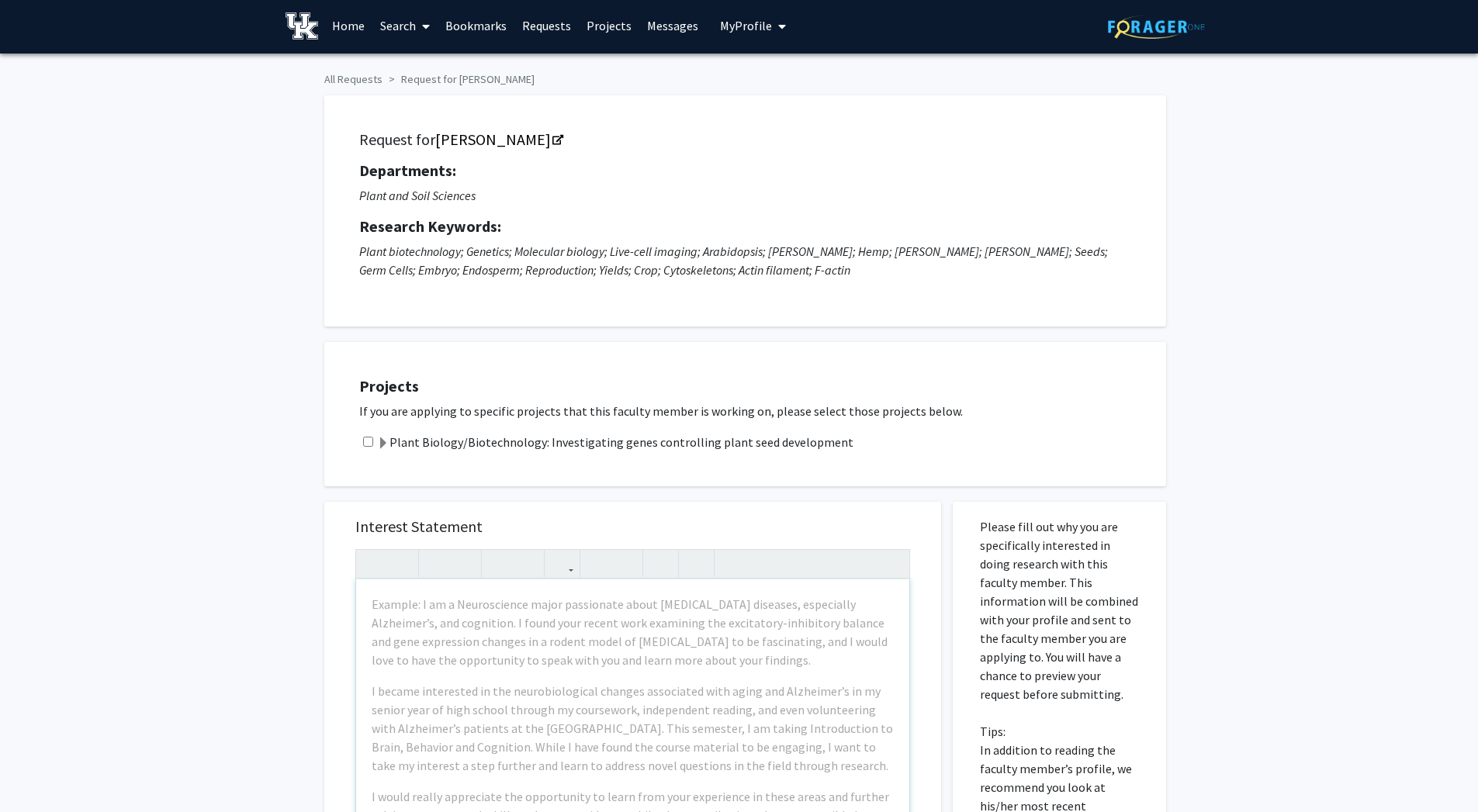
scroll to position [3, 0]
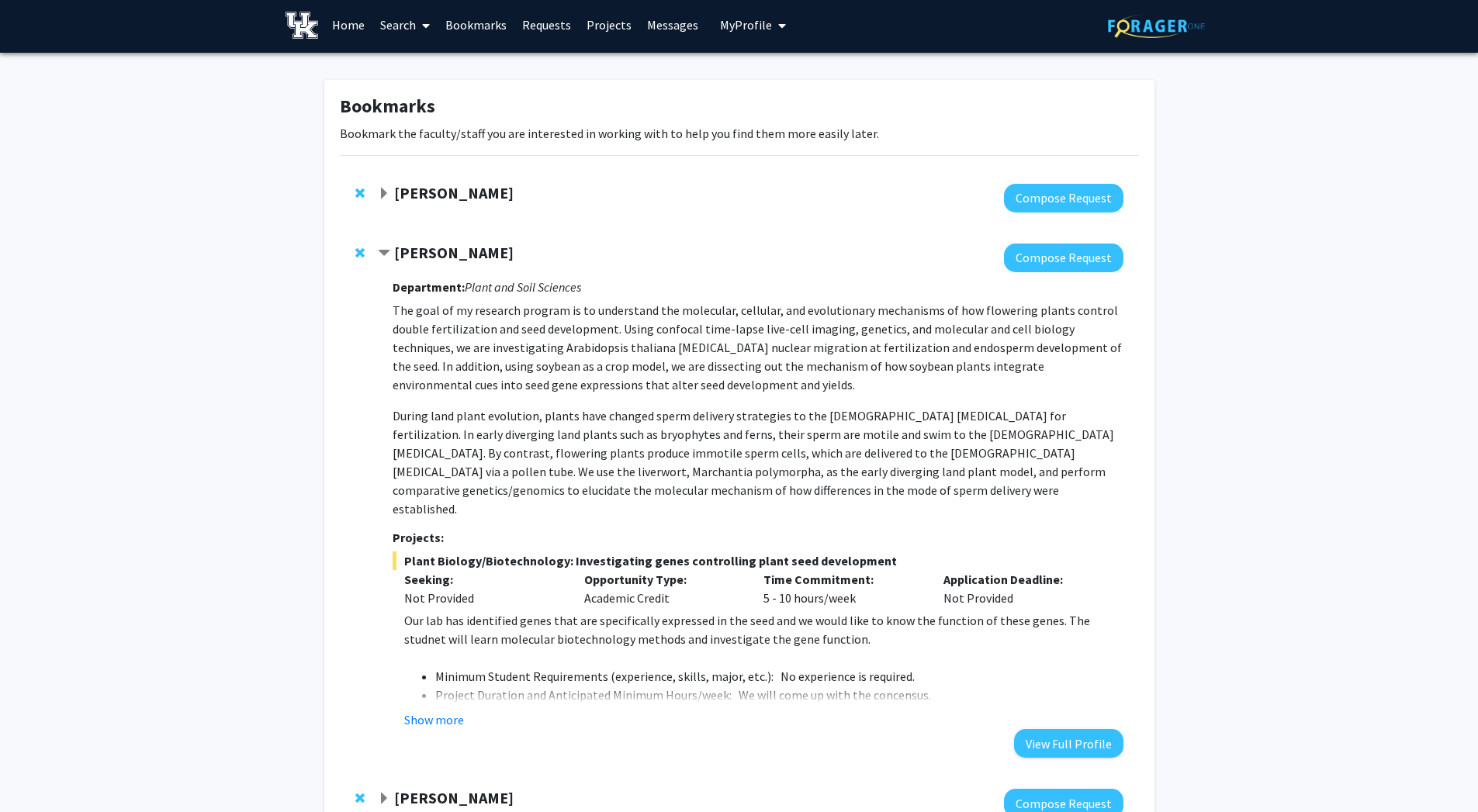
scroll to position [162, 0]
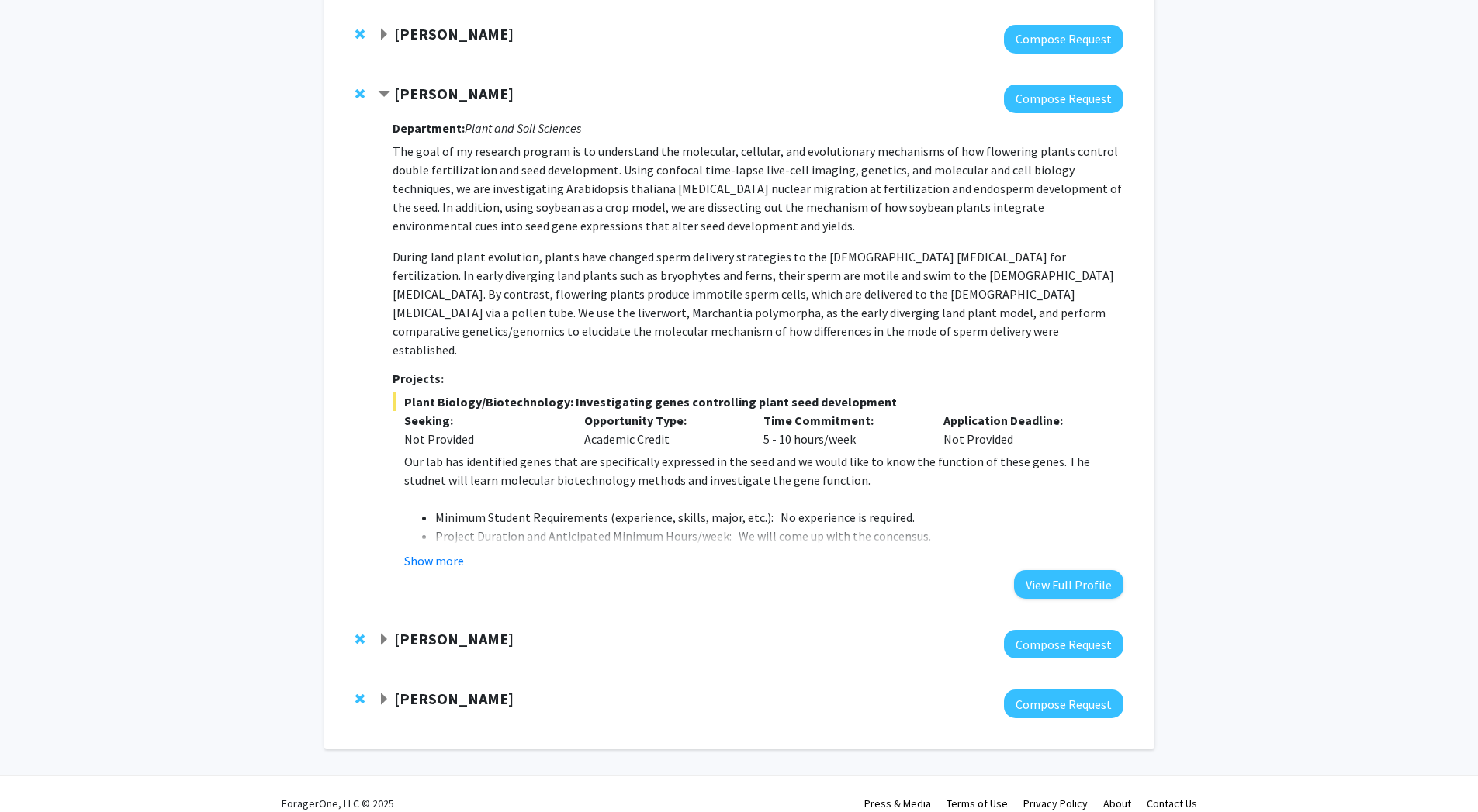
click at [464, 99] on strong "[PERSON_NAME]" at bounding box center [453, 93] width 119 height 20
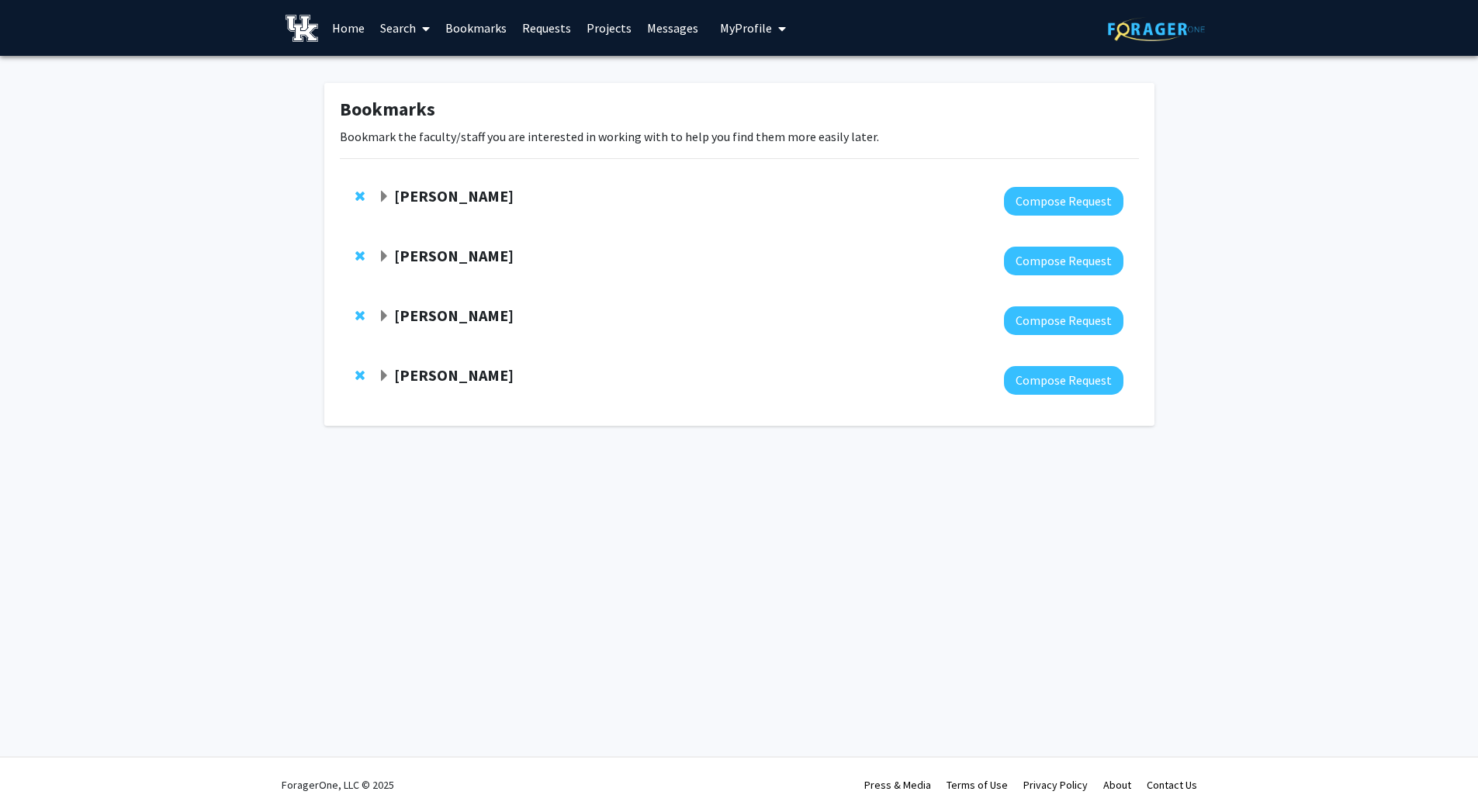
scroll to position [0, 0]
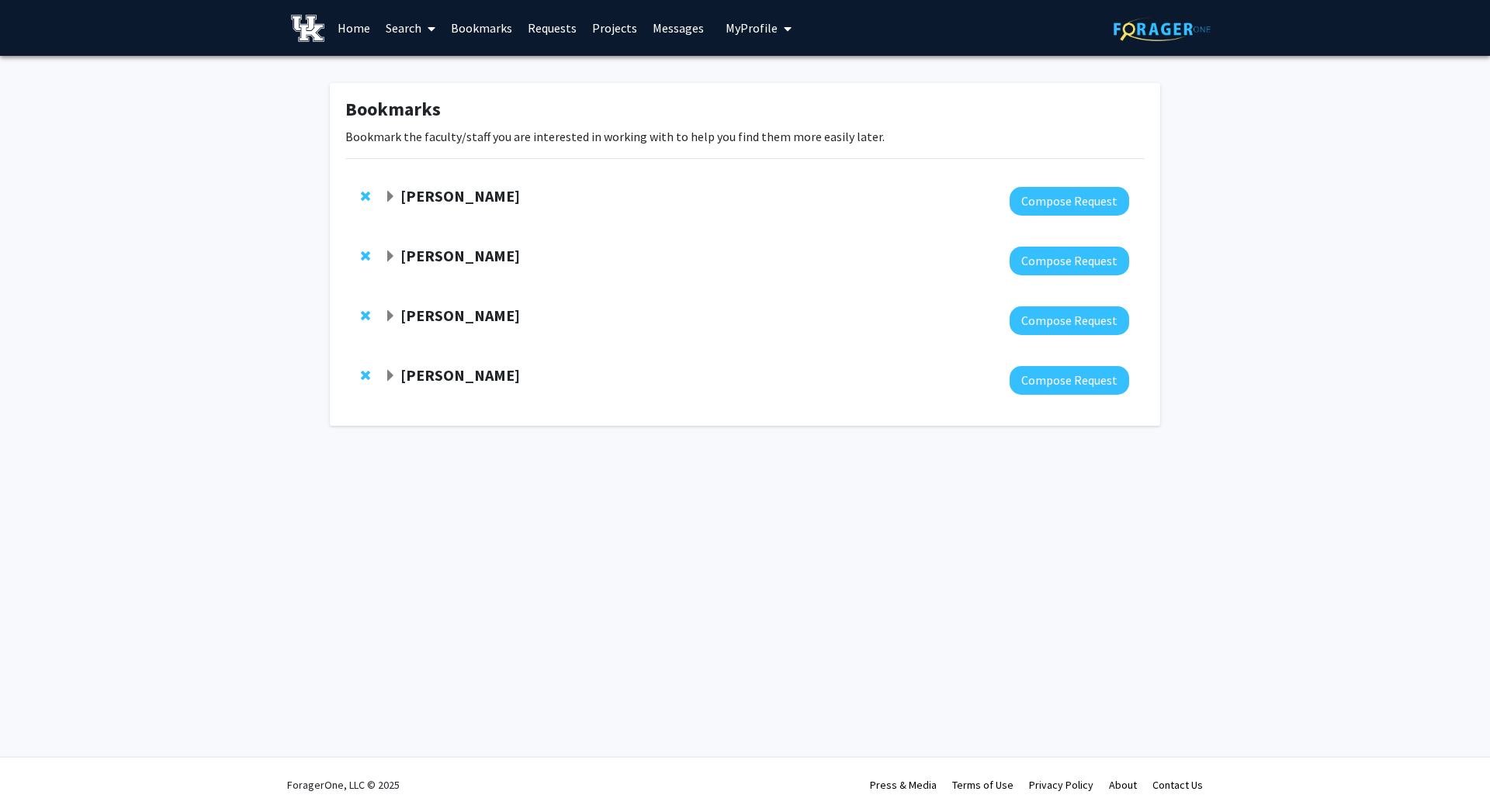
click at [513, 268] on div at bounding box center [757, 261] width 745 height 29
click at [1065, 264] on button "Compose Request" at bounding box center [1069, 261] width 119 height 29
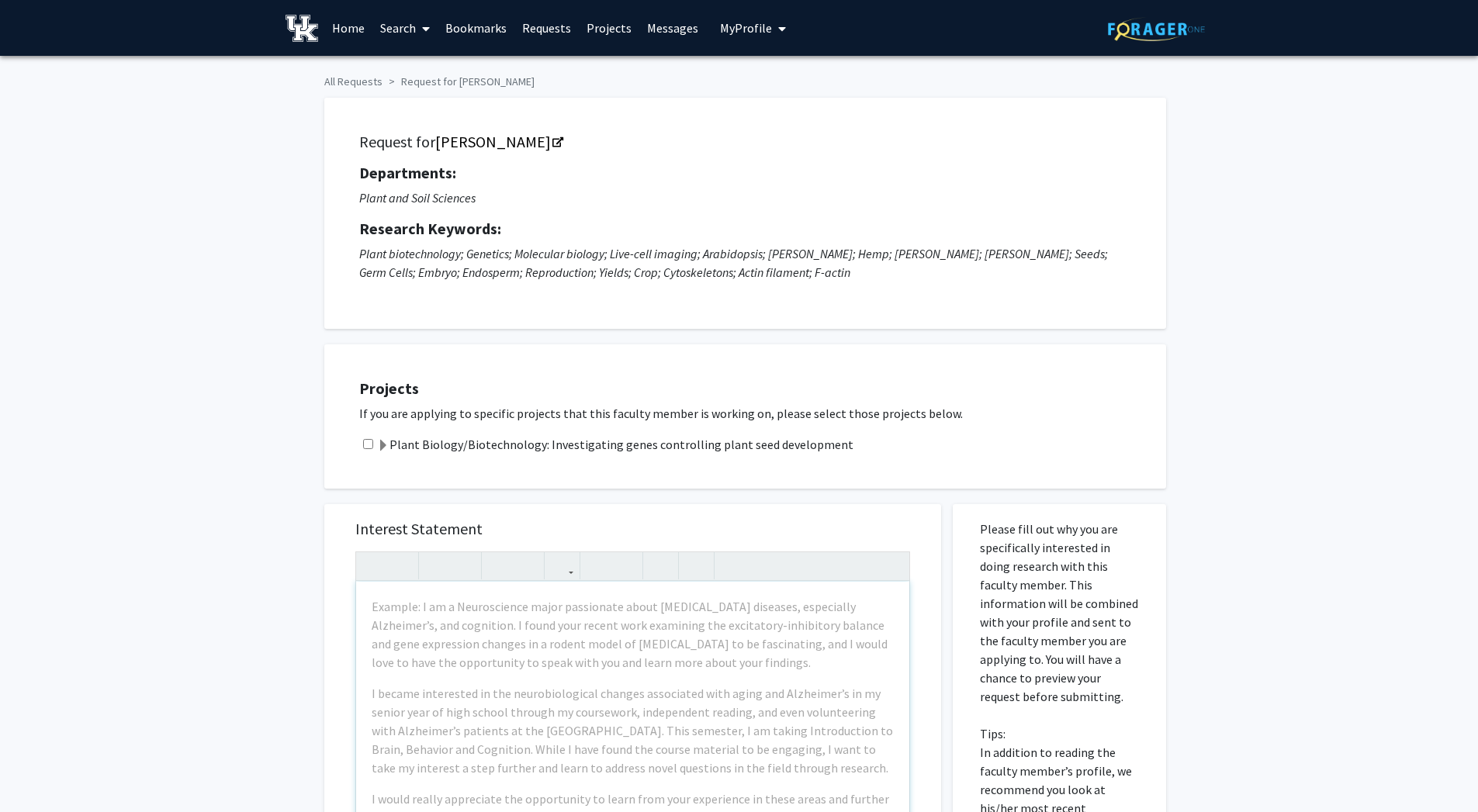
click at [576, 595] on div "Example: I am a Neuroscience major passionate about [MEDICAL_DATA] diseases, es…" at bounding box center [633, 760] width 554 height 355
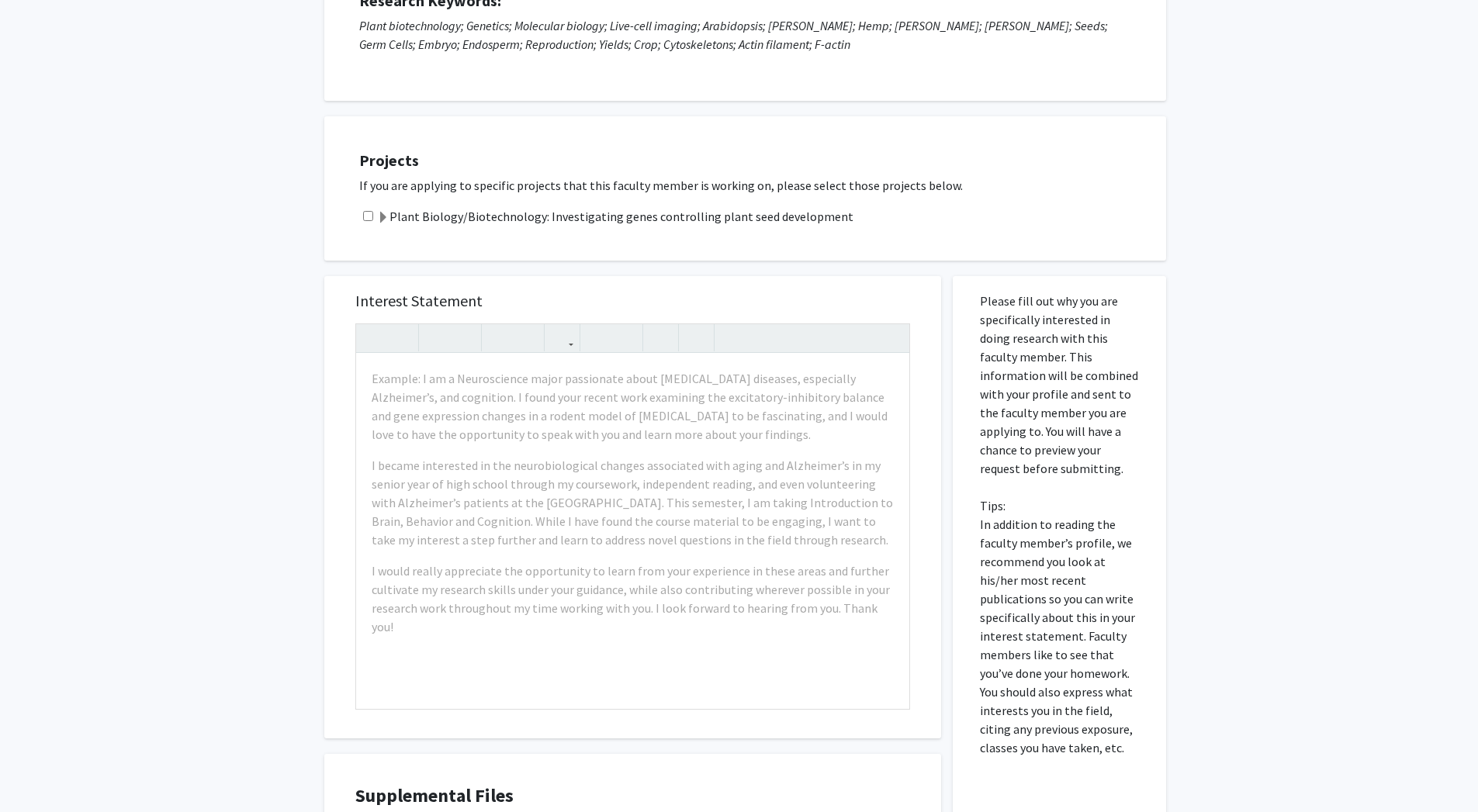
scroll to position [229, 0]
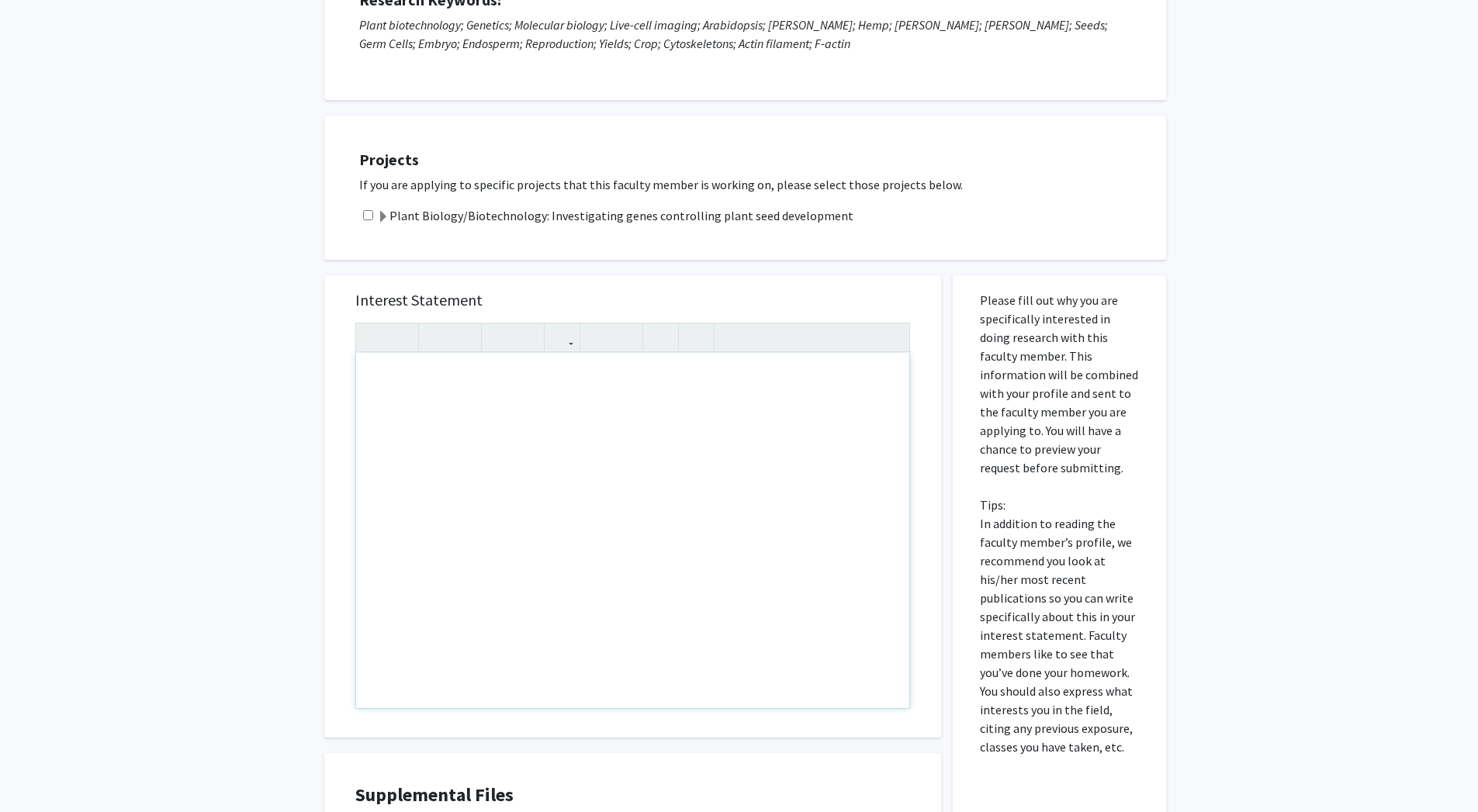
click at [530, 420] on div "Note to users with screen readers: Please press Alt+0 or Option+0 to deactivate…" at bounding box center [633, 530] width 554 height 355
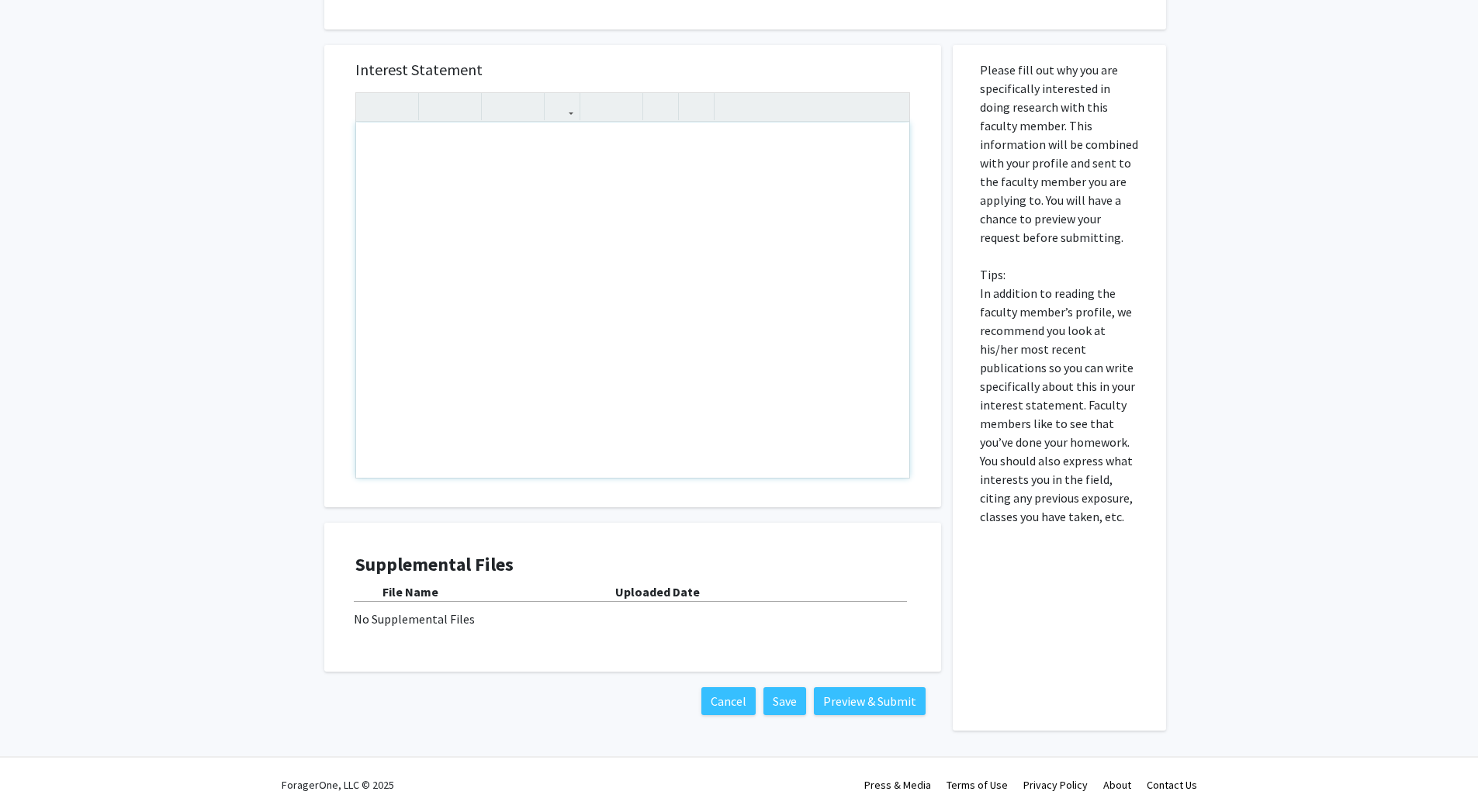
click at [530, 420] on div "Note to users with screen readers: Please press Alt+0 or Option+0 to deactivate…" at bounding box center [633, 301] width 554 height 355
type textarea "I"
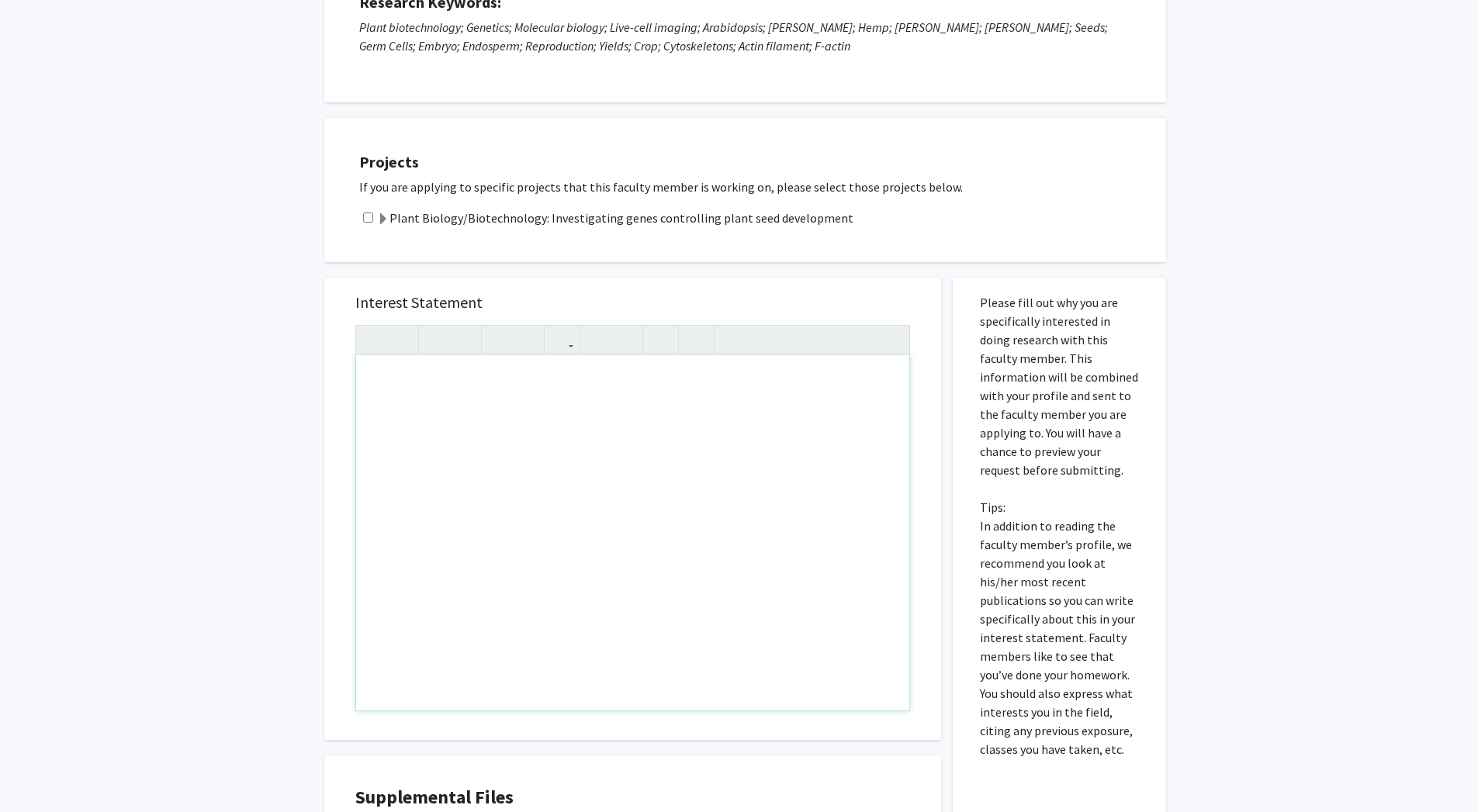
scroll to position [214, 0]
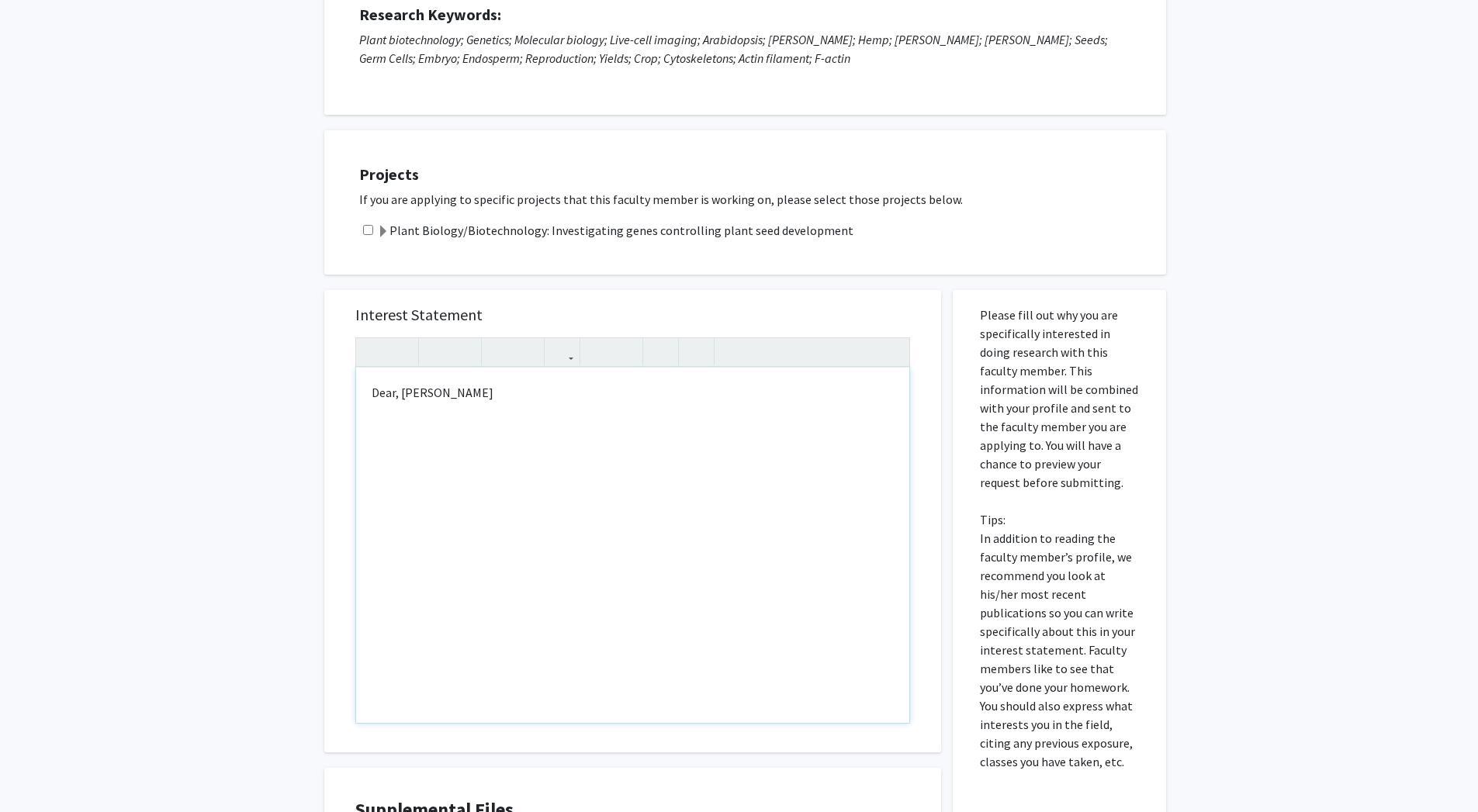
click at [462, 389] on div "Dear, [PERSON_NAME]" at bounding box center [633, 546] width 554 height 355
click at [521, 397] on div "Dear, [PERSON_NAME]" at bounding box center [633, 546] width 554 height 355
click at [408, 446] on p "I am an agricultural biotechnology" at bounding box center [633, 442] width 522 height 19
click at [687, 444] on p "I am a freshman majoring in agricultural biotechnology" at bounding box center [633, 442] width 522 height 19
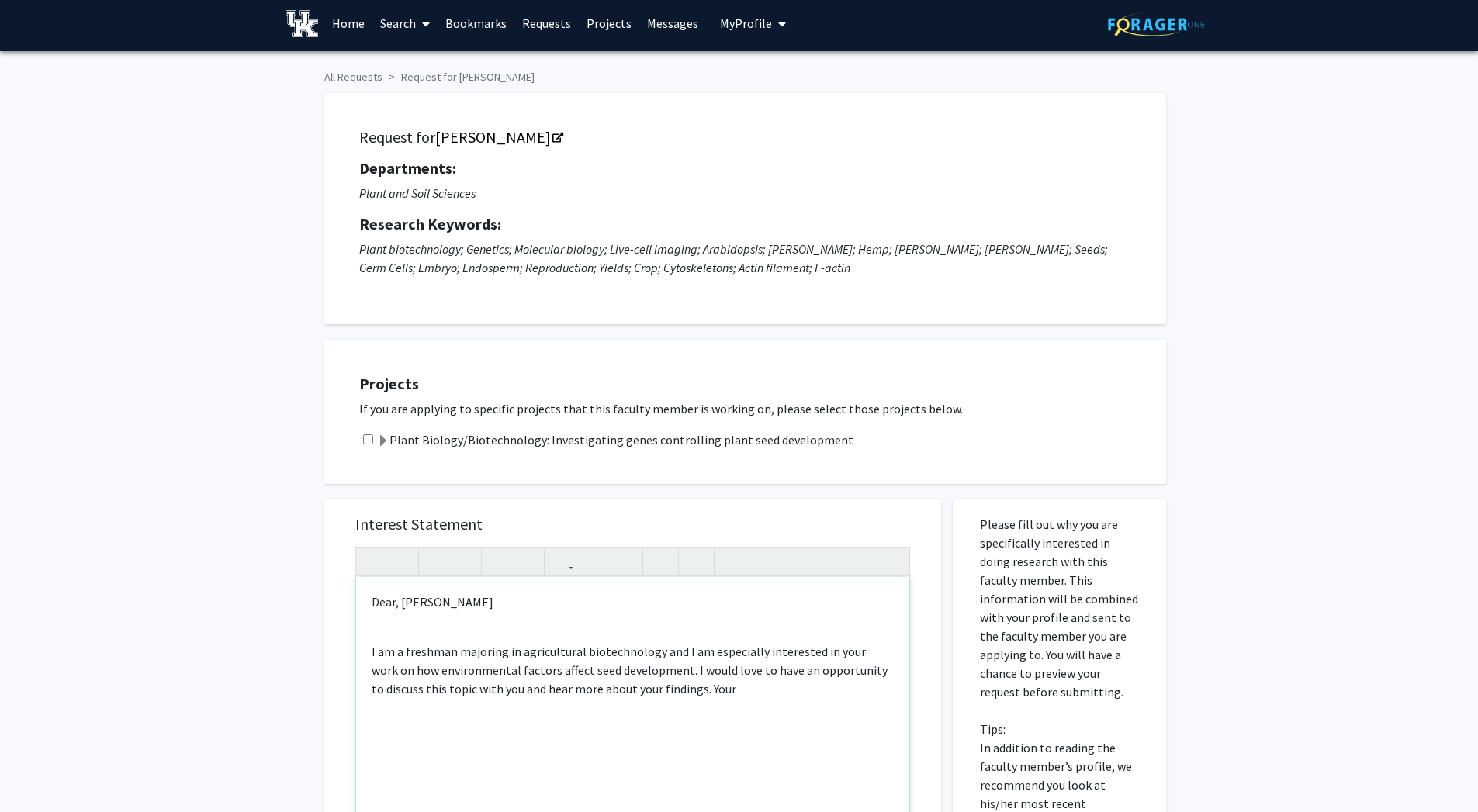
scroll to position [0, 0]
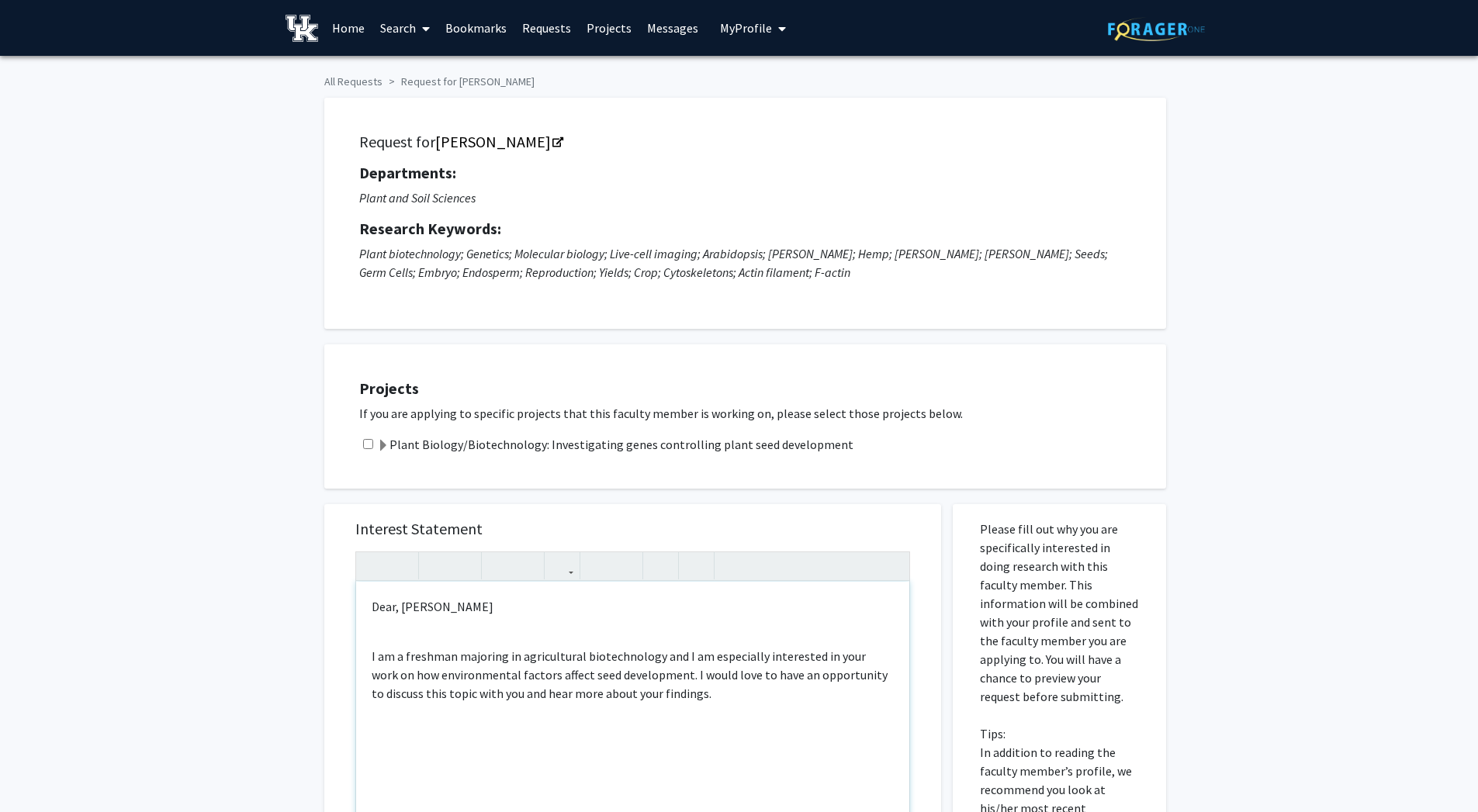
click at [667, 677] on p "I am a freshman majoring in agricultural biotechnology and I am especially inte…" at bounding box center [633, 675] width 522 height 56
drag, startPoint x: 662, startPoint y: 673, endPoint x: 721, endPoint y: 700, distance: 64.9
click at [721, 700] on p "I am a freshman majoring in agricultural biotechnology and I am especially inte…" at bounding box center [633, 675] width 522 height 56
type textarea "<p>Dear, [PERSON_NAME]</p><br><p>I am a freshman majoring in agricultural biote…"
click at [730, 38] on button "My Profile" at bounding box center [753, 28] width 75 height 56
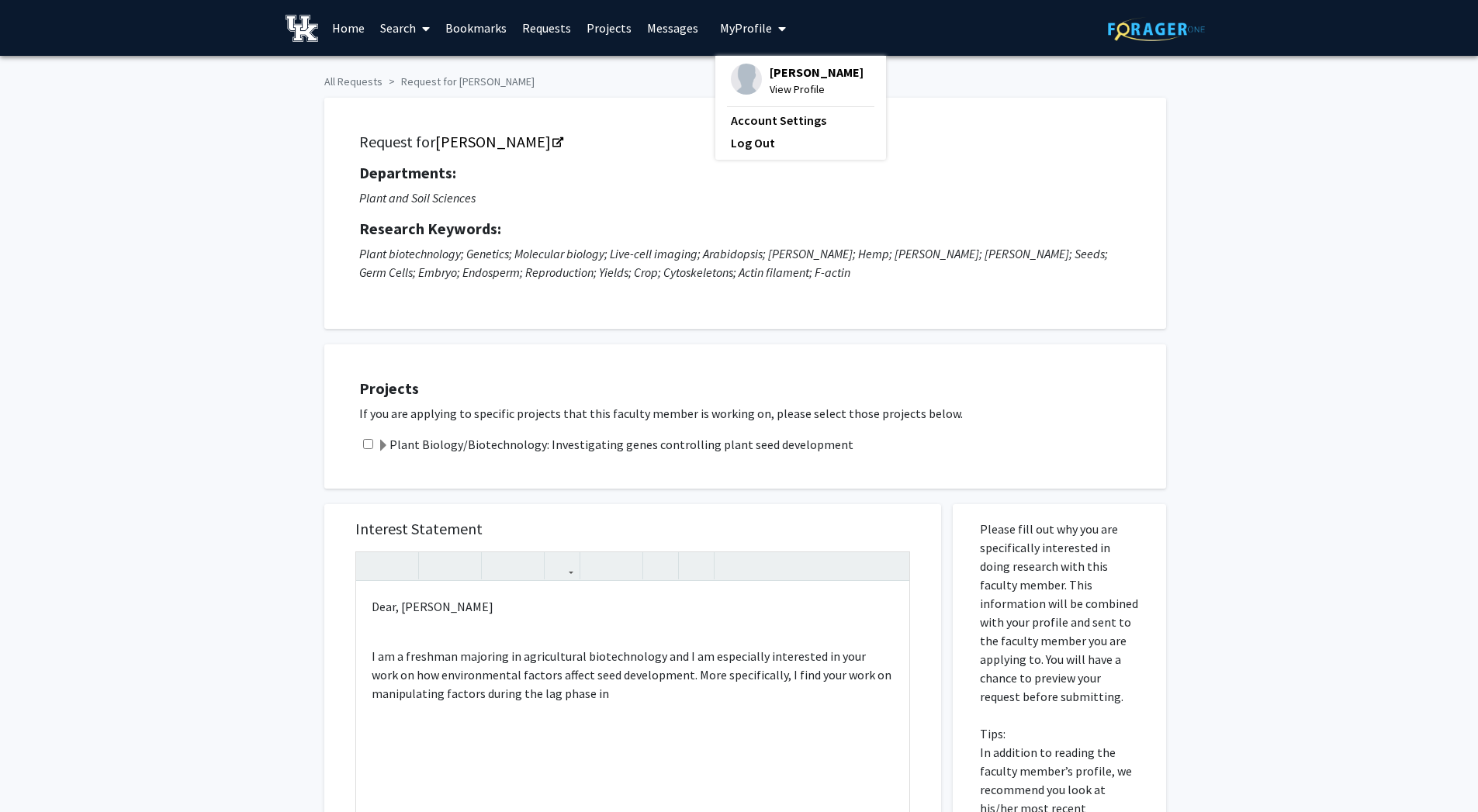
click at [791, 83] on span "View Profile" at bounding box center [817, 89] width 94 height 17
